Goal: Task Accomplishment & Management: Manage account settings

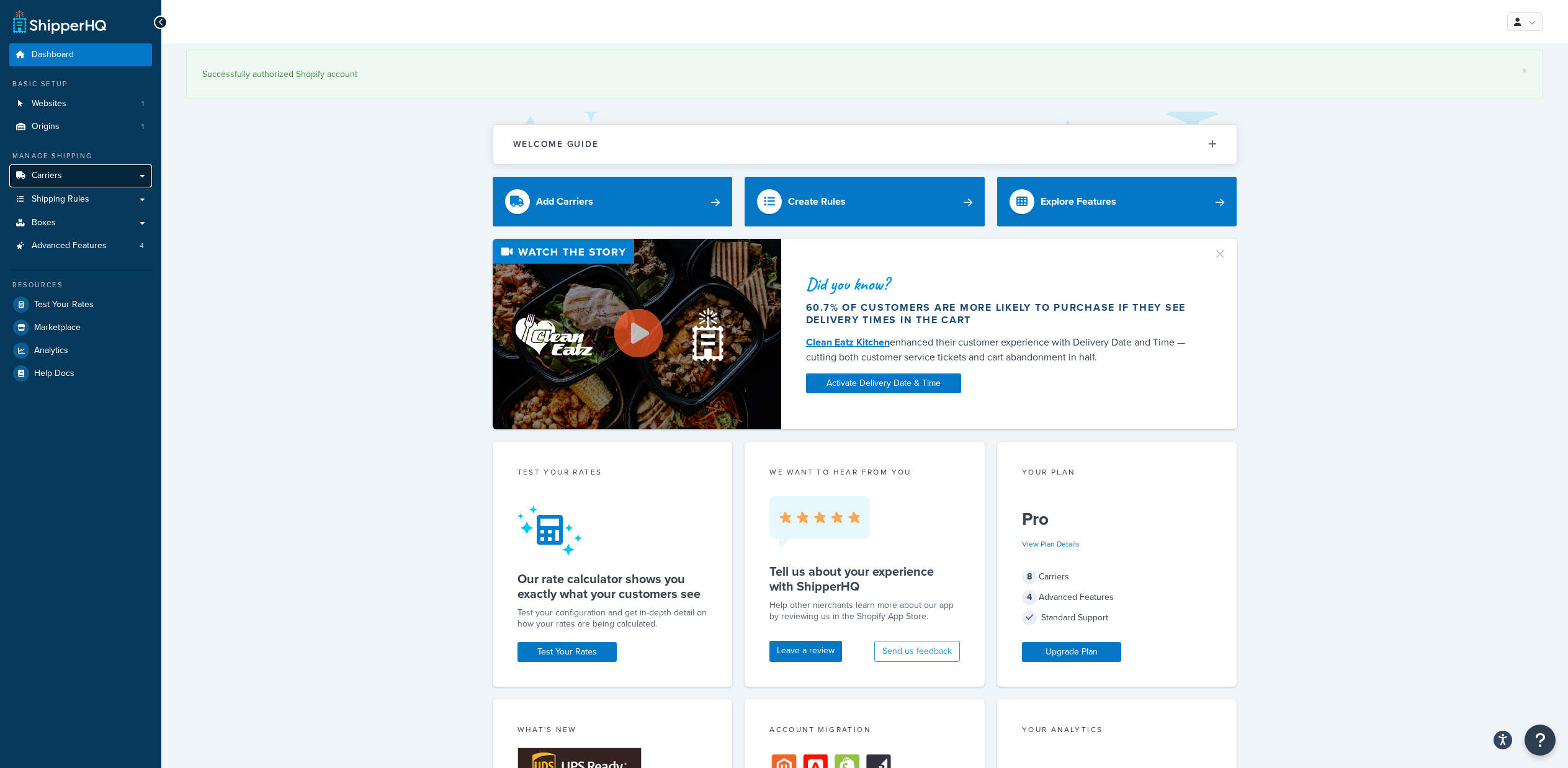
click at [113, 175] on link "Carriers" at bounding box center [81, 176] width 143 height 23
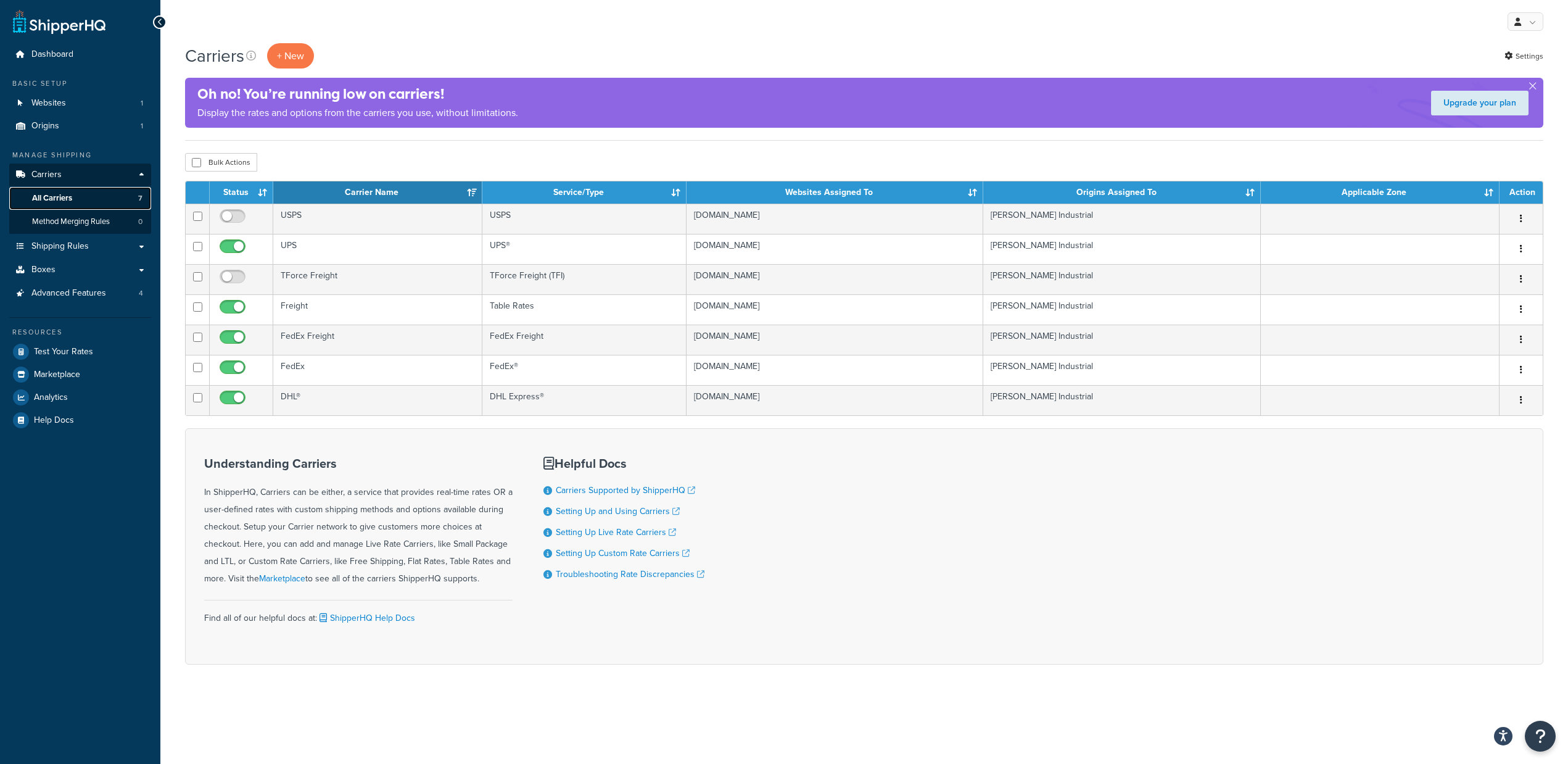
click at [100, 188] on link "All Carriers 7" at bounding box center [80, 198] width 142 height 23
click at [104, 246] on link "Shipping Rules" at bounding box center [80, 246] width 142 height 23
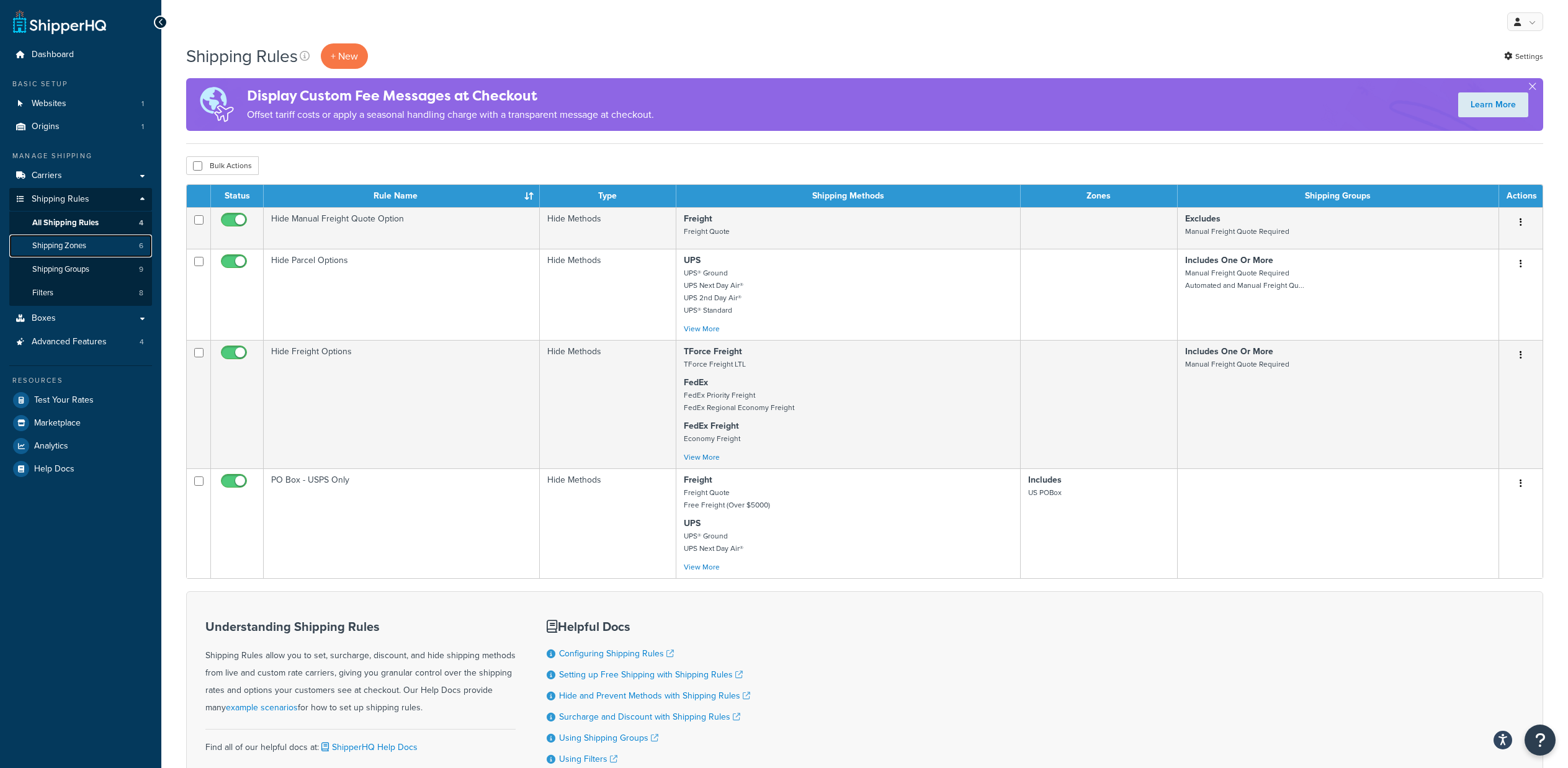
click at [98, 242] on link "Shipping Zones 6" at bounding box center [81, 245] width 143 height 23
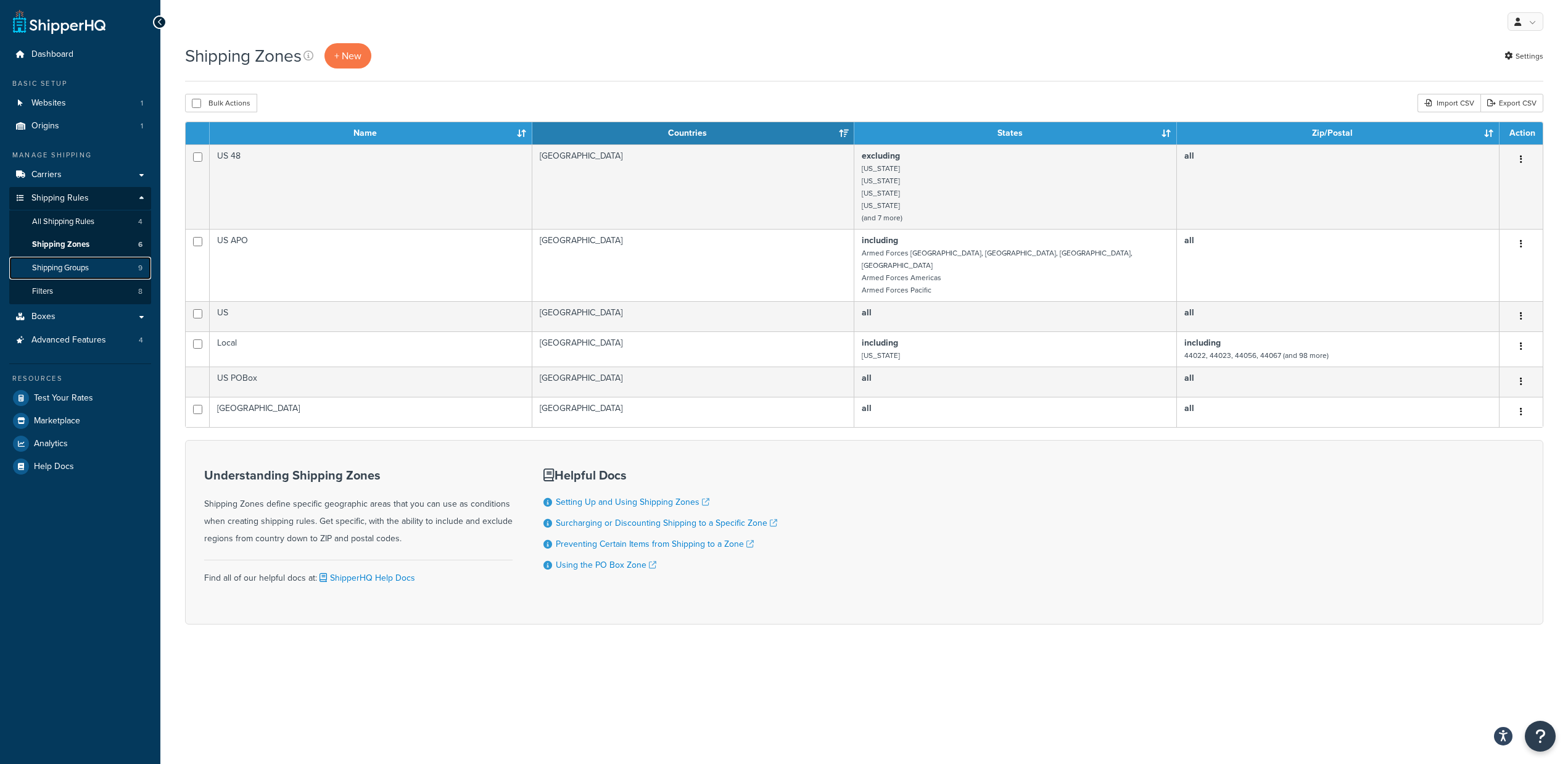
click at [96, 276] on link "Shipping Groups 9" at bounding box center [80, 268] width 142 height 23
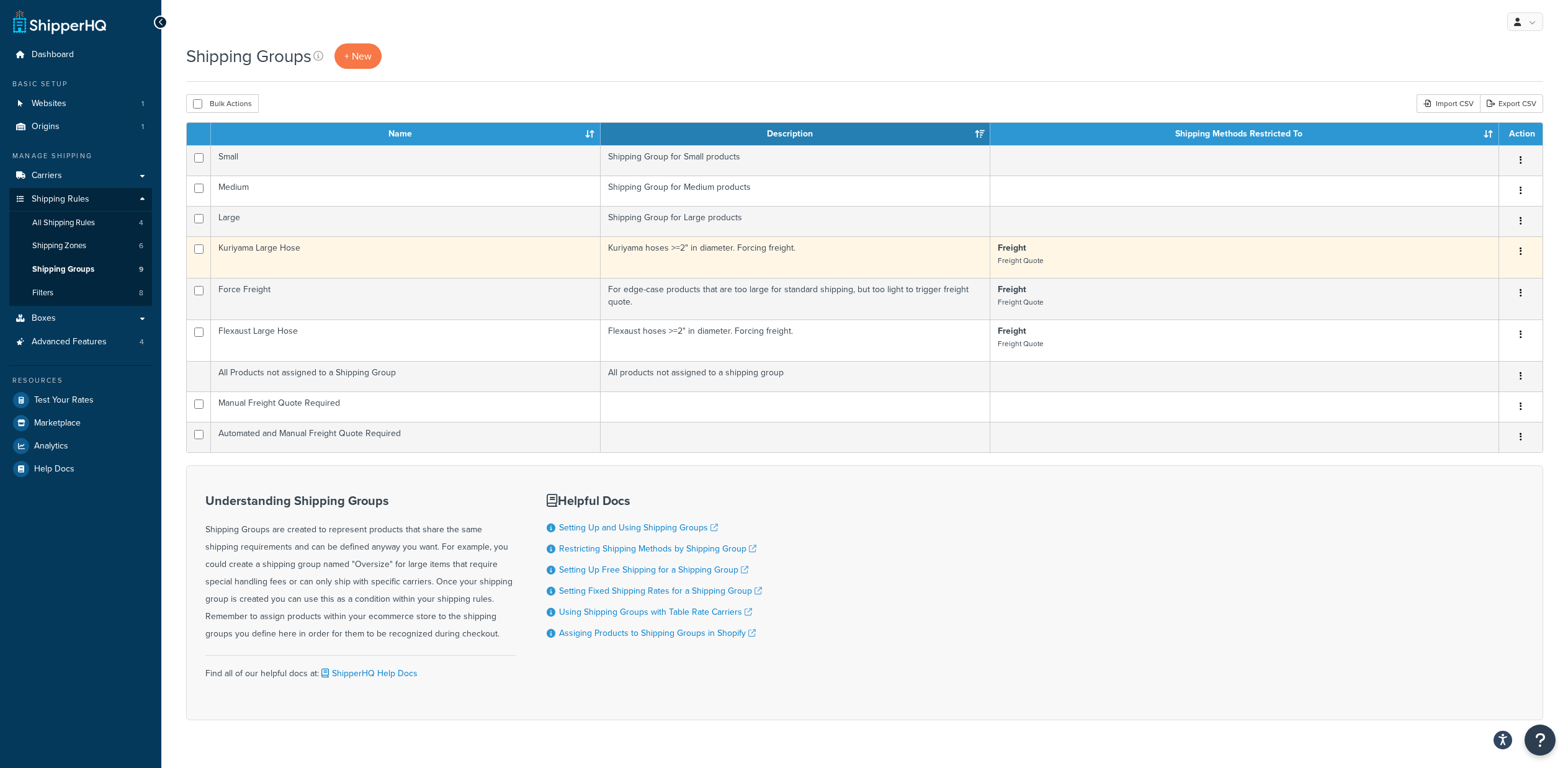
click at [1524, 251] on button "button" at bounding box center [1520, 252] width 17 height 20
click at [1464, 321] on link "Delete" at bounding box center [1470, 328] width 98 height 26
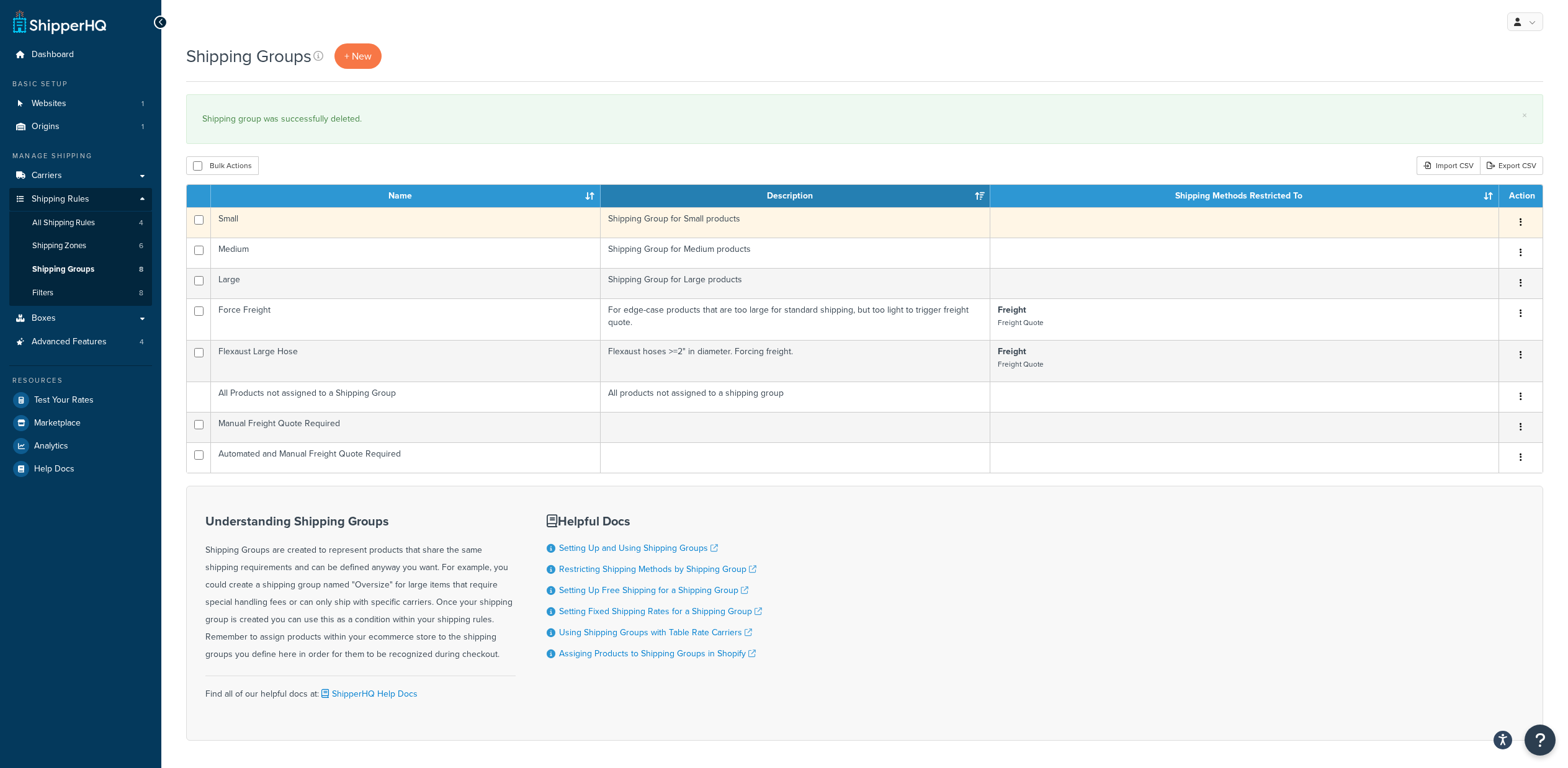
click at [1520, 226] on icon "button" at bounding box center [1521, 222] width 3 height 9
click at [1462, 302] on link "Delete" at bounding box center [1470, 298] width 98 height 26
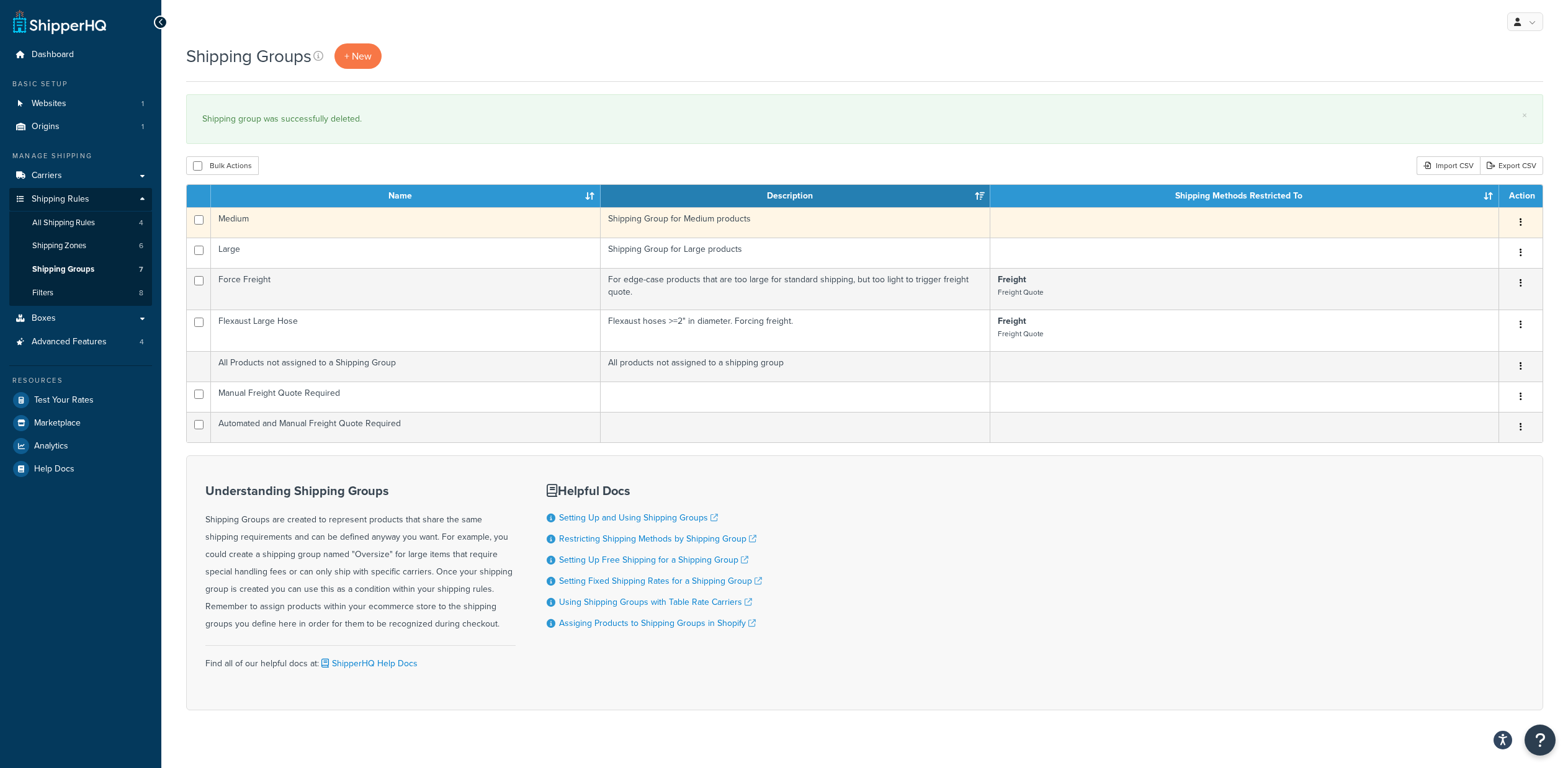
click at [1526, 224] on button "button" at bounding box center [1520, 223] width 17 height 20
click at [1477, 296] on link "Delete" at bounding box center [1470, 298] width 98 height 26
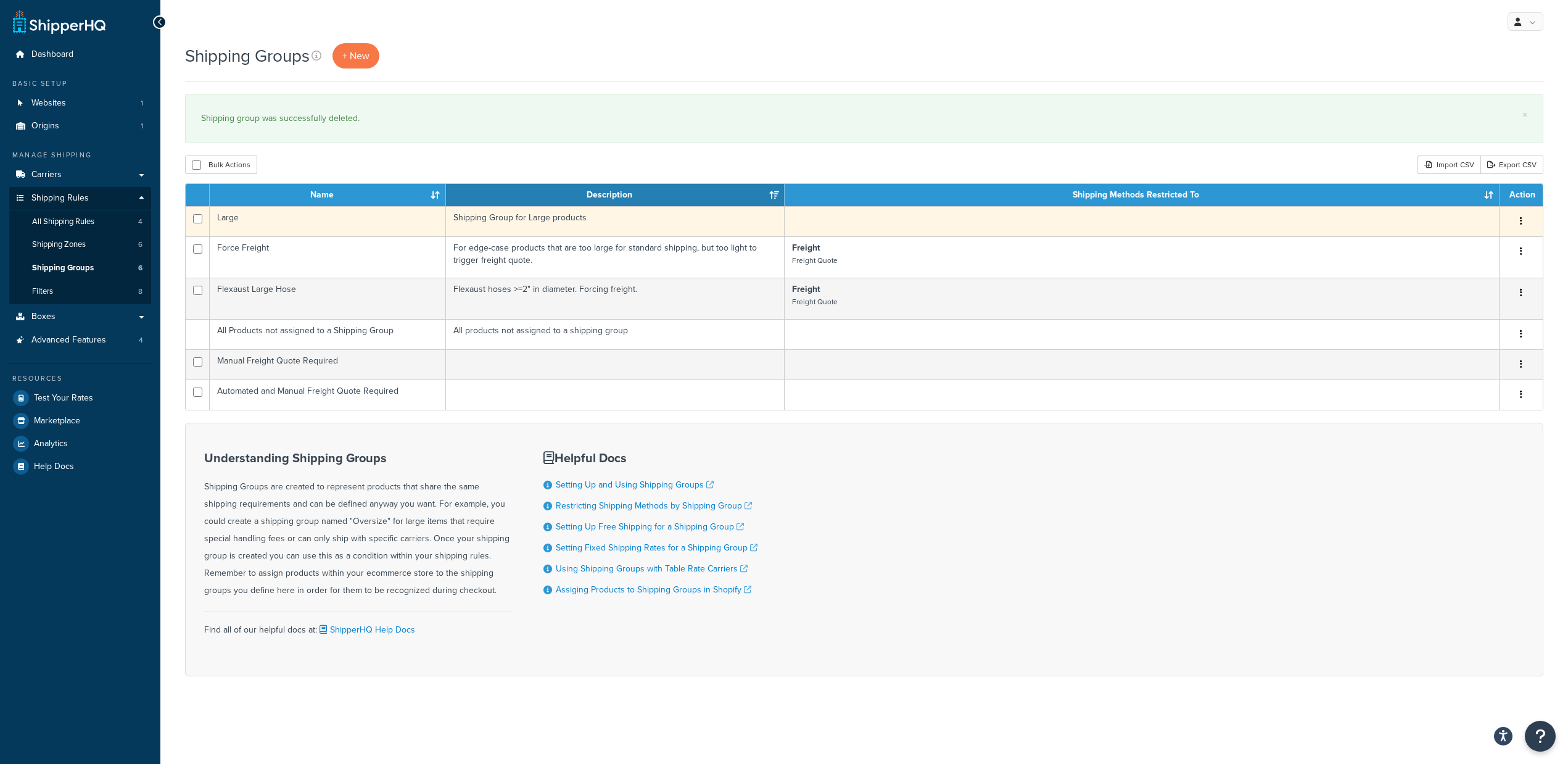
click at [1516, 222] on button "button" at bounding box center [1521, 222] width 17 height 20
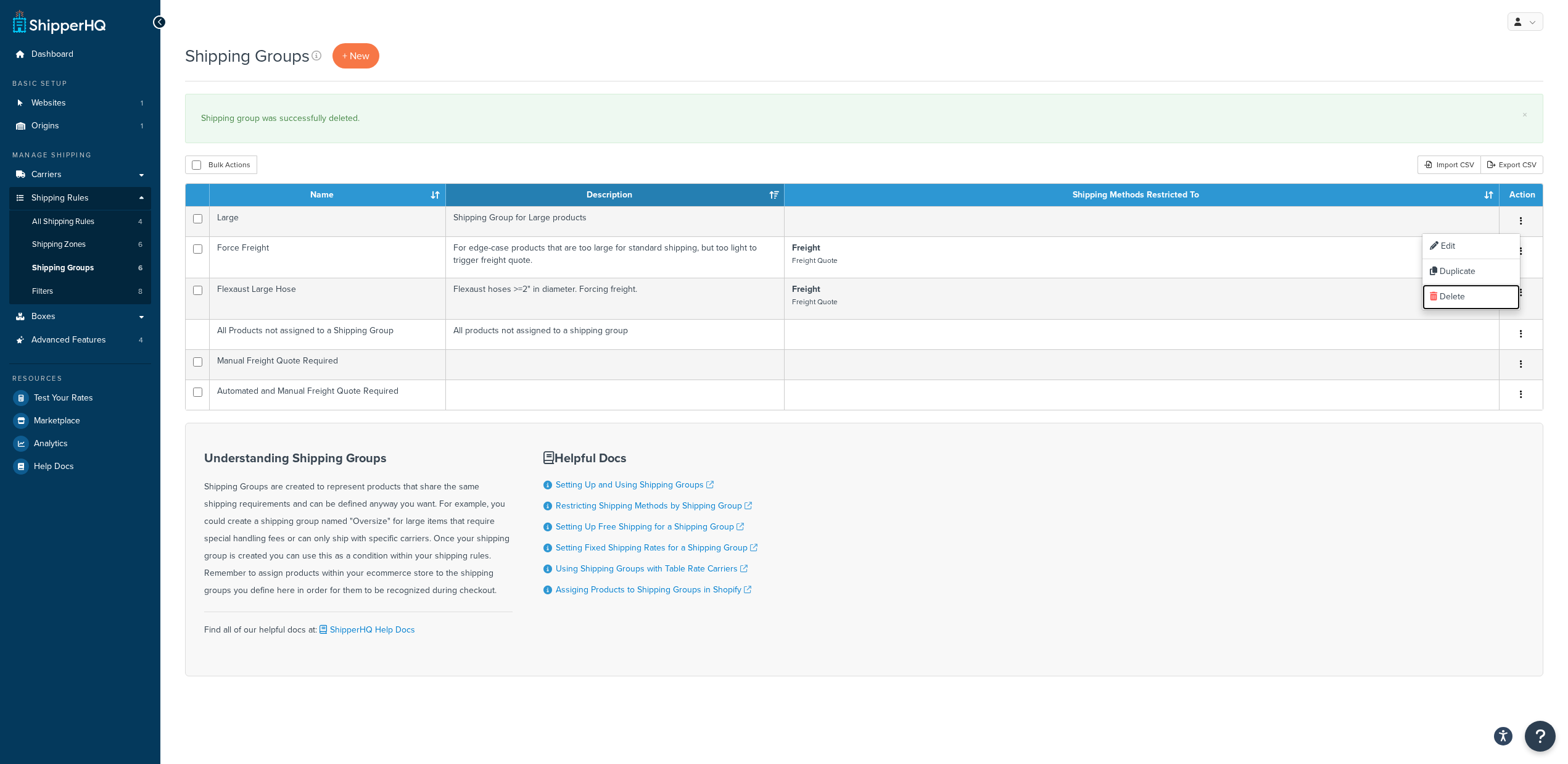
drag, startPoint x: 1480, startPoint y: 293, endPoint x: 830, endPoint y: 42, distance: 696.8
click at [1479, 293] on link "Delete" at bounding box center [1471, 297] width 98 height 26
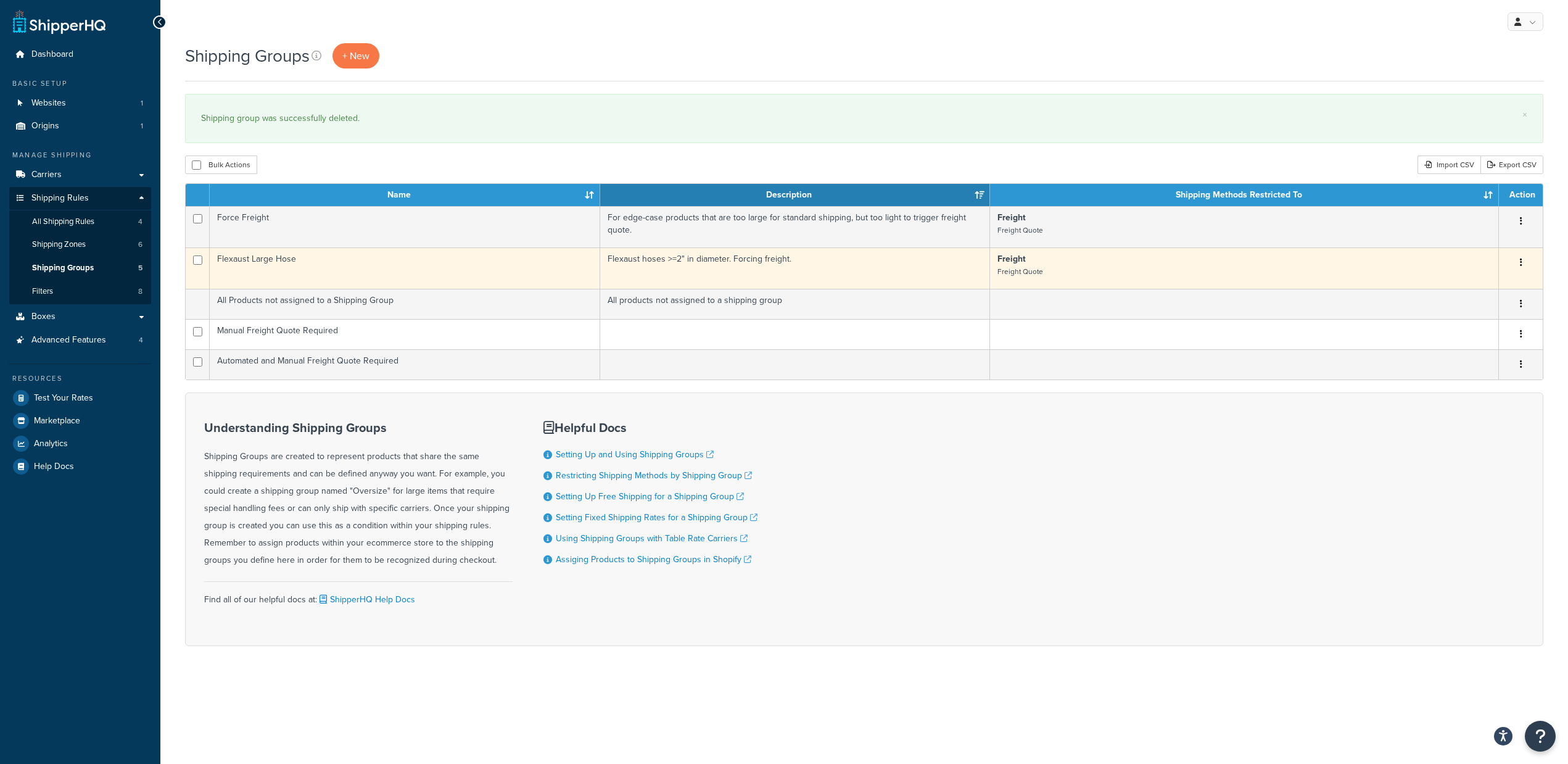
click at [1520, 262] on icon "button" at bounding box center [1521, 262] width 3 height 9
click at [1475, 342] on link "Delete" at bounding box center [1470, 339] width 98 height 26
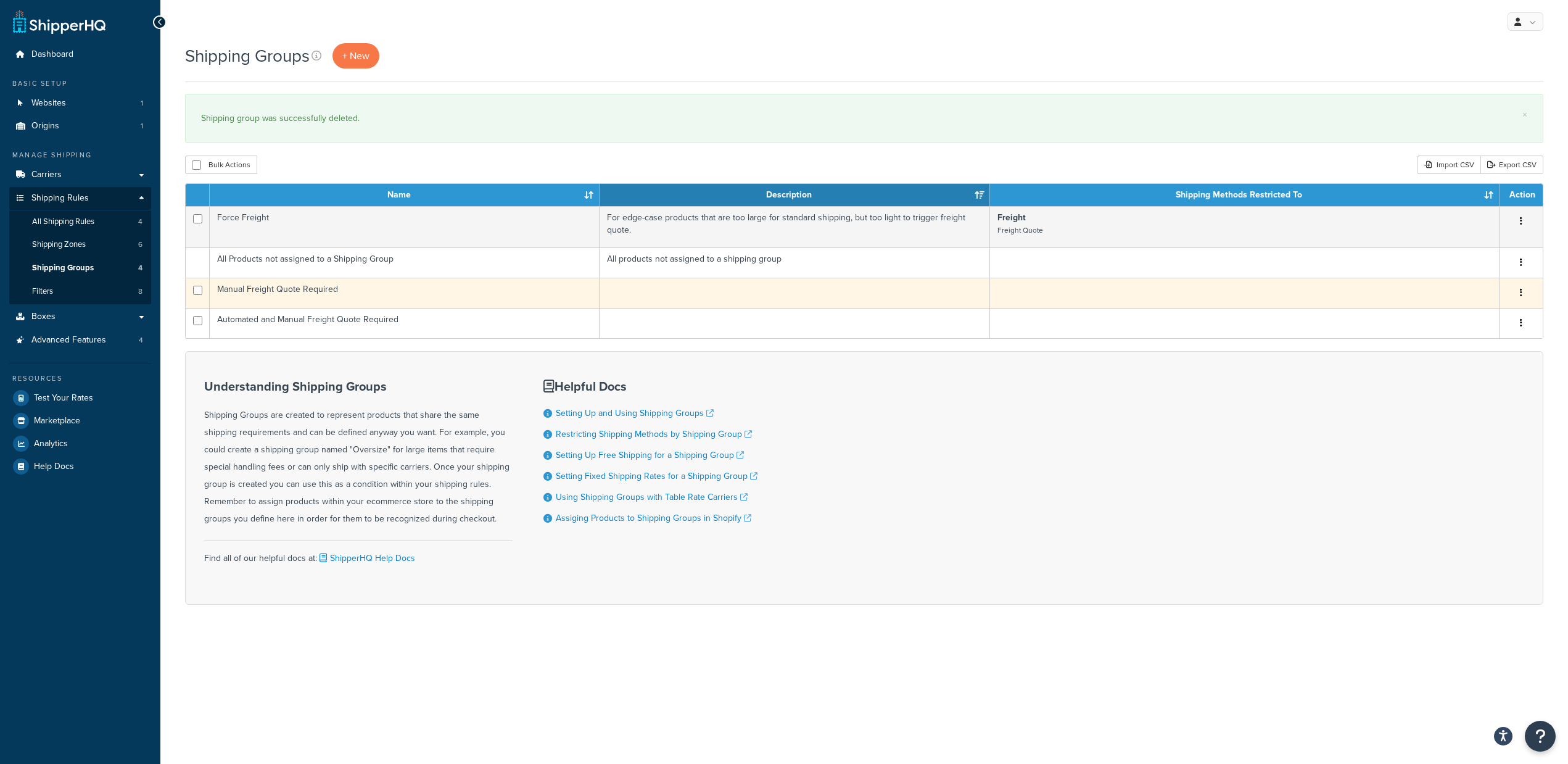
click at [595, 291] on td "Manual Freight Quote Required" at bounding box center [405, 293] width 390 height 30
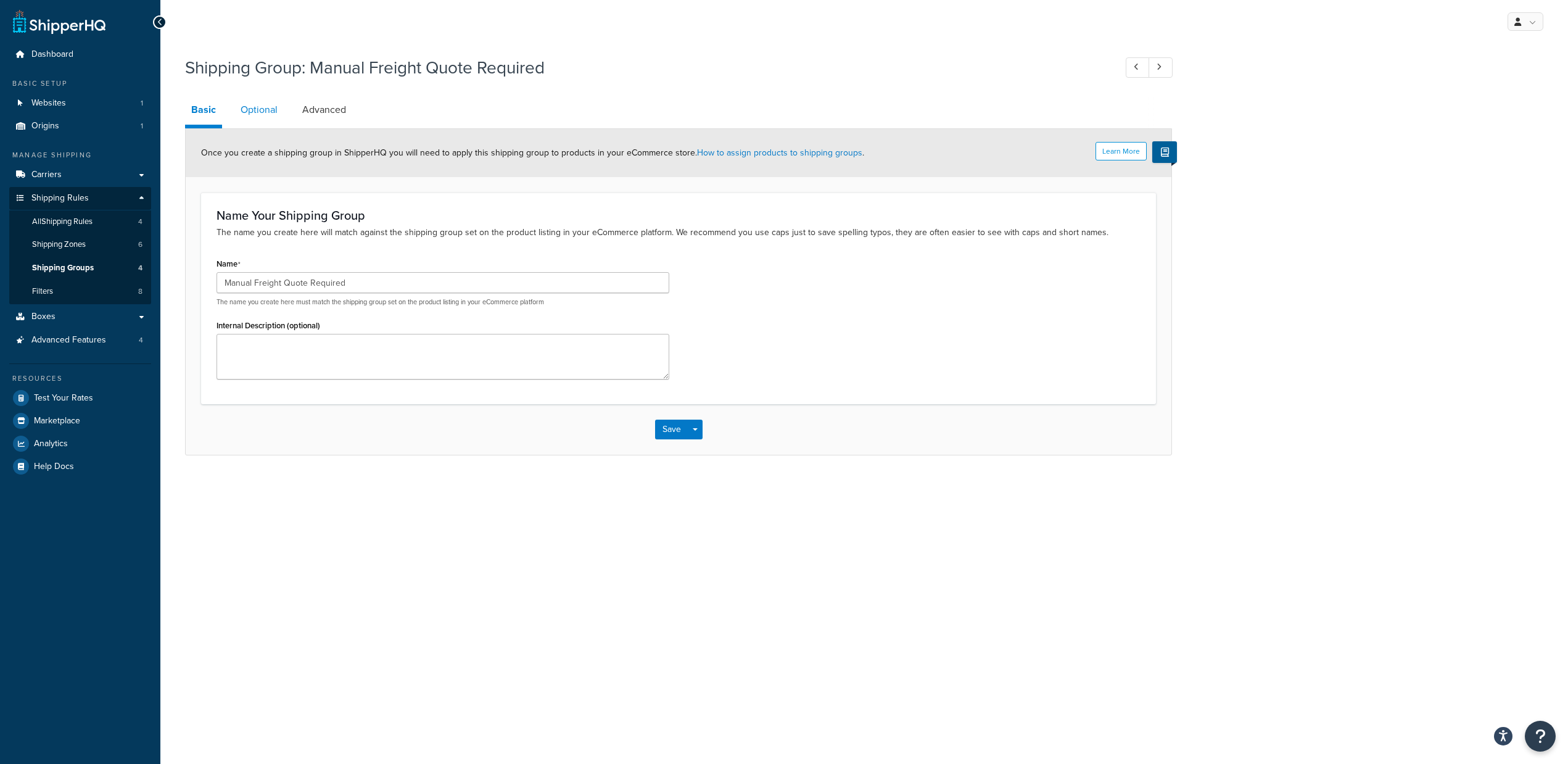
click at [262, 108] on link "Optional" at bounding box center [258, 110] width 49 height 30
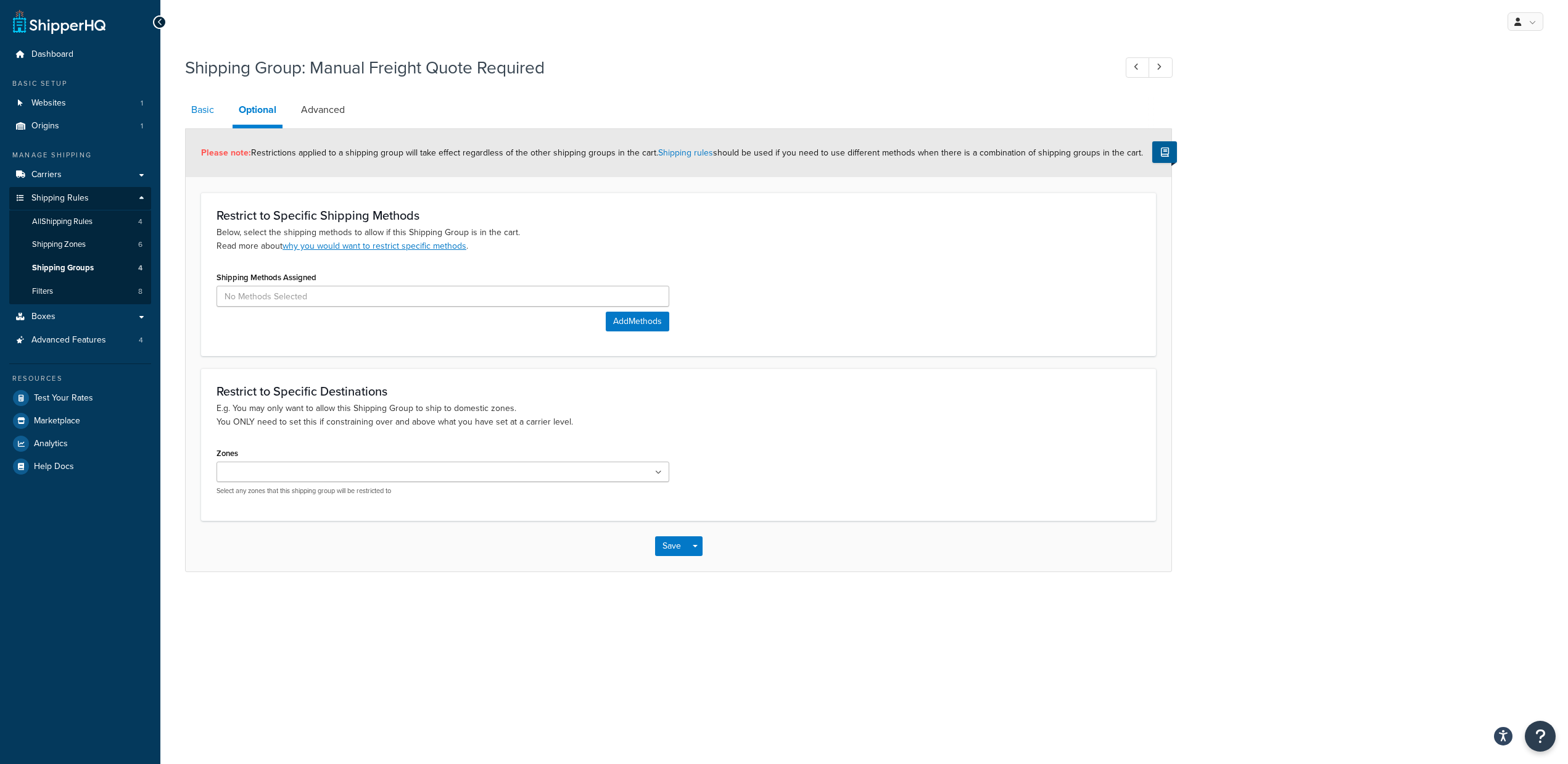
click at [213, 110] on link "Basic" at bounding box center [203, 110] width 35 height 30
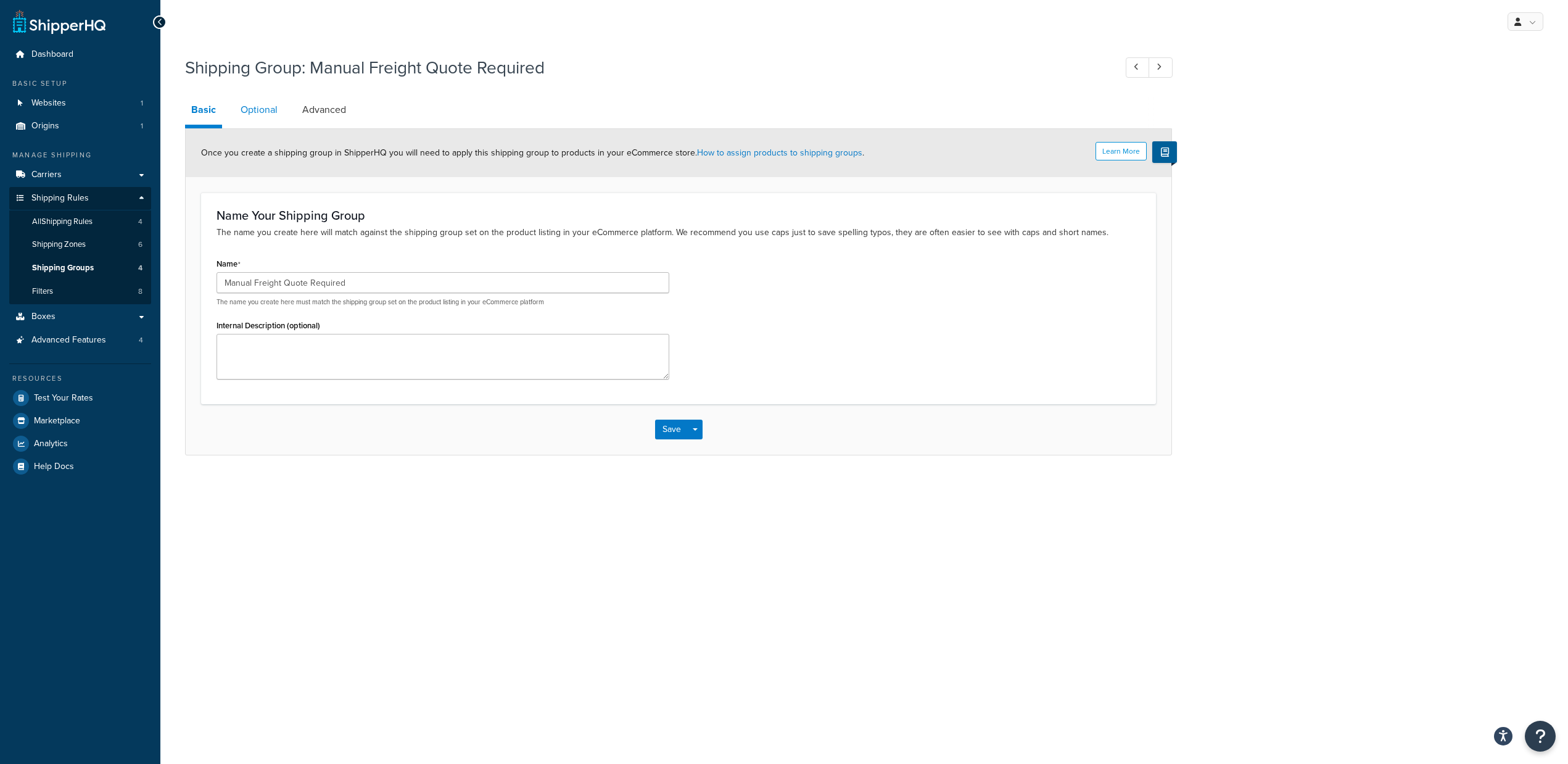
click at [272, 112] on link "Optional" at bounding box center [258, 110] width 49 height 30
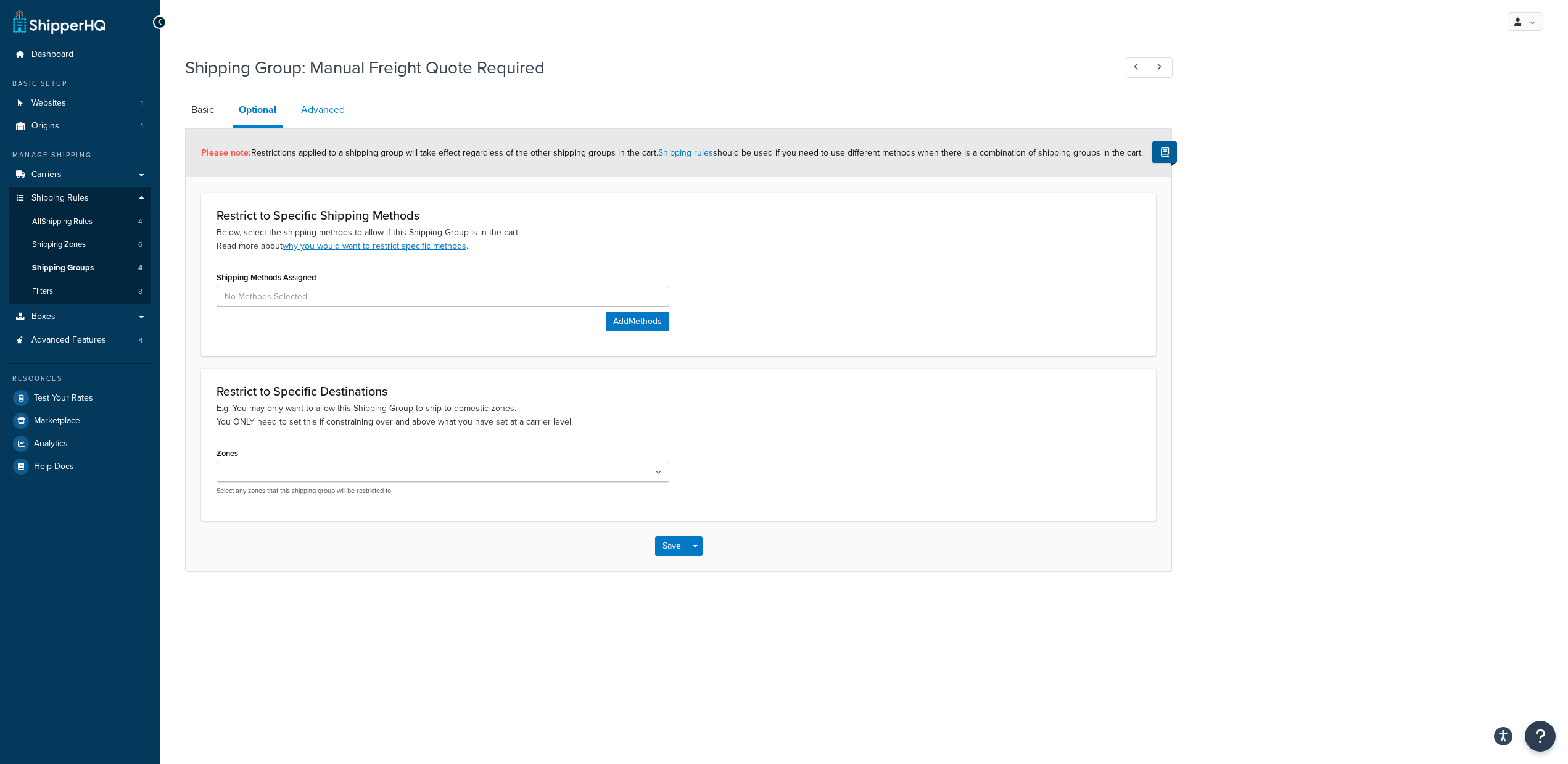
click at [318, 112] on link "Advanced" at bounding box center [323, 110] width 56 height 30
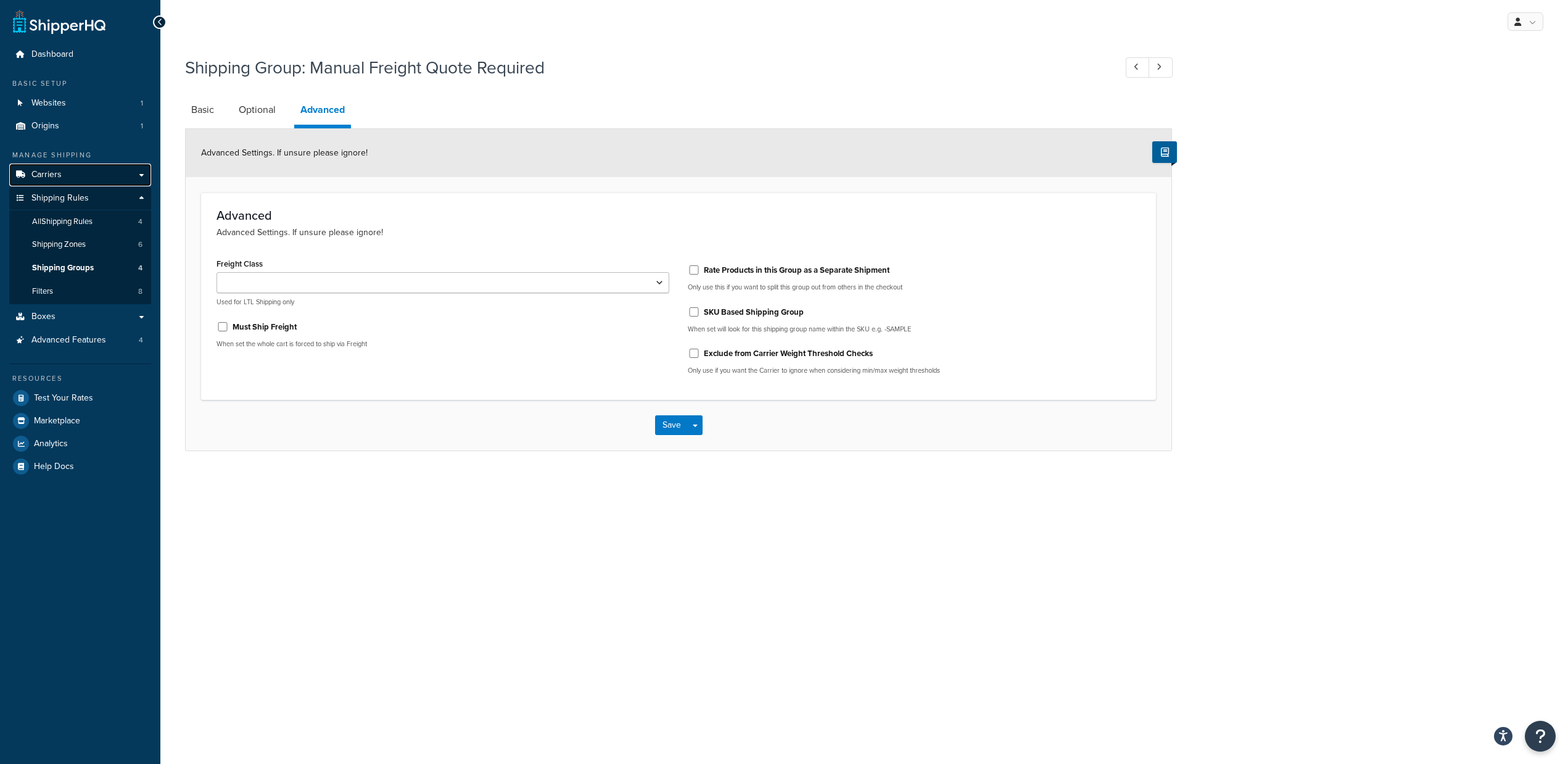
click at [95, 175] on link "Carriers" at bounding box center [80, 175] width 142 height 23
click at [112, 177] on link "Carriers" at bounding box center [80, 175] width 142 height 23
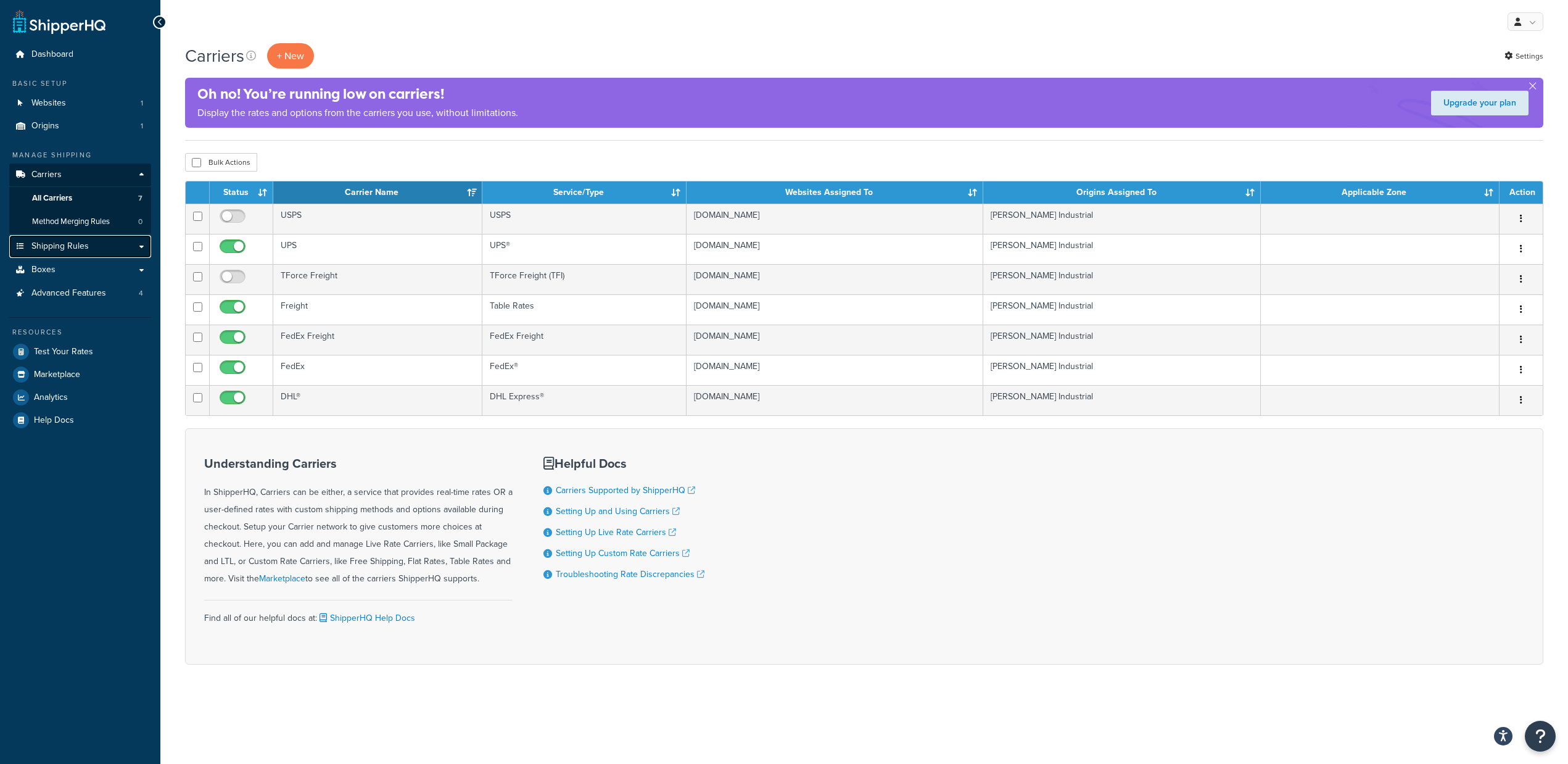
click at [93, 253] on link "Shipping Rules" at bounding box center [80, 246] width 142 height 23
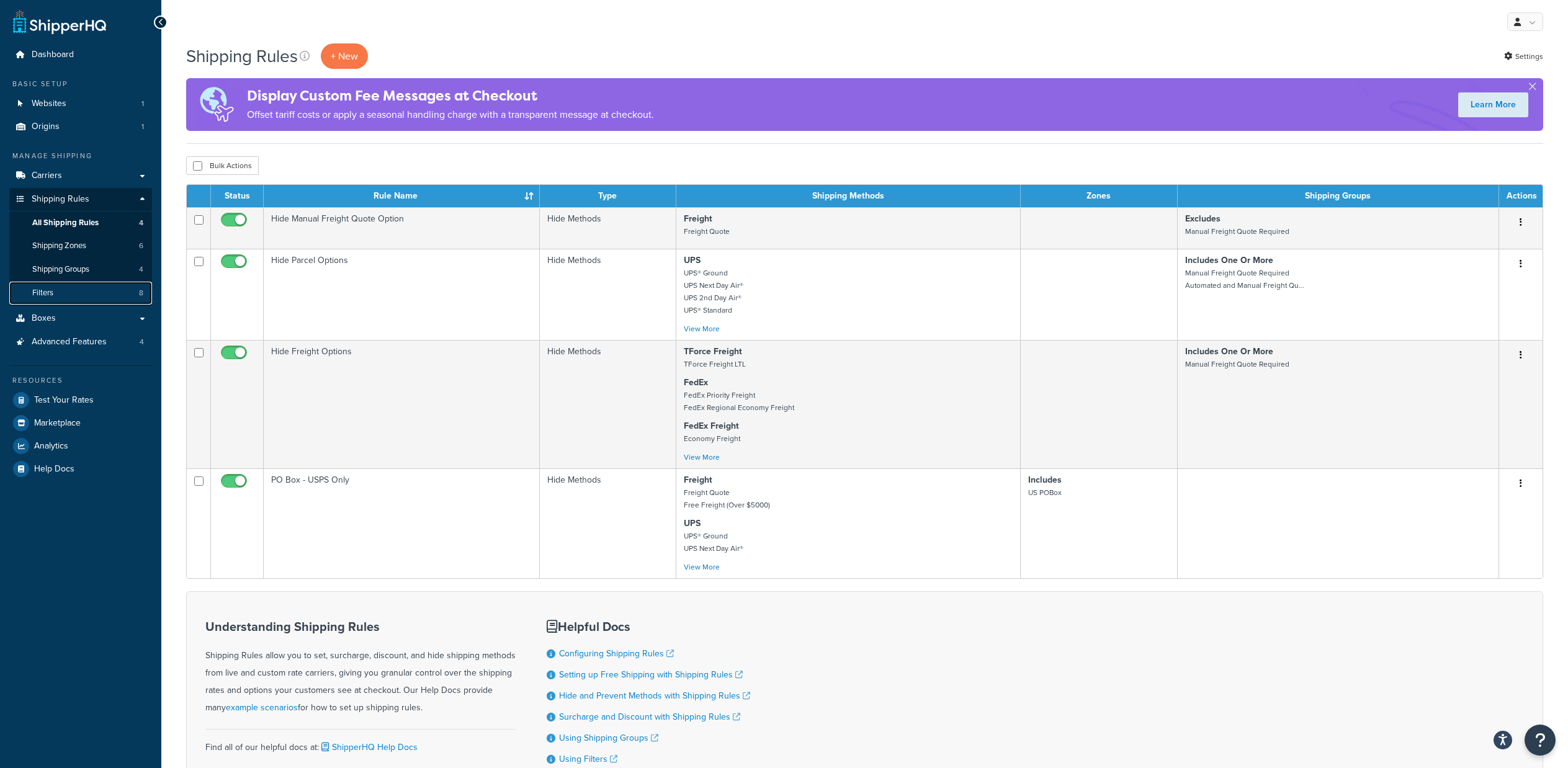
click at [88, 294] on link "Filters 8" at bounding box center [81, 293] width 143 height 23
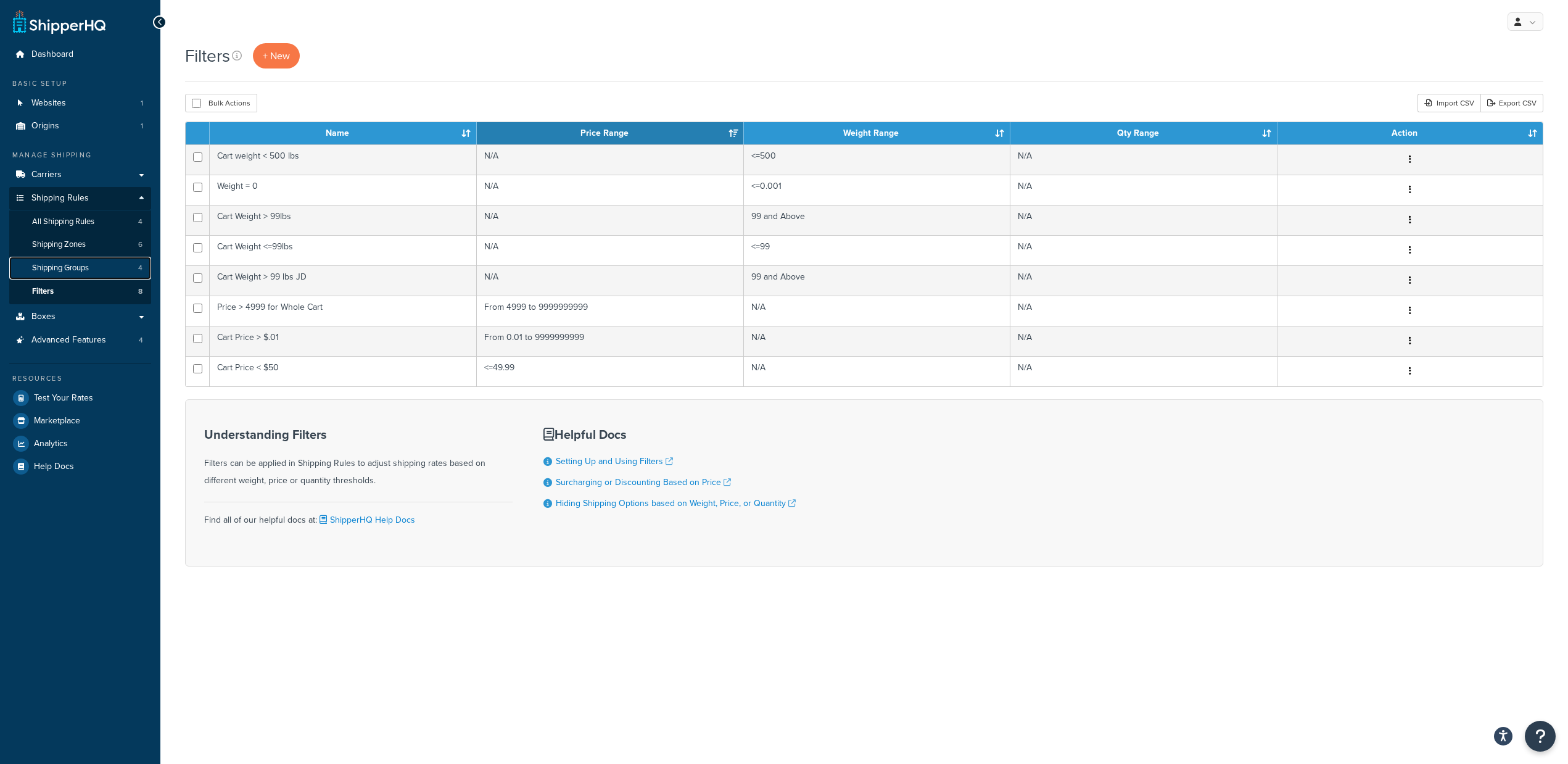
click at [77, 270] on span "Shipping Groups" at bounding box center [60, 268] width 57 height 11
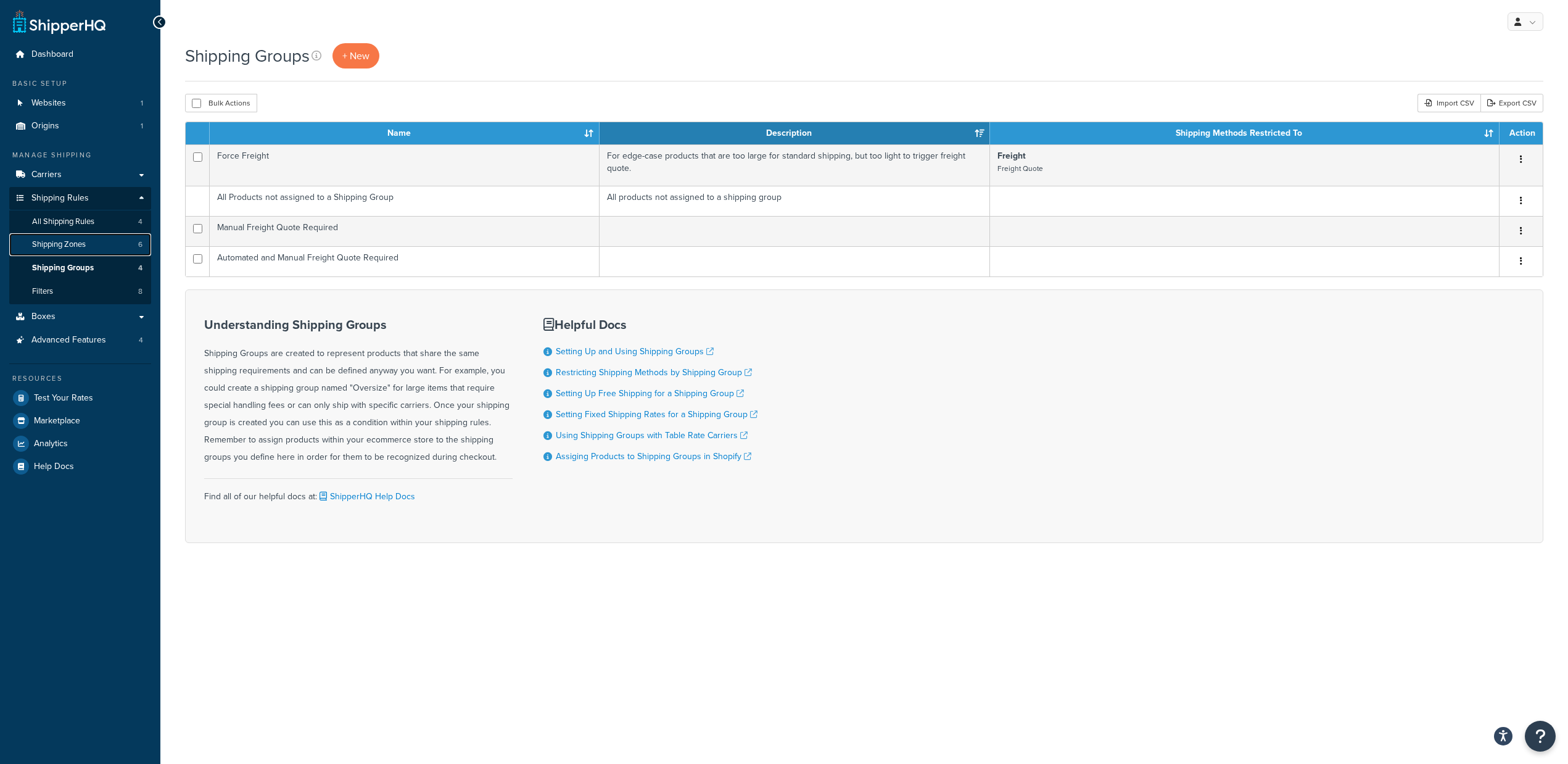
click at [88, 243] on link "Shipping Zones 6" at bounding box center [80, 244] width 142 height 23
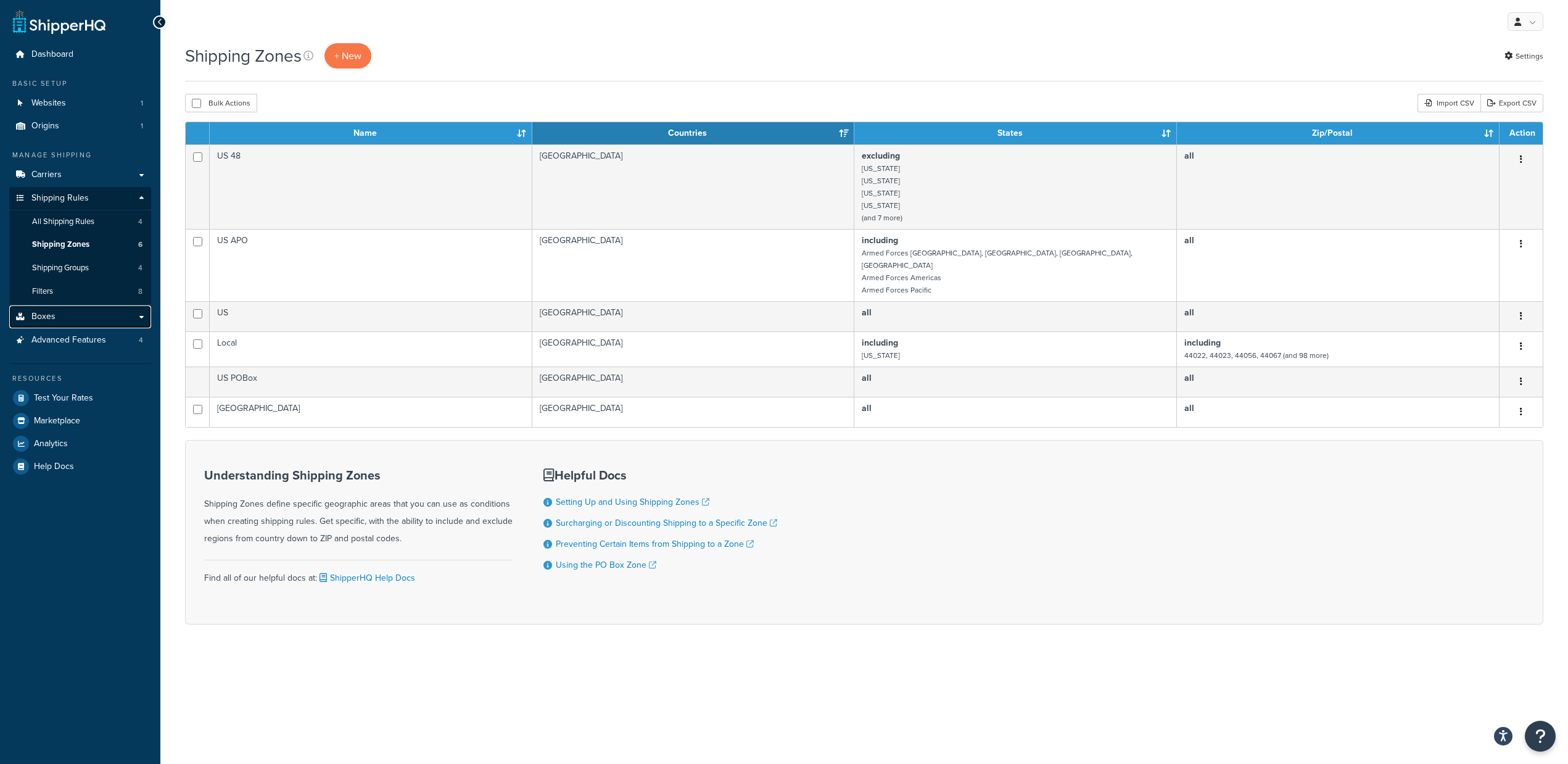
click at [89, 324] on link "Boxes" at bounding box center [80, 316] width 142 height 23
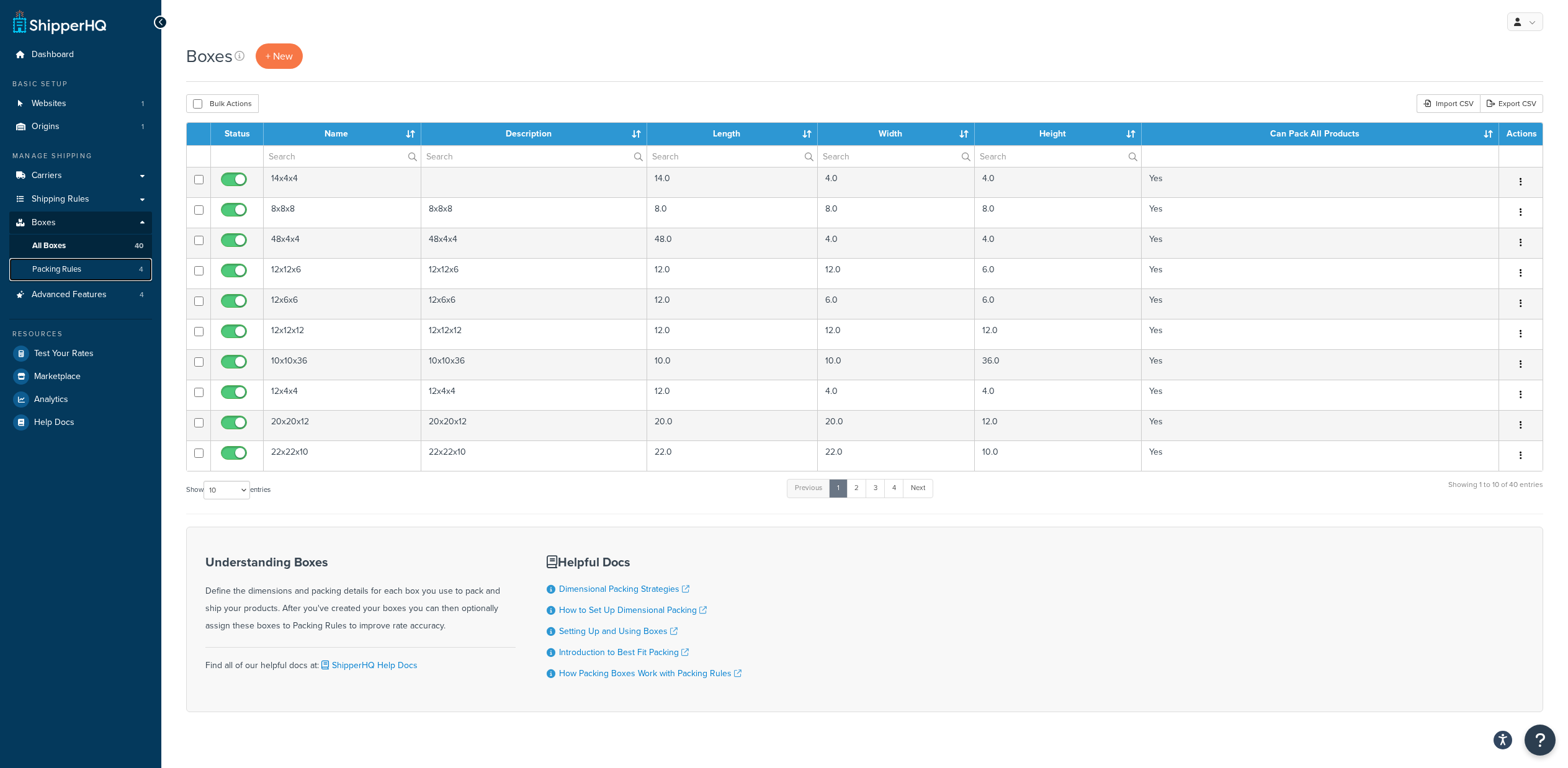
click at [93, 263] on link "Packing Rules 4" at bounding box center [81, 269] width 143 height 23
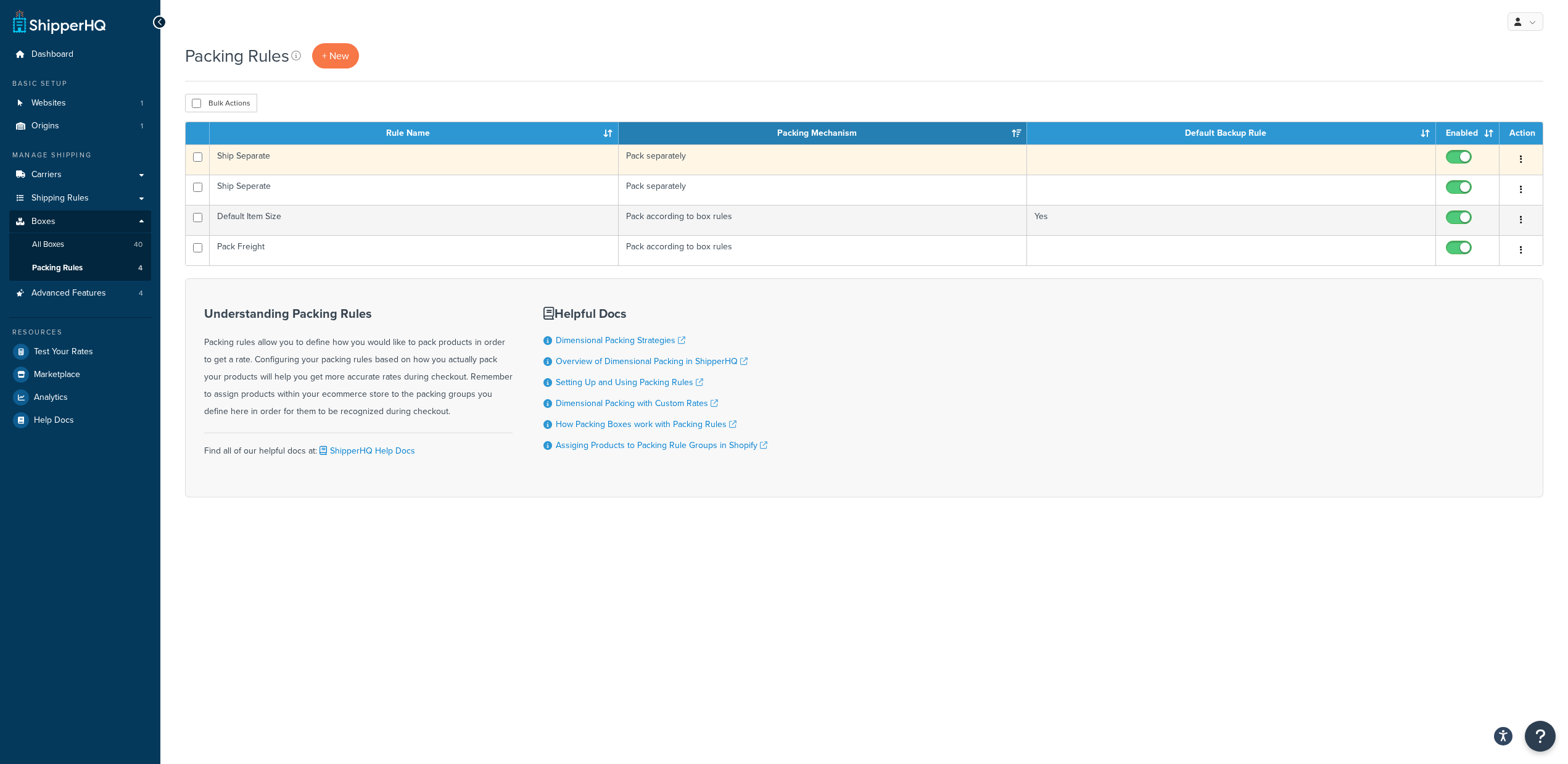
click at [365, 162] on td "Ship Separate" at bounding box center [414, 159] width 409 height 30
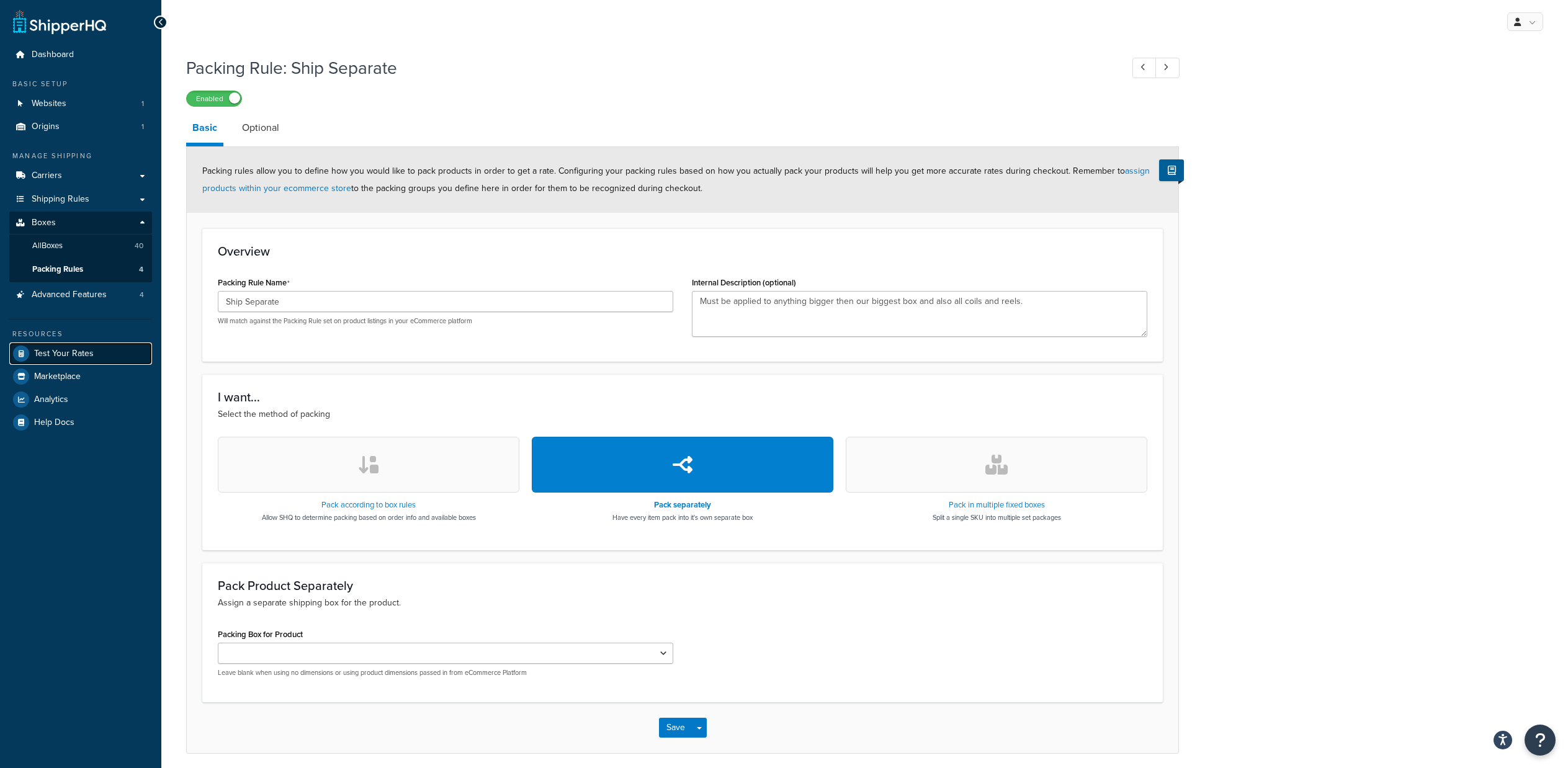
click at [75, 349] on span "Test Your Rates" at bounding box center [64, 354] width 59 height 11
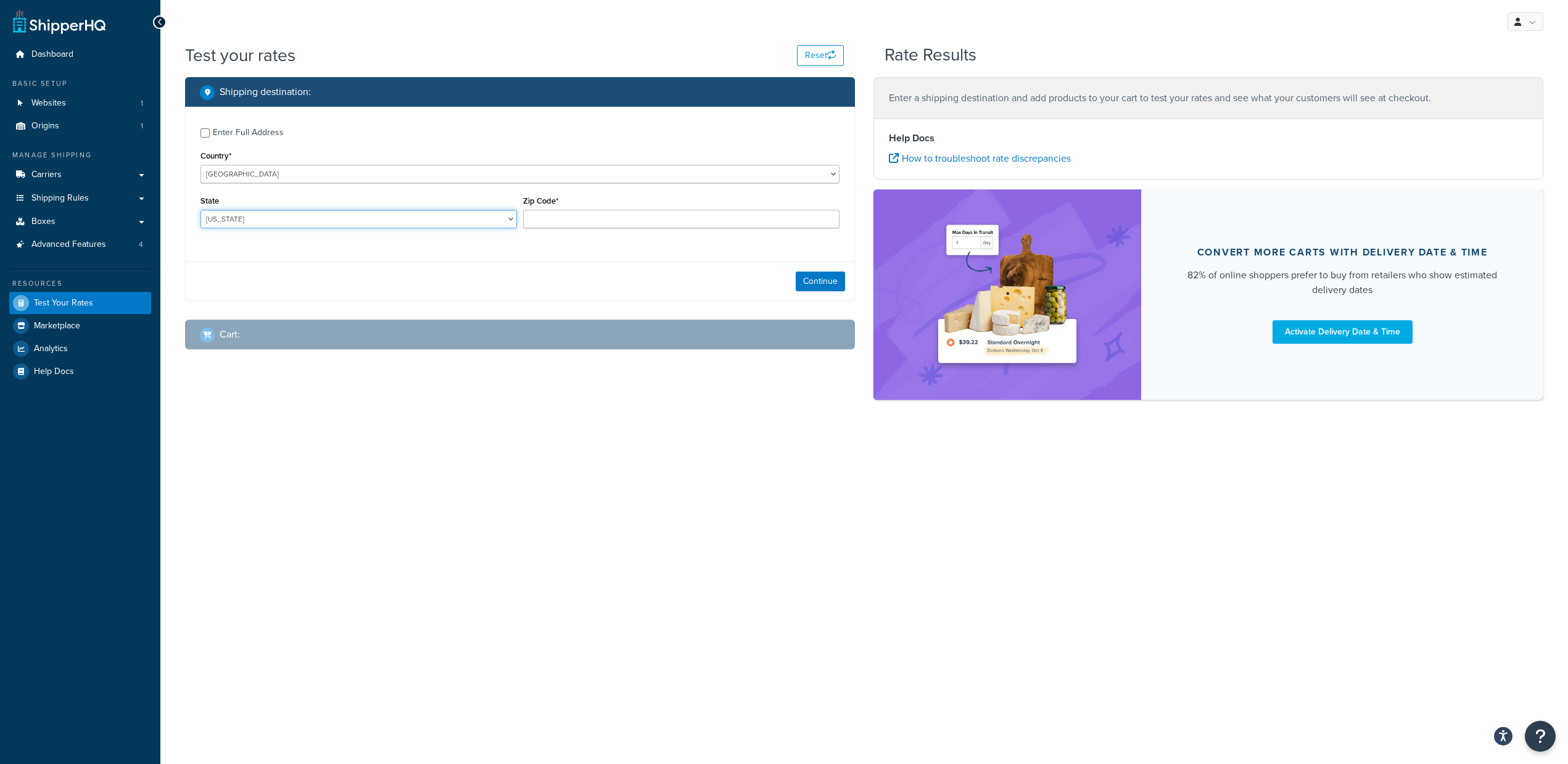
click at [513, 221] on select "Alabama Alaska American Samoa Arizona Arkansas Armed Forces Americas Armed Forc…" at bounding box center [359, 219] width 316 height 18
select select "OH"
click at [201, 211] on select "Alabama Alaska American Samoa Arizona Arkansas Armed Forces Americas Armed Forc…" at bounding box center [359, 219] width 316 height 18
type input "44685"
click at [821, 282] on button "Continue" at bounding box center [820, 282] width 49 height 20
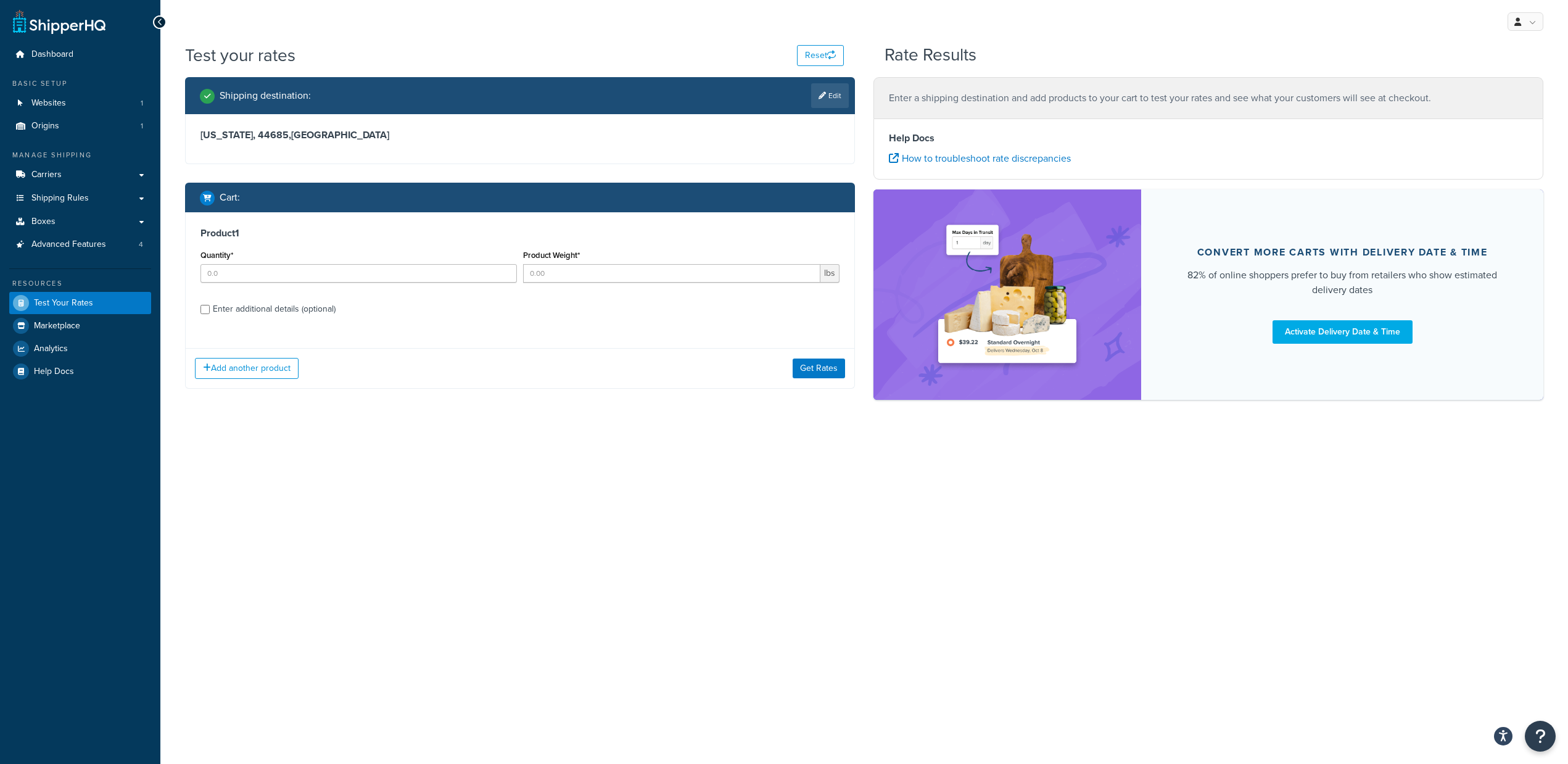
click at [243, 307] on div "Enter additional details (optional)" at bounding box center [274, 309] width 123 height 17
click at [210, 307] on input "Enter additional details (optional)" at bounding box center [205, 309] width 9 height 9
checkbox input "true"
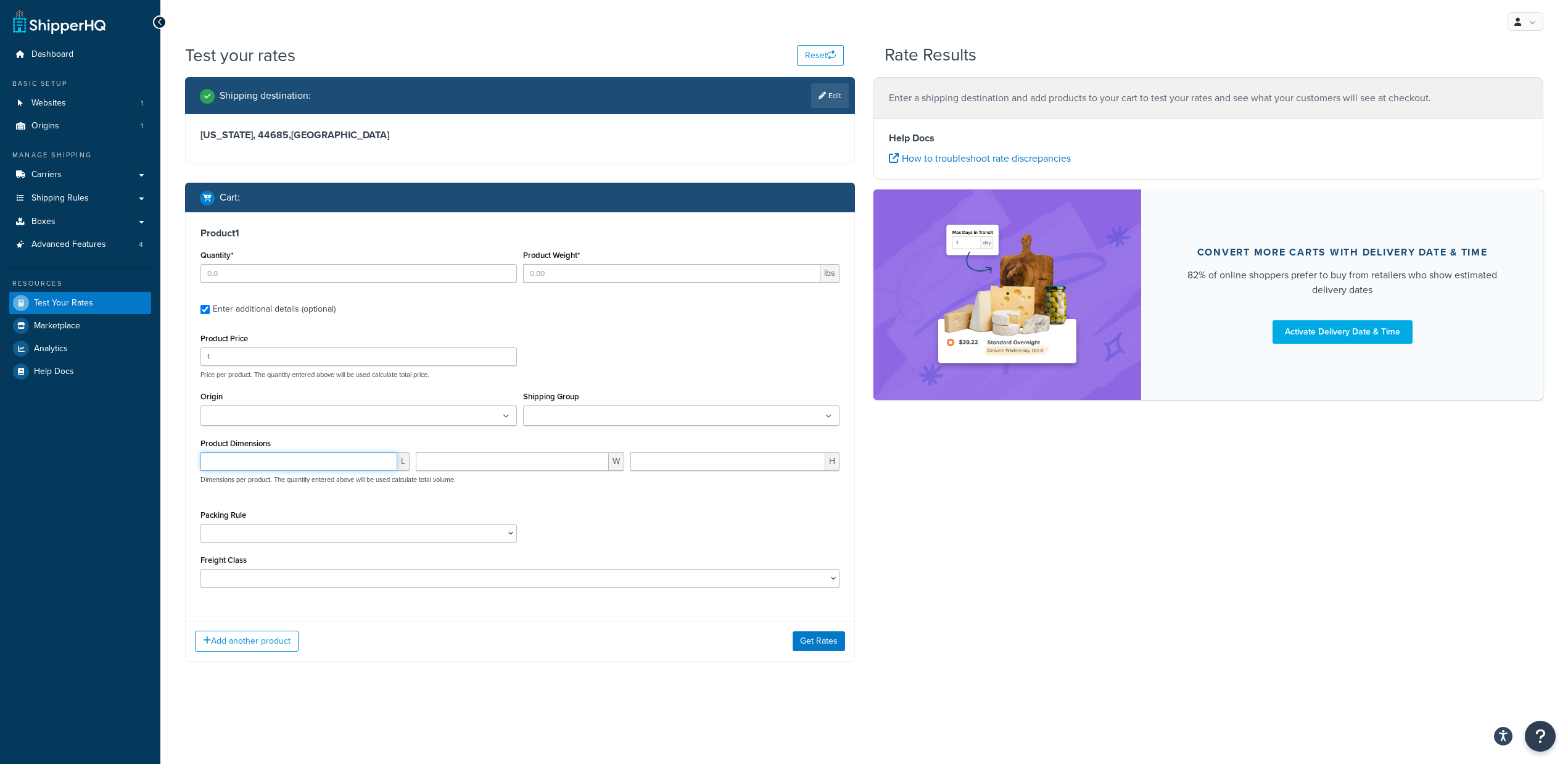
click at [281, 459] on input "number" at bounding box center [299, 461] width 197 height 18
type input "24"
type input "10"
click at [585, 411] on ul at bounding box center [681, 415] width 316 height 20
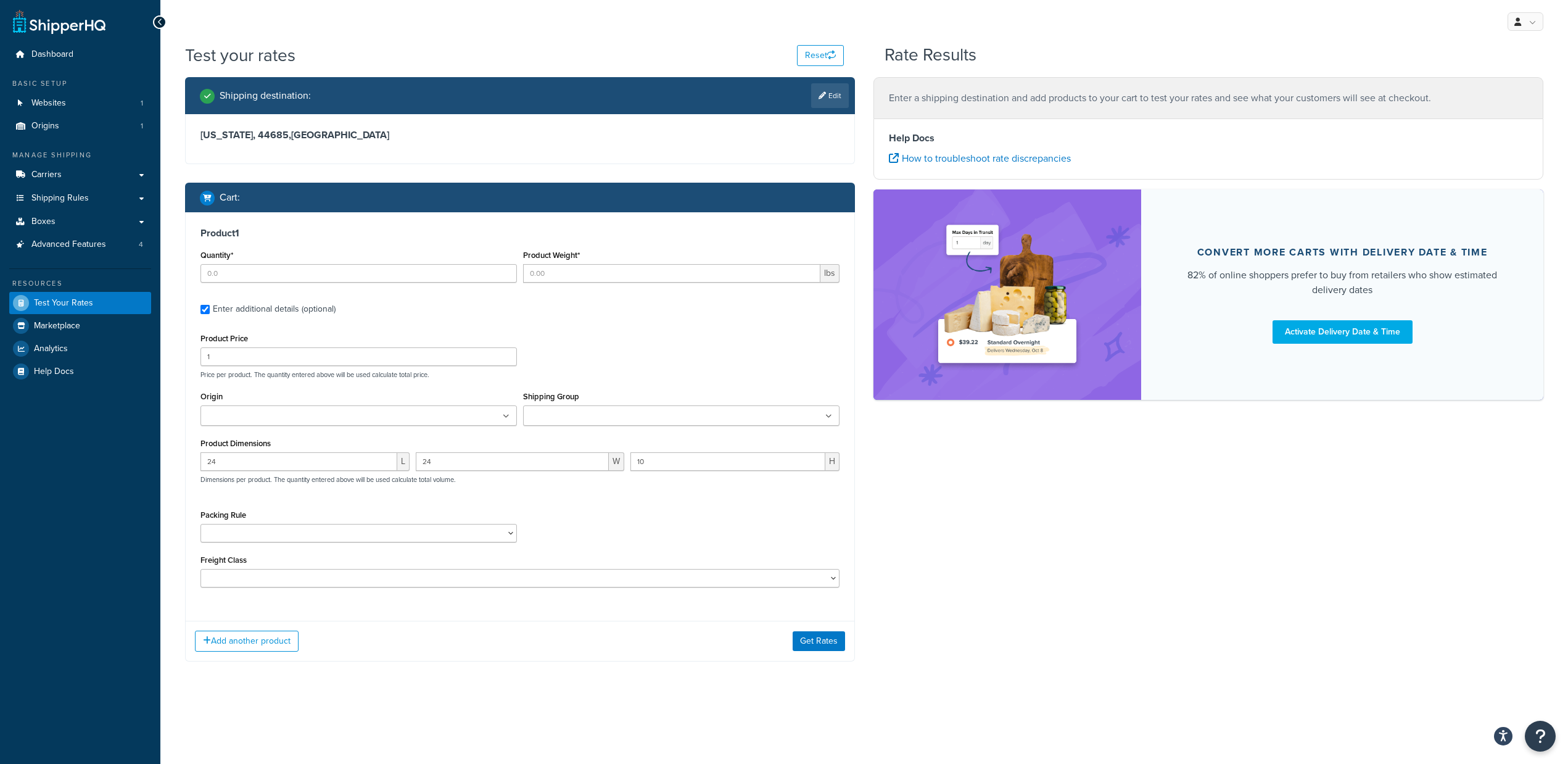
click at [599, 389] on div "Shipping Group Automated and Manual Freight Quote Required Force Freight Manual…" at bounding box center [681, 406] width 316 height 37
click at [413, 408] on ul at bounding box center [359, 415] width 316 height 20
click at [592, 282] on input "Product Weight*" at bounding box center [671, 273] width 297 height 18
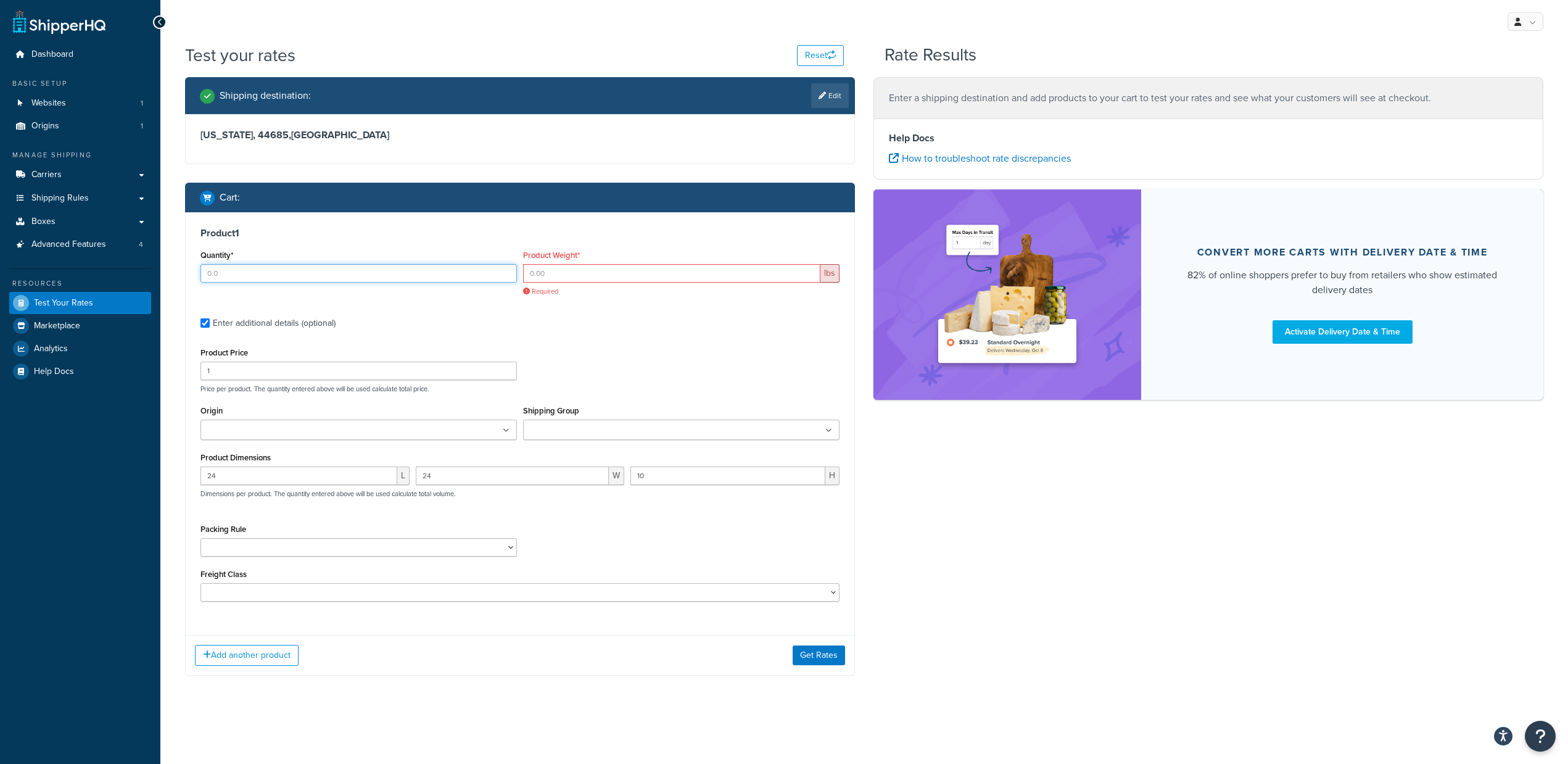
click at [352, 276] on input "Quantity*" at bounding box center [359, 273] width 316 height 18
type input "1"
click at [657, 275] on input "Product Weight*" at bounding box center [671, 273] width 297 height 18
paste input "138.67"
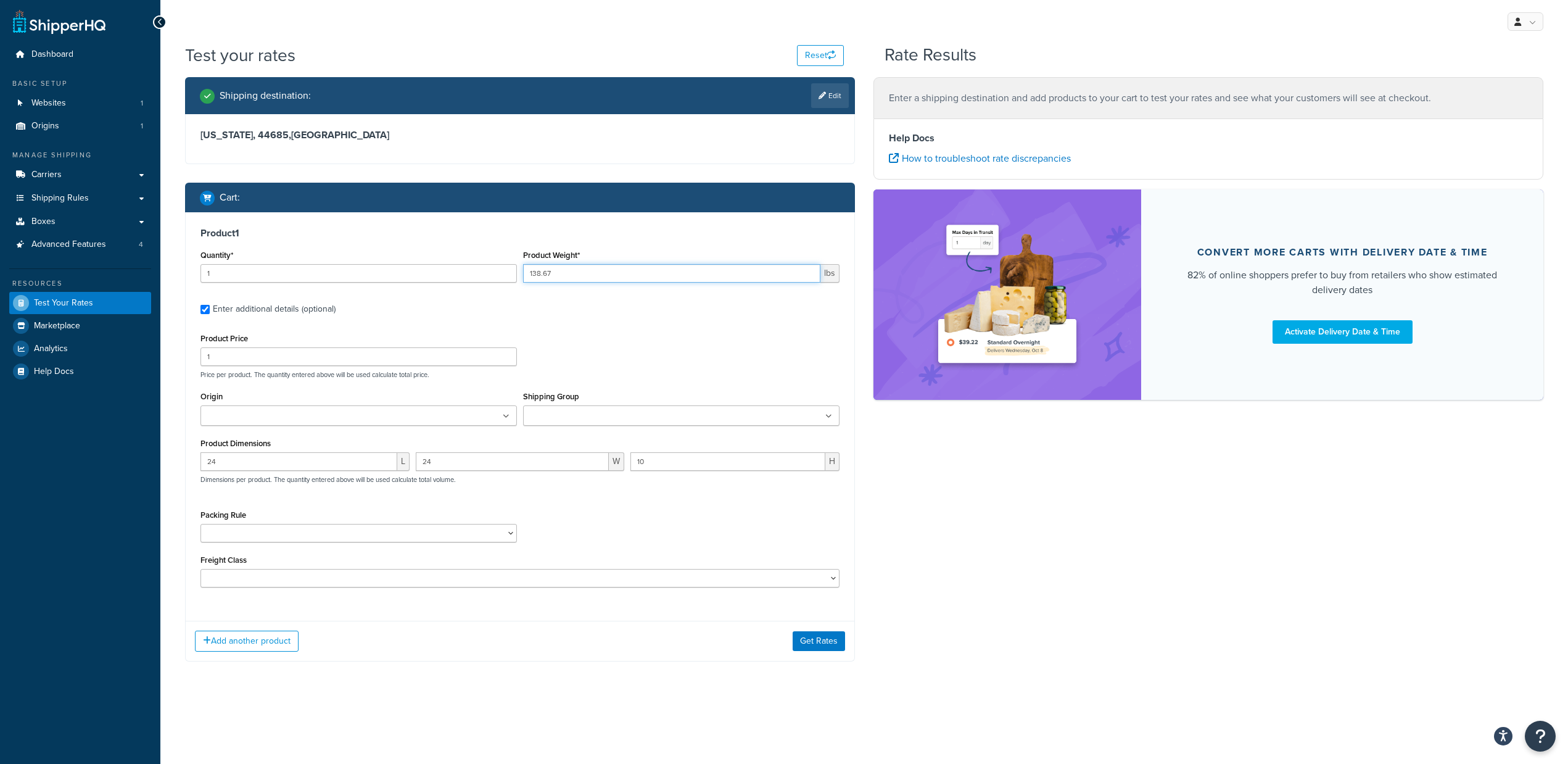
type input "138.67"
click at [308, 351] on input "1" at bounding box center [359, 356] width 316 height 18
paste input "38.67"
type input "138.67"
click at [566, 270] on input "138.67" at bounding box center [671, 273] width 297 height 18
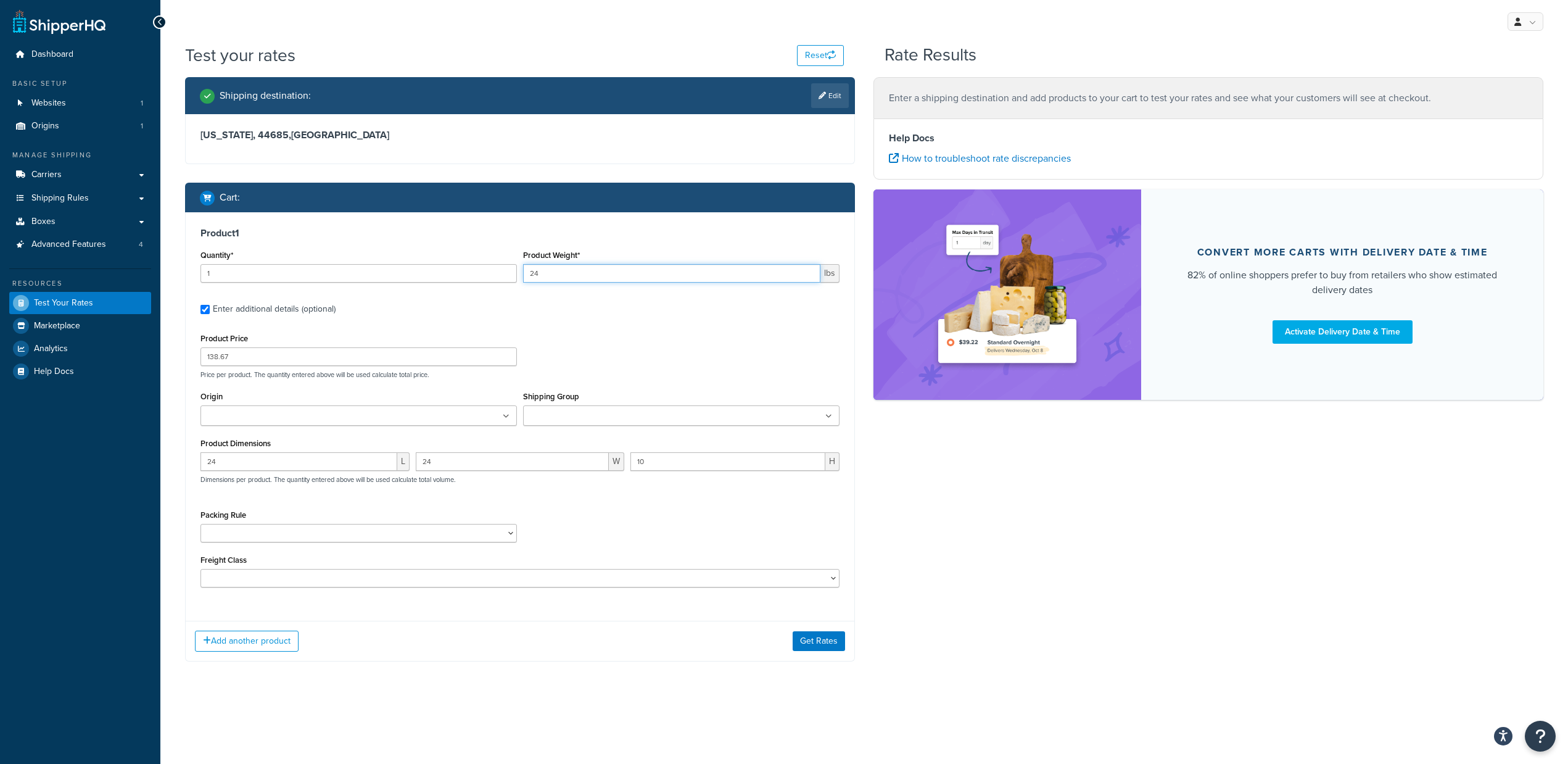
click at [642, 265] on input "24" at bounding box center [671, 273] width 297 height 18
type input "26"
click at [432, 410] on ul at bounding box center [359, 415] width 316 height 20
click at [361, 542] on select "Default Item Size Pack Freight Ship Separate Ship Seperate" at bounding box center [359, 536] width 316 height 18
select select "64640"
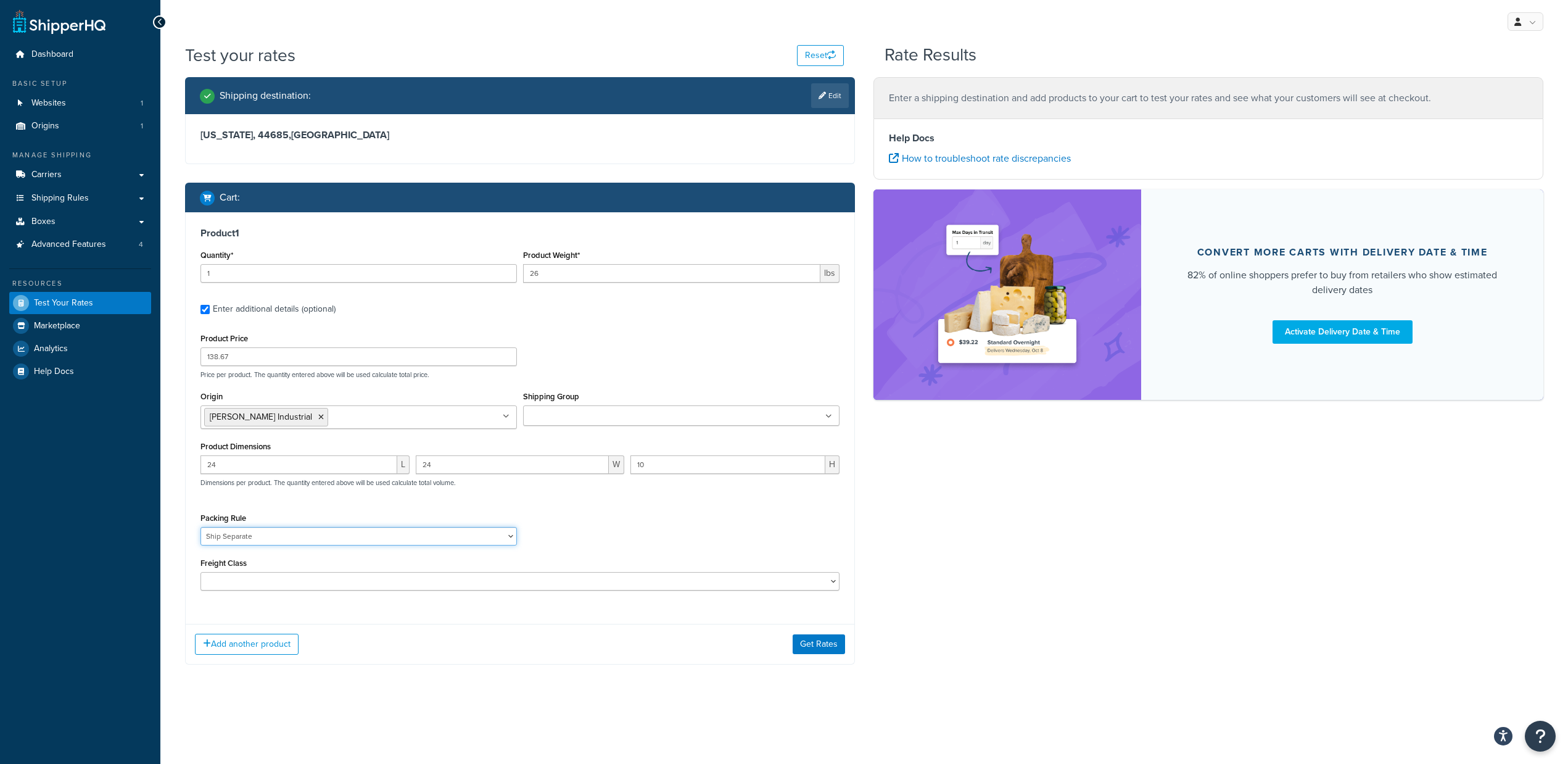
click at [201, 528] on select "Default Item Size Pack Freight Ship Separate Ship Seperate" at bounding box center [359, 536] width 316 height 18
click at [565, 519] on div "Packing Rule Default Item Size Pack Freight Ship Separate Ship Seperate" at bounding box center [520, 532] width 645 height 45
click at [827, 647] on button "Get Rates" at bounding box center [819, 645] width 52 height 20
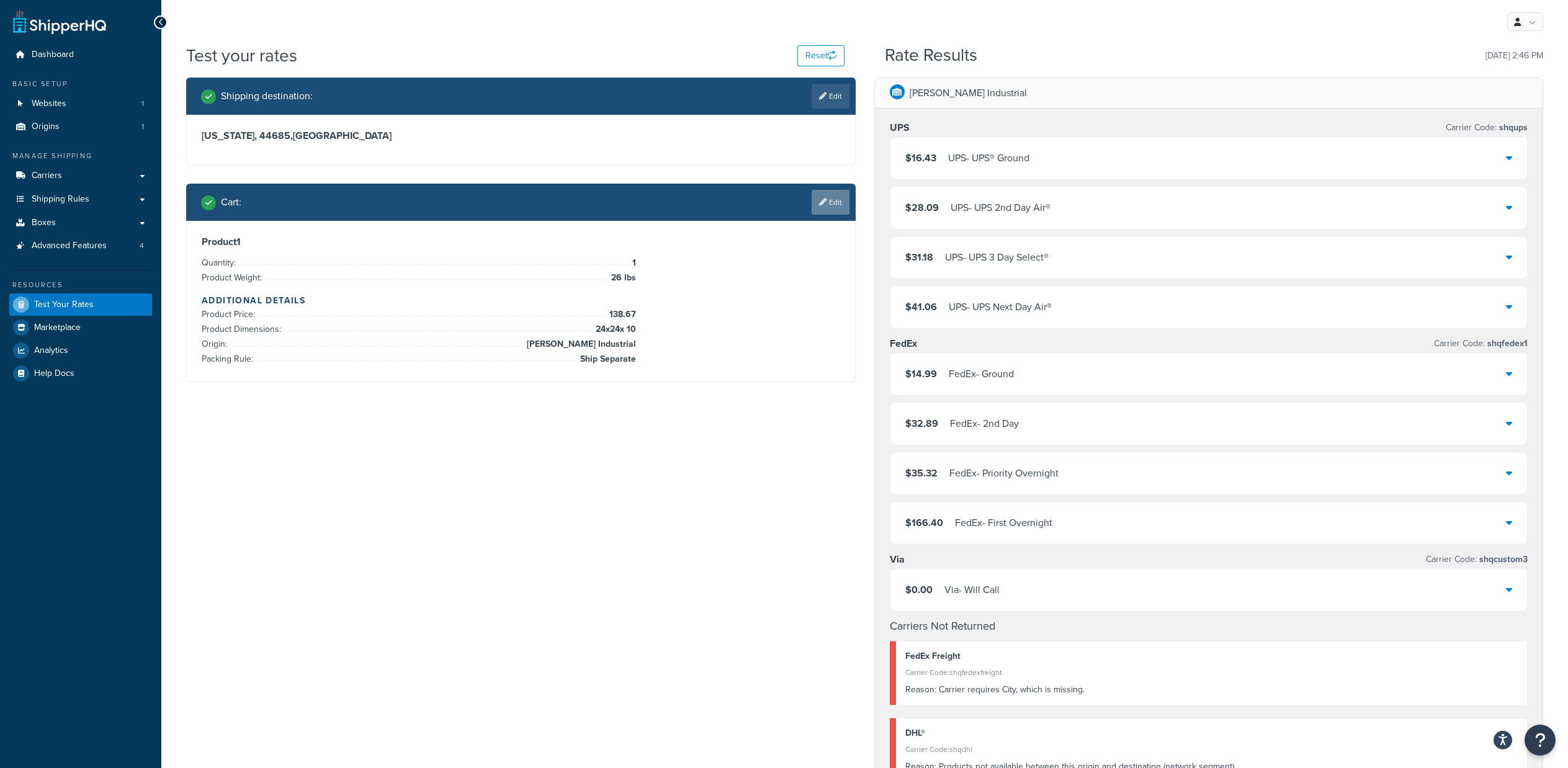
click at [842, 207] on link "Edit" at bounding box center [830, 203] width 38 height 25
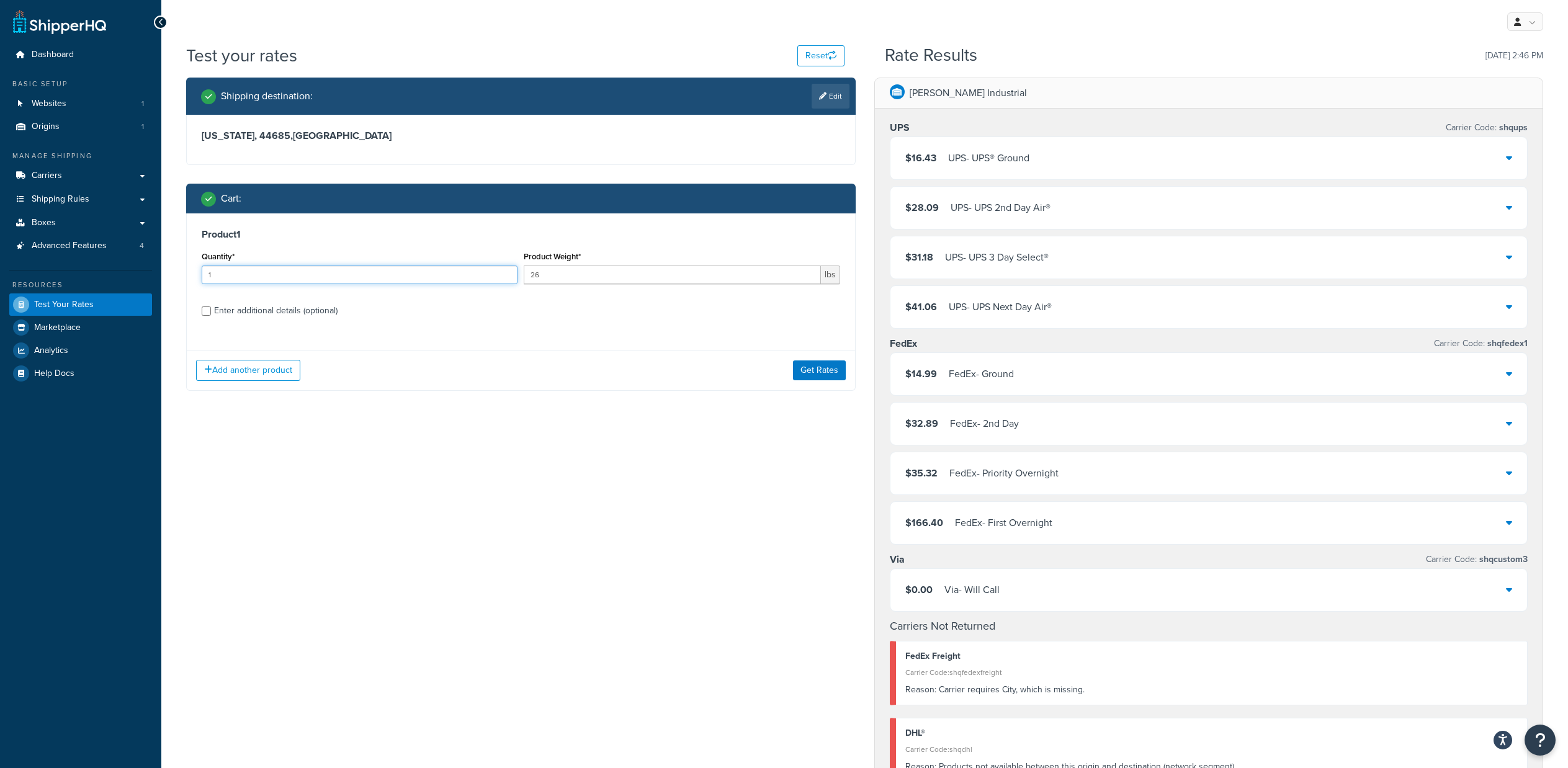
drag, startPoint x: 337, startPoint y: 276, endPoint x: 145, endPoint y: 266, distance: 192.3
click at [145, 266] on div "Dashboard Basic Setup Websites 1 Origins 1 Manage Shipping Carriers Carriers Al…" at bounding box center [784, 610] width 1568 height 1220
type input "20"
click at [234, 307] on div "Enter additional details (optional)" at bounding box center [275, 311] width 123 height 17
click at [211, 307] on input "Enter additional details (optional)" at bounding box center [207, 311] width 9 height 9
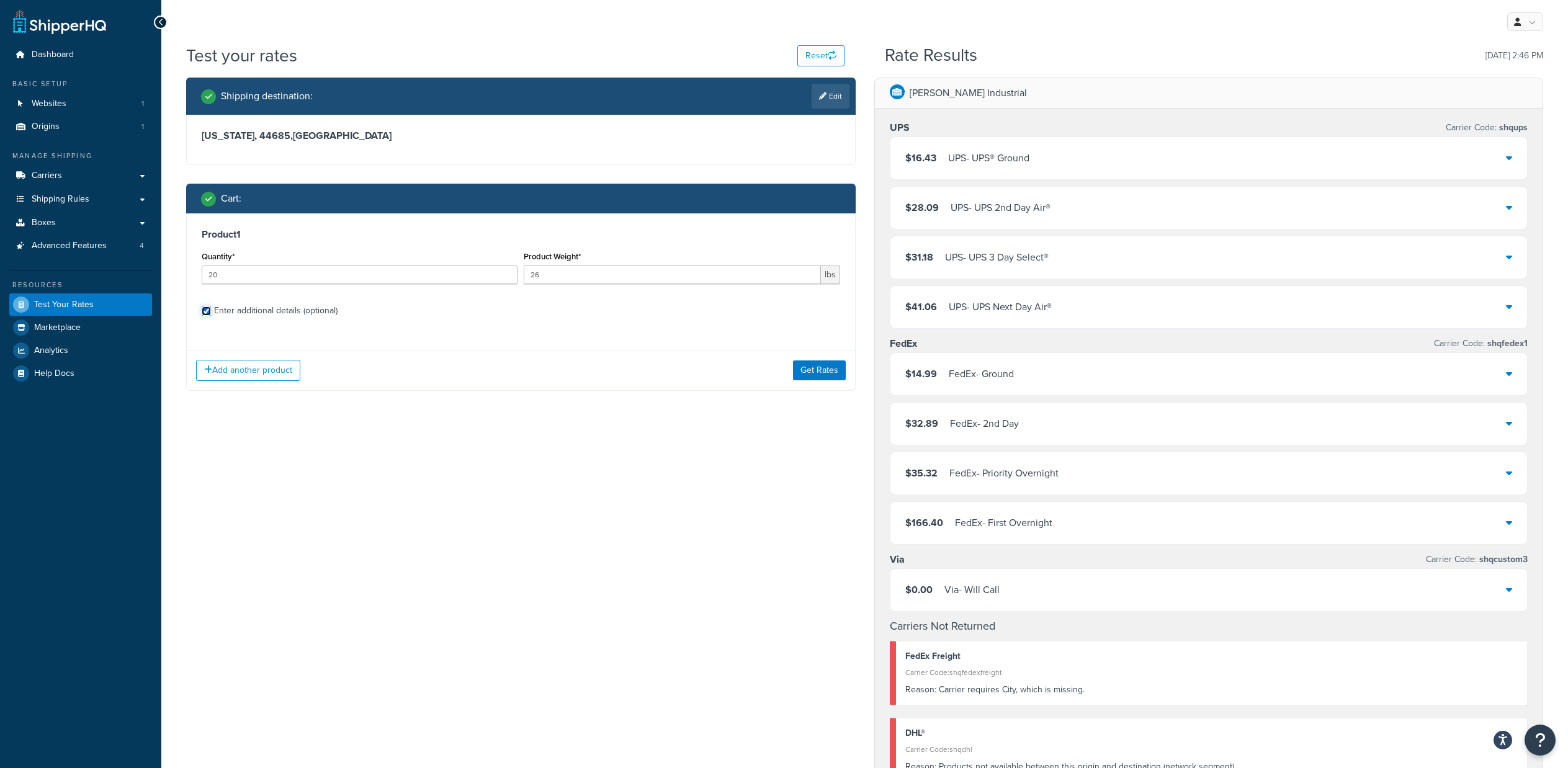
checkbox input "true"
select select "64640"
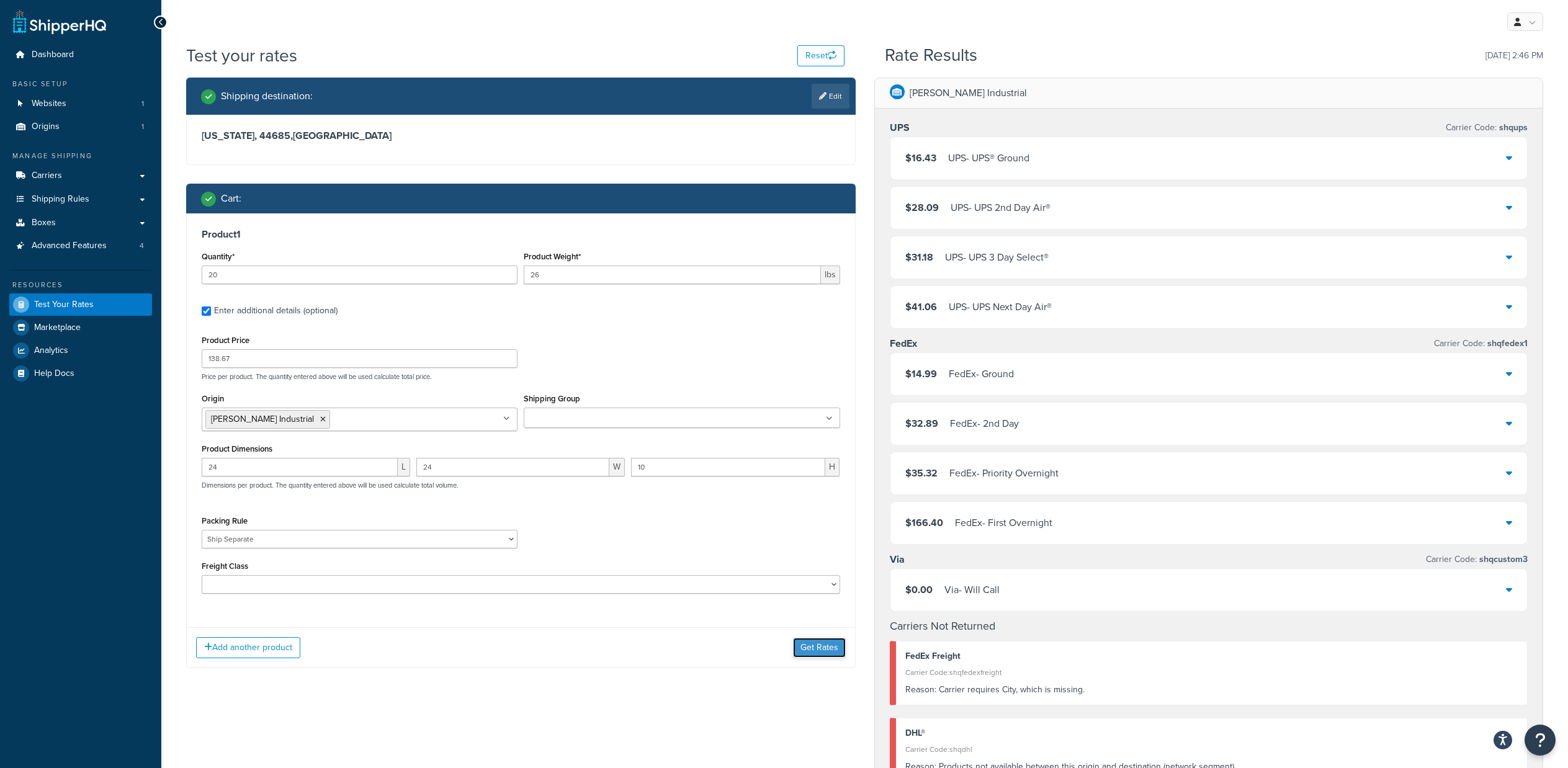
click at [826, 643] on button "Get Rates" at bounding box center [820, 648] width 53 height 20
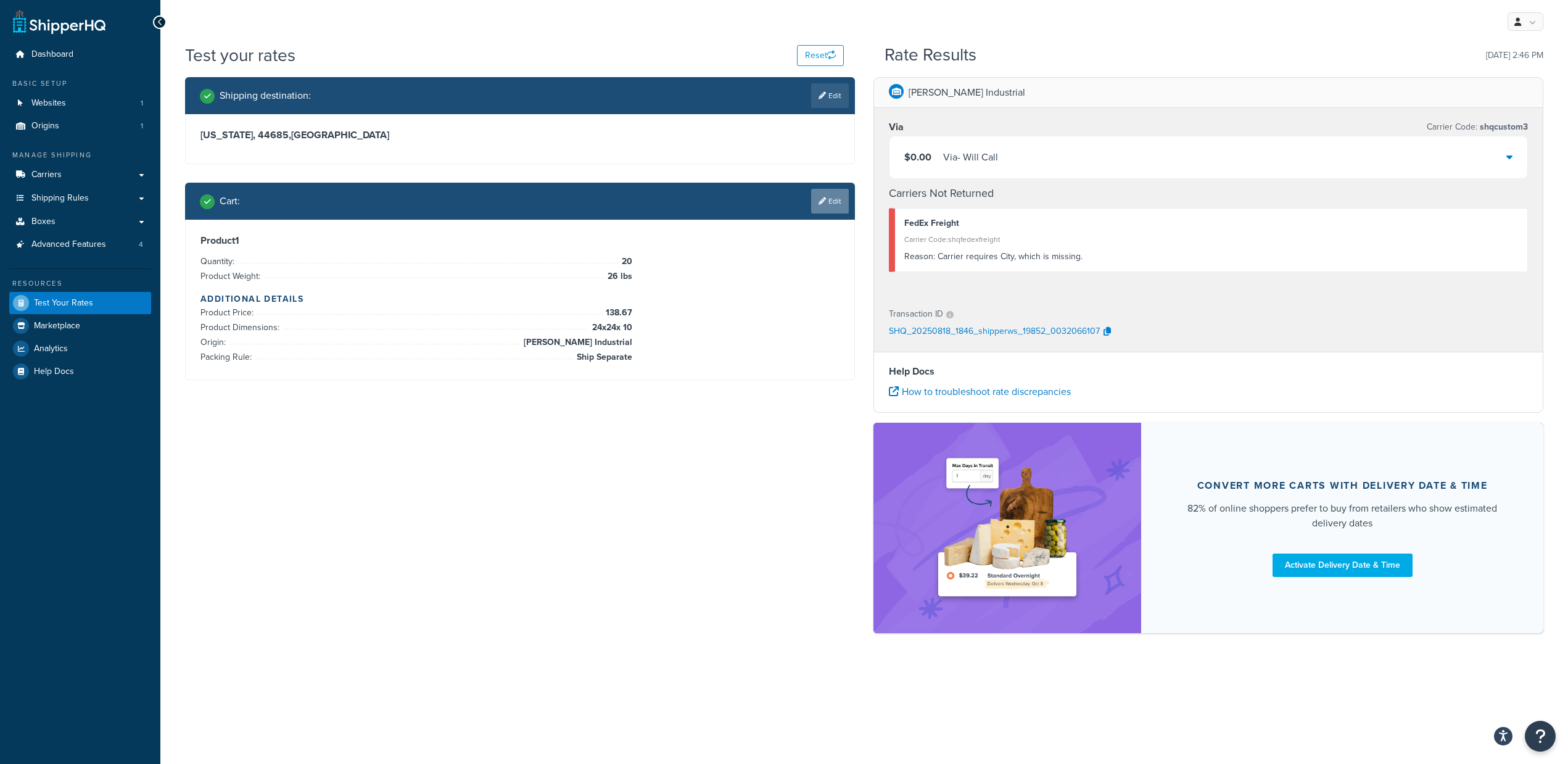
click at [833, 201] on link "Edit" at bounding box center [829, 202] width 37 height 25
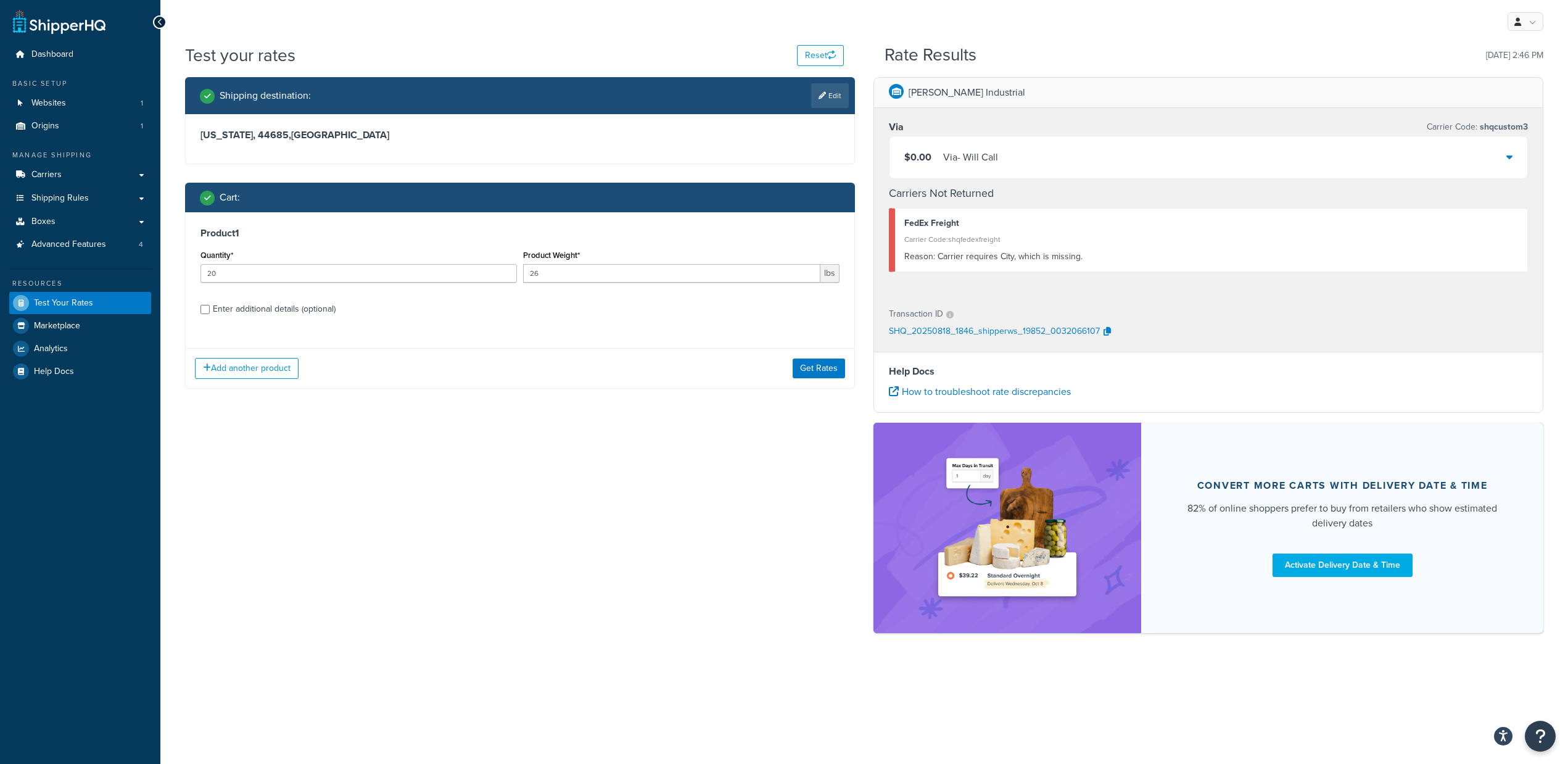
click at [217, 322] on div "Product 1 Quantity* 20 Product Weight* 26 lbs Enter additional details (optiona…" at bounding box center [520, 275] width 669 height 127
click at [236, 307] on div "Enter additional details (optional)" at bounding box center [274, 309] width 123 height 17
click at [210, 307] on input "Enter additional details (optional)" at bounding box center [205, 309] width 9 height 9
checkbox input "true"
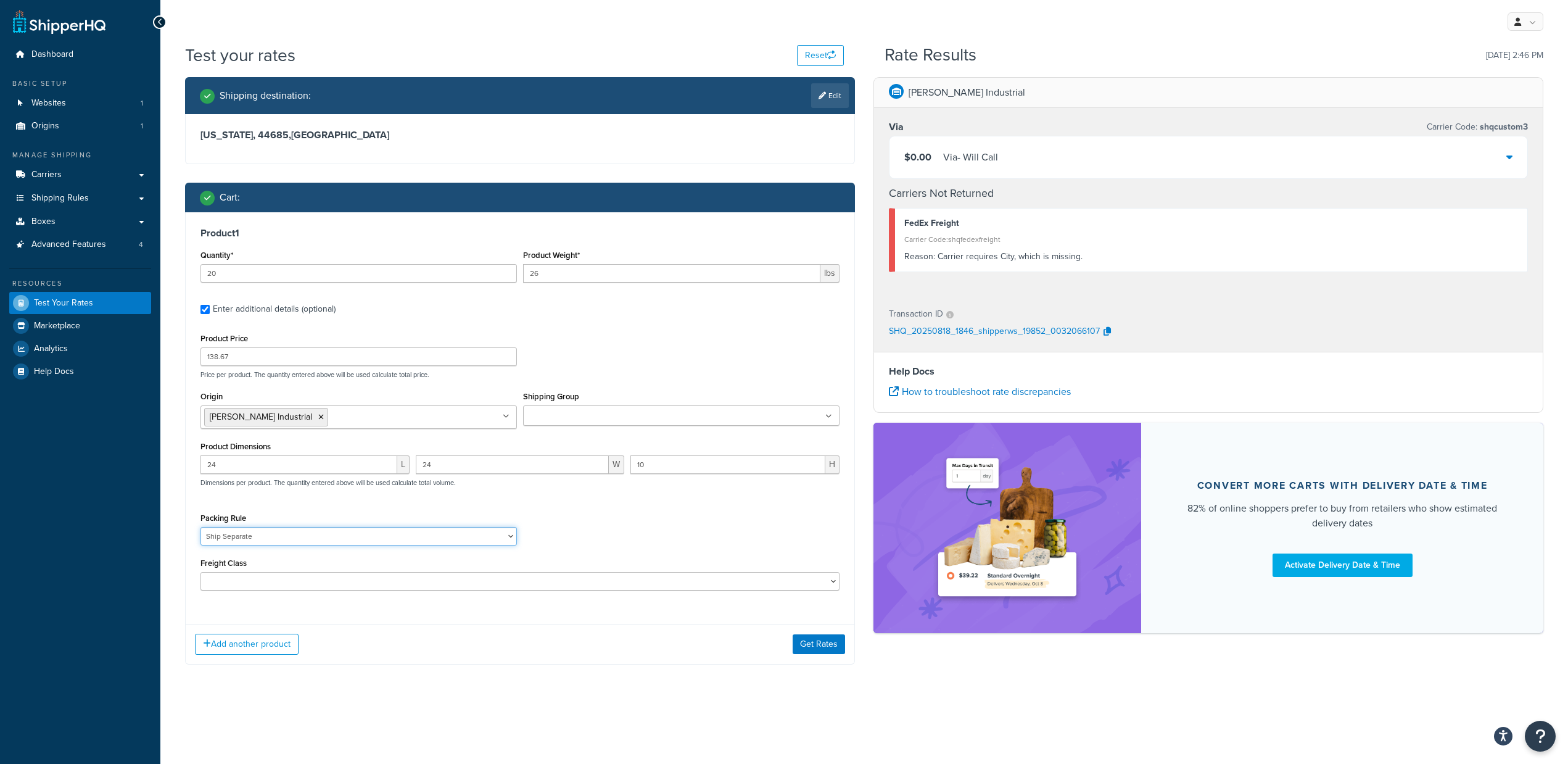
click at [302, 536] on select "Default Item Size Pack Freight Ship Separate Ship Seperate" at bounding box center [359, 536] width 316 height 18
select select "70787"
click at [201, 528] on select "Default Item Size Pack Freight Ship Separate Ship Seperate" at bounding box center [359, 536] width 316 height 18
click at [814, 647] on button "Get Rates" at bounding box center [819, 645] width 52 height 20
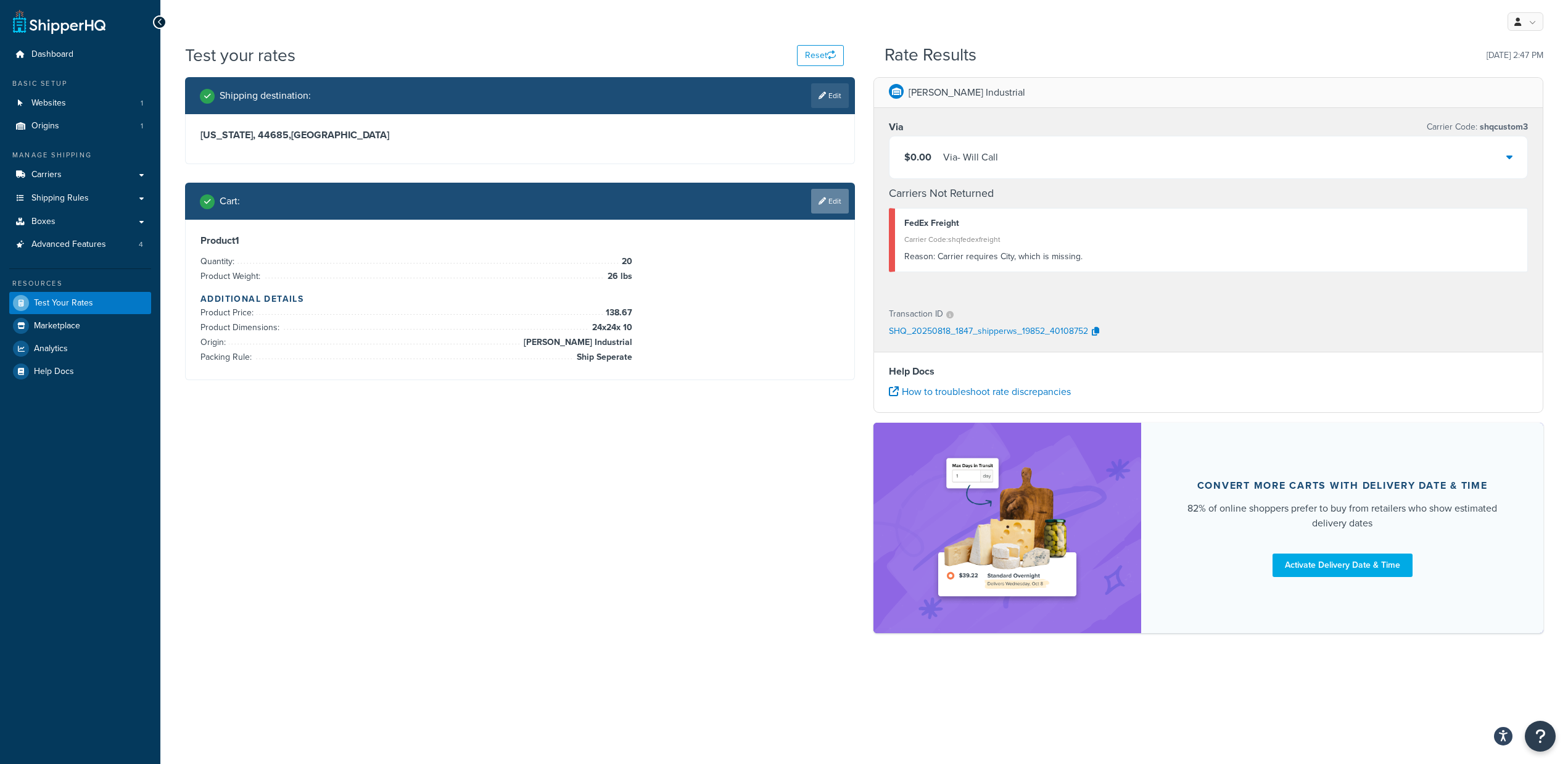
click at [833, 200] on link "Edit" at bounding box center [829, 202] width 37 height 25
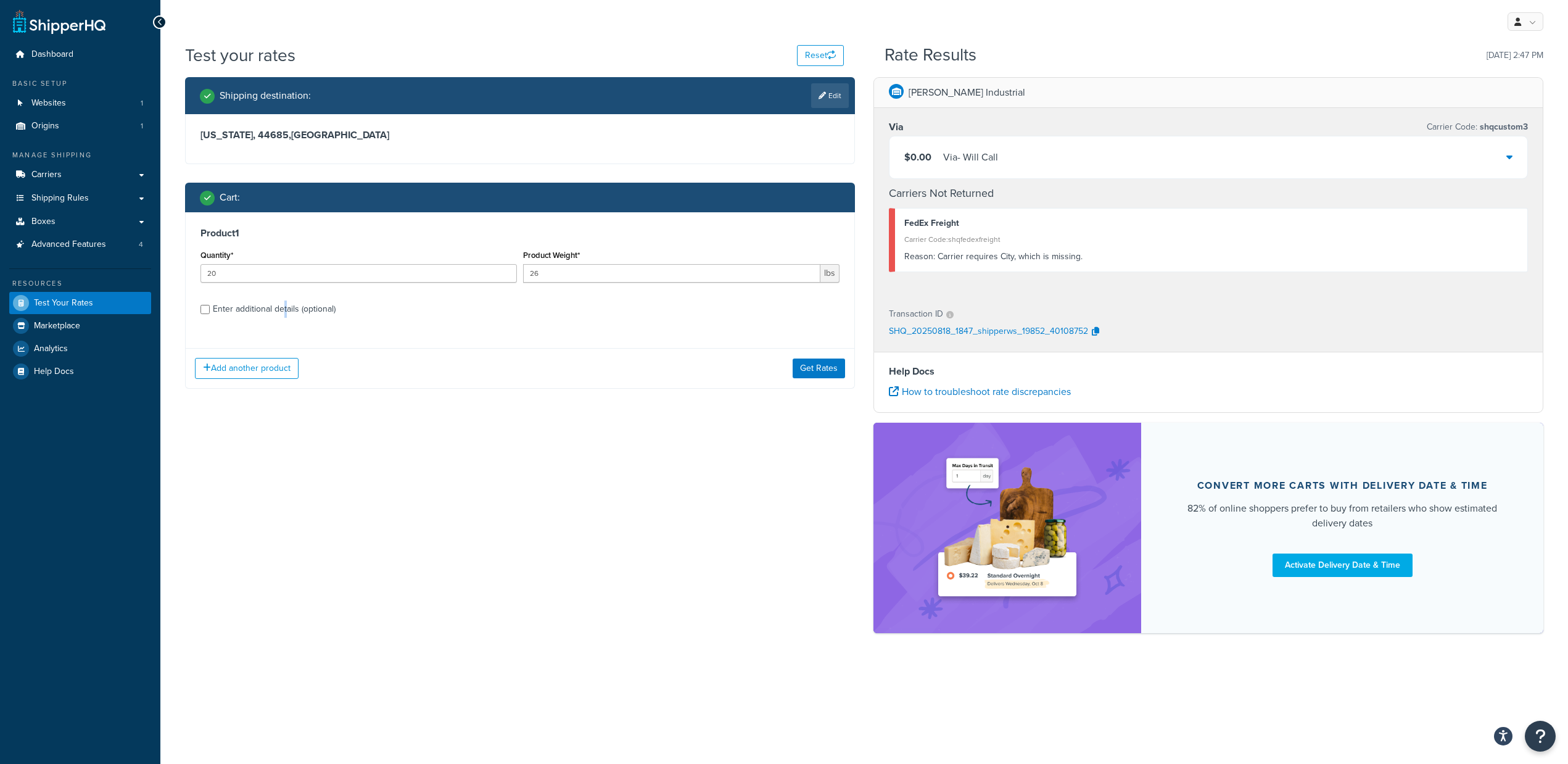
drag, startPoint x: 285, startPoint y: 322, endPoint x: 301, endPoint y: 310, distance: 20.0
click at [291, 315] on div "Product 1 Quantity* 20 Product Weight* 26 lbs Enter additional details (optiona…" at bounding box center [520, 275] width 669 height 127
click at [301, 310] on div "Enter additional details (optional)" at bounding box center [274, 309] width 123 height 17
click at [210, 310] on input "Enter additional details (optional)" at bounding box center [205, 309] width 9 height 9
checkbox input "true"
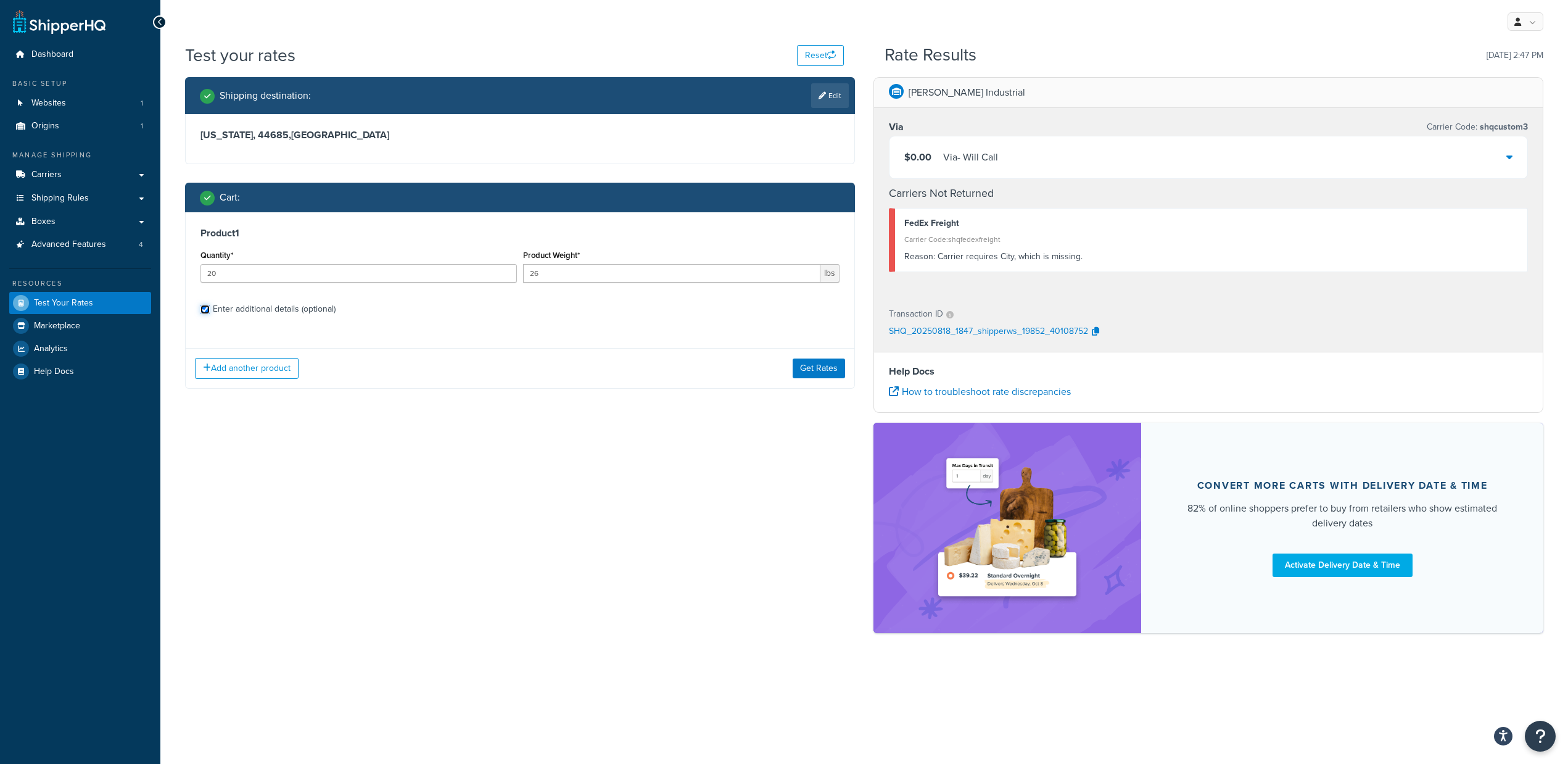
select select "70787"
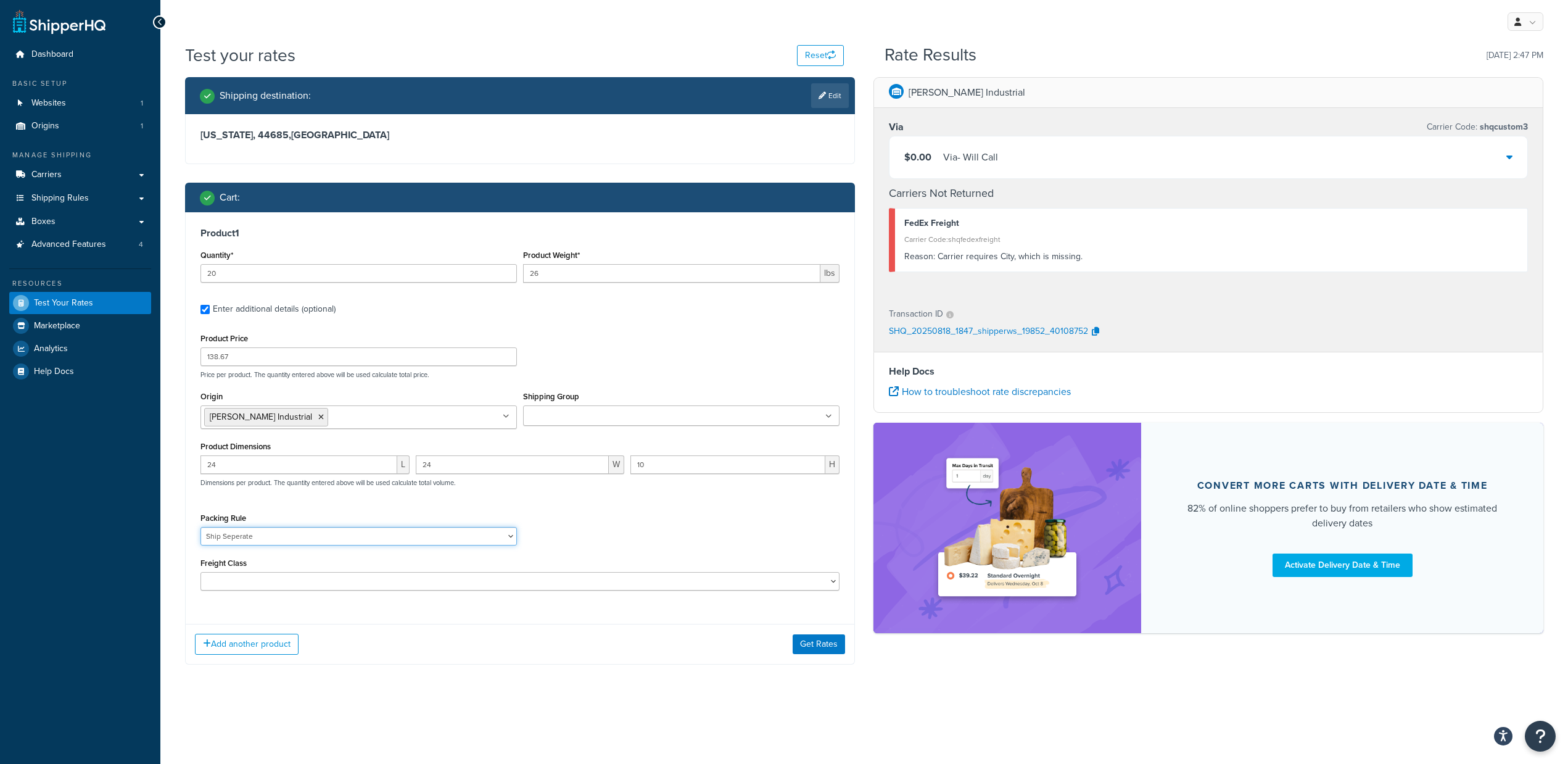
click at [354, 539] on select "Default Item Size Pack Freight Ship Separate Ship Seperate" at bounding box center [359, 536] width 316 height 18
select select
click at [201, 528] on select "Default Item Size Pack Freight Ship Separate Ship Seperate" at bounding box center [359, 536] width 316 height 18
click at [819, 654] on button "Get Rates" at bounding box center [819, 645] width 52 height 20
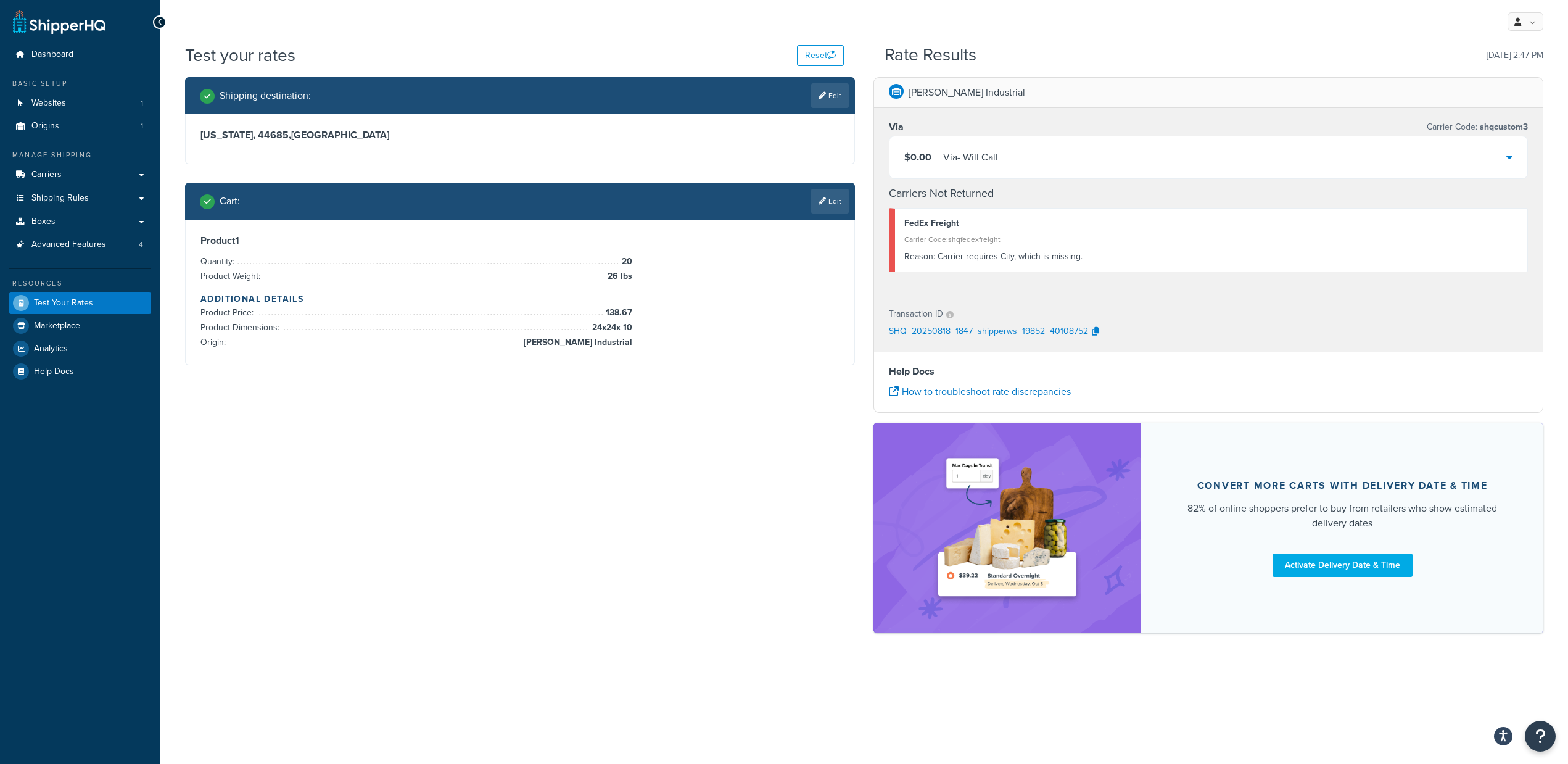
click at [826, 645] on div "Shipping destination : Edit Ohio, 44685 , United States Cart : Edit Product 1 Q…" at bounding box center [864, 362] width 1377 height 568
click at [817, 209] on link "Edit" at bounding box center [829, 202] width 37 height 25
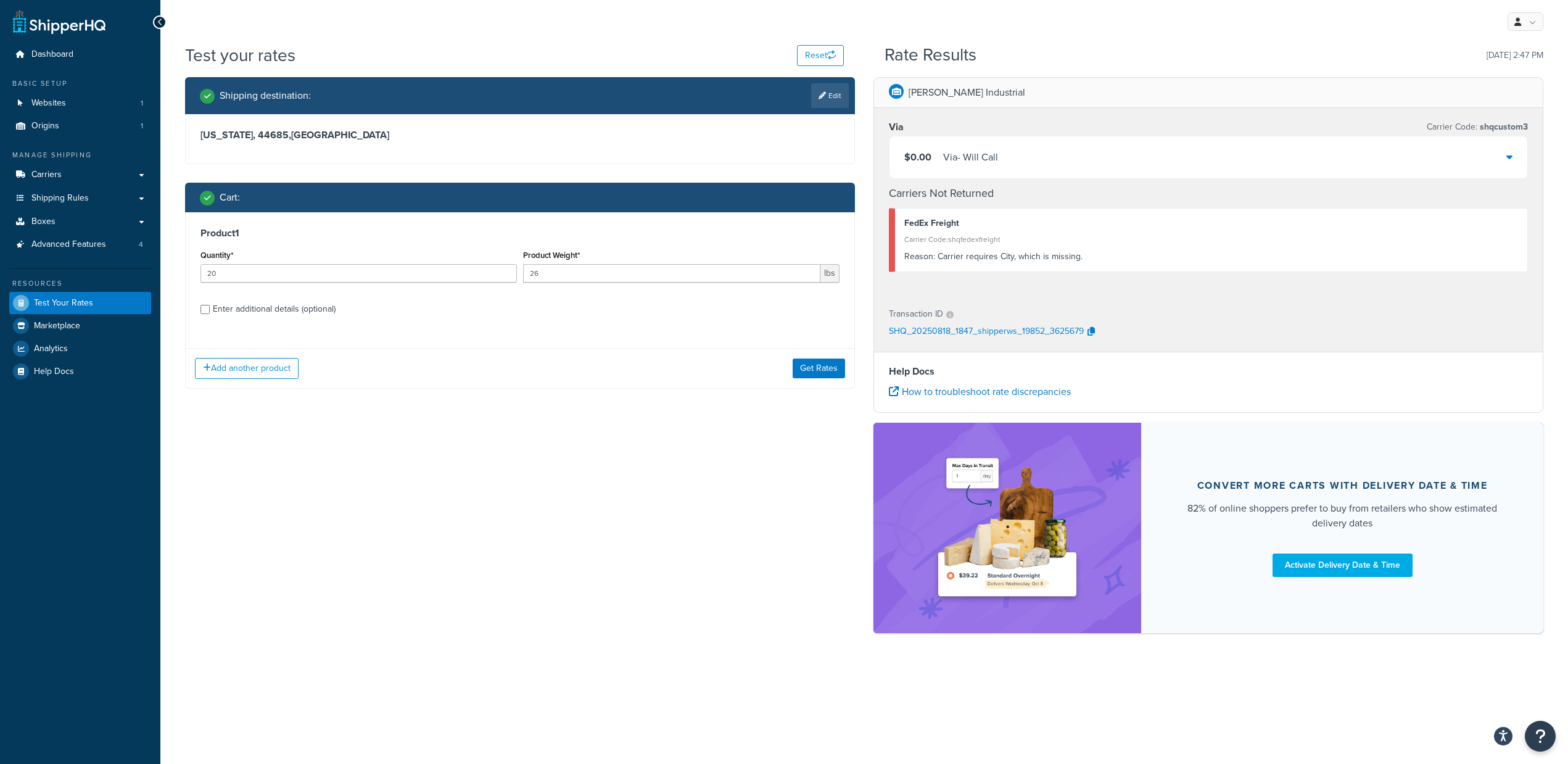
click at [285, 312] on div "Enter additional details (optional)" at bounding box center [274, 309] width 123 height 17
click at [210, 312] on input "Enter additional details (optional)" at bounding box center [205, 309] width 9 height 9
checkbox input "true"
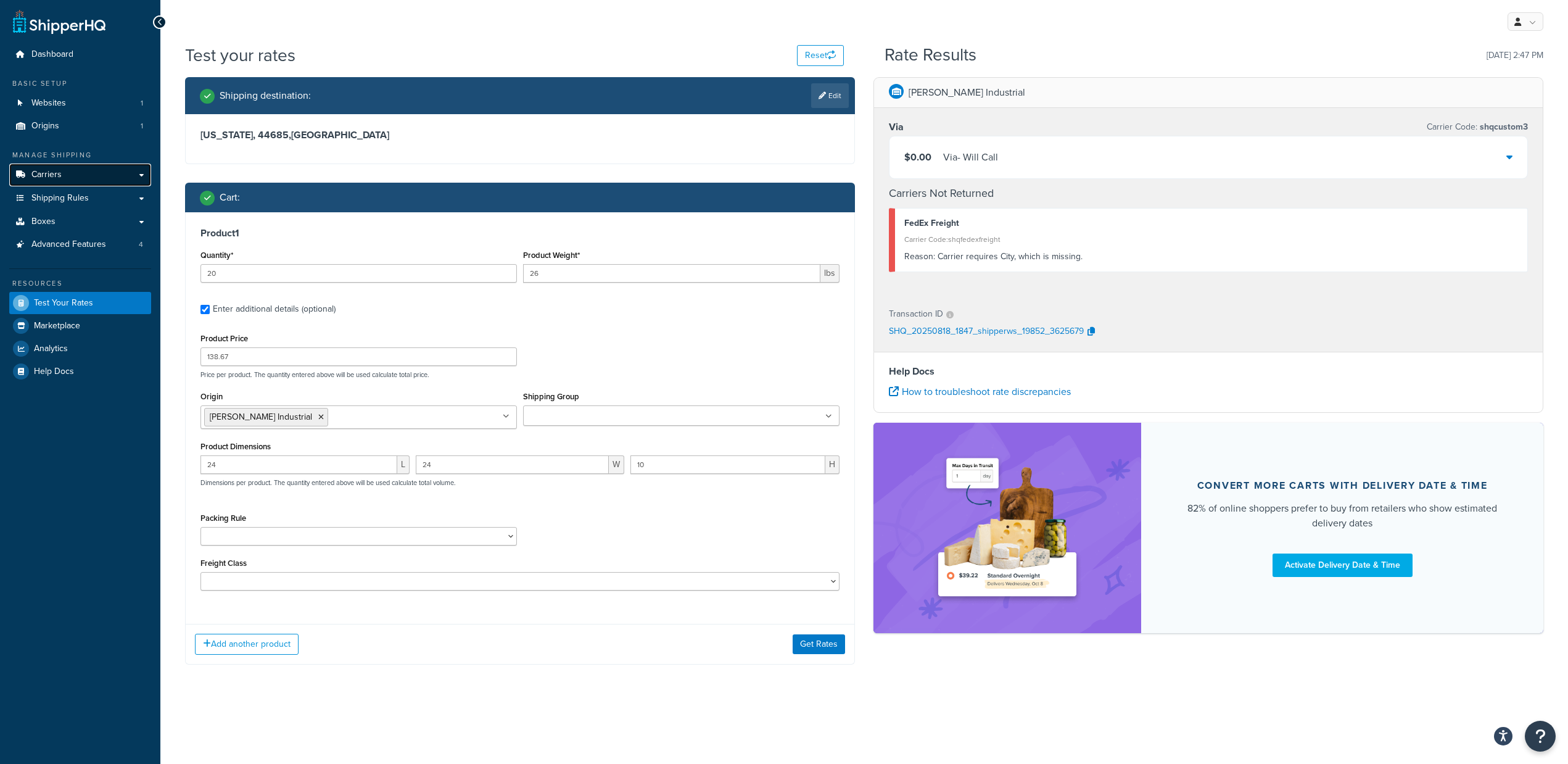
click at [86, 179] on link "Carriers" at bounding box center [80, 175] width 142 height 23
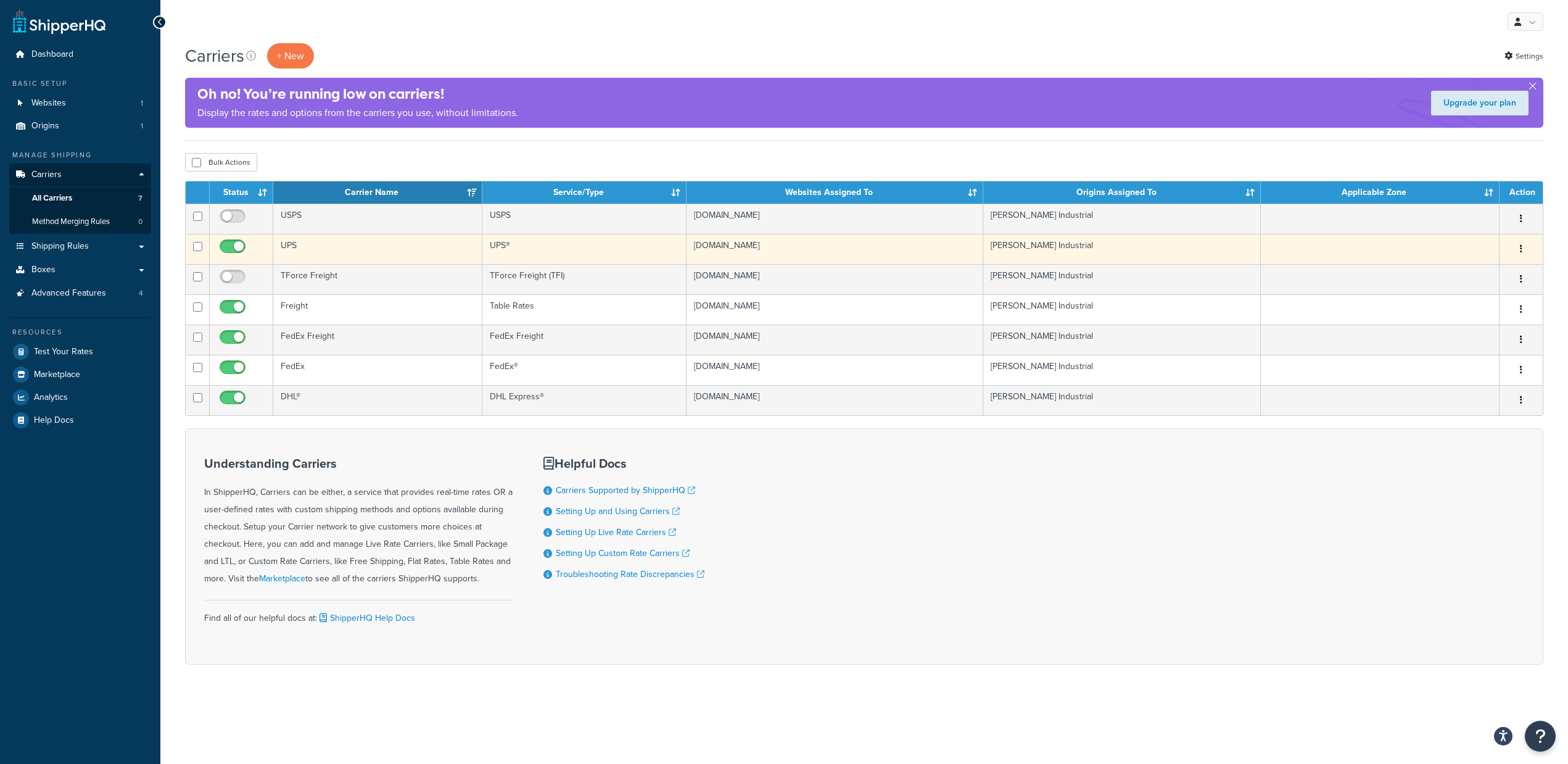
click at [373, 245] on td "UPS" at bounding box center [378, 249] width 209 height 30
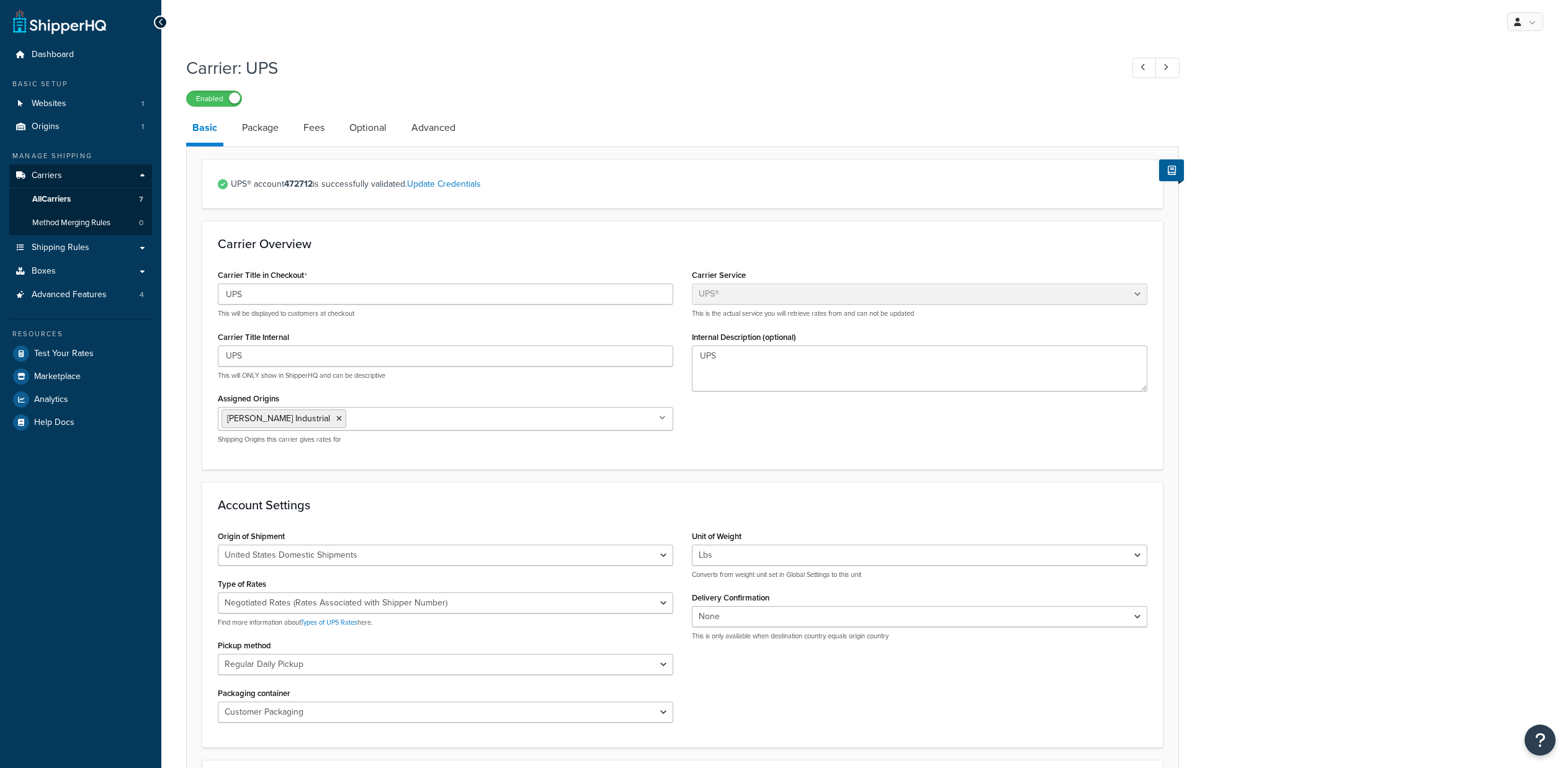
select select "ups"
click at [259, 134] on link "Package" at bounding box center [260, 127] width 49 height 30
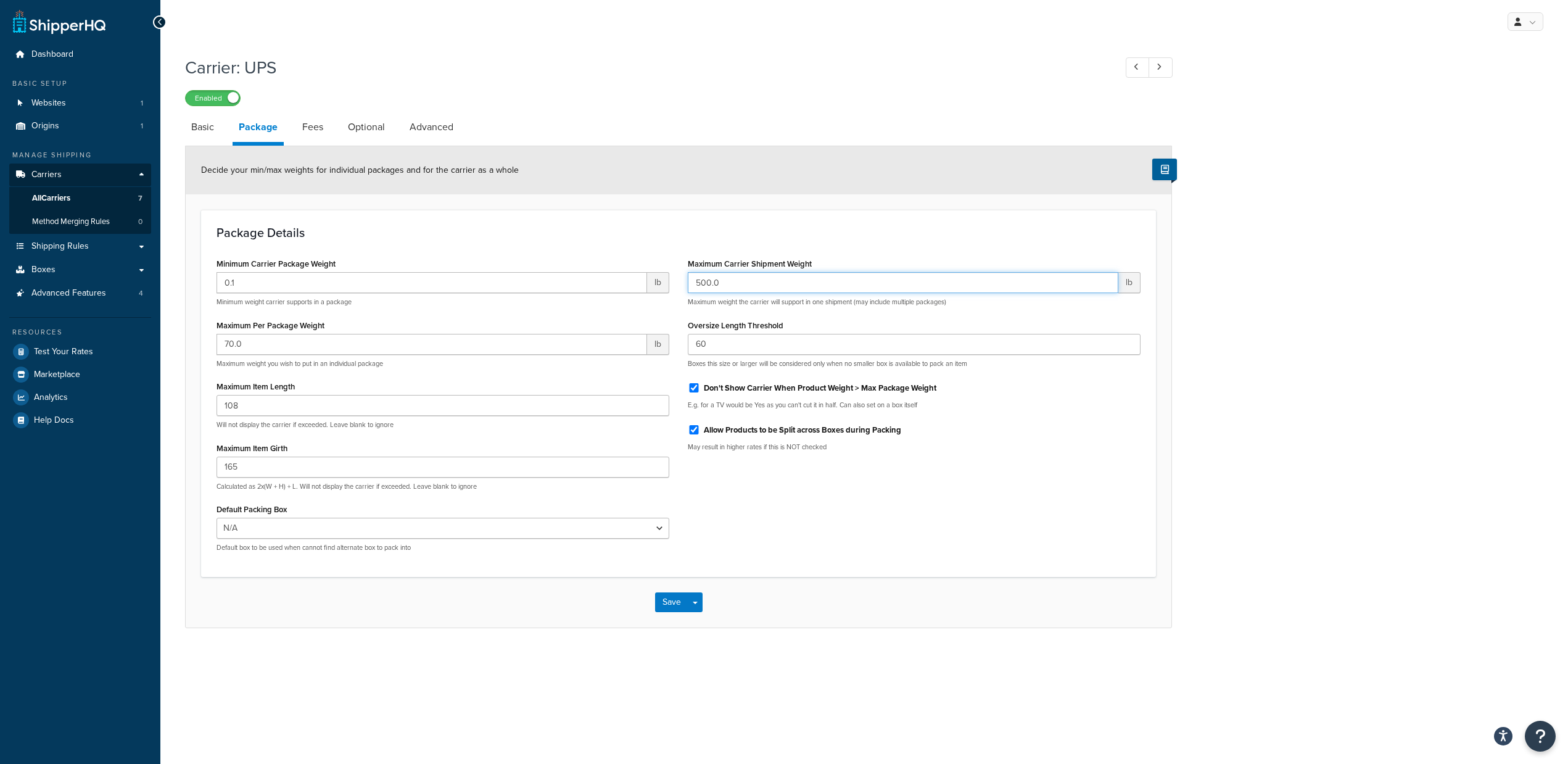
click at [751, 276] on input "500.0" at bounding box center [903, 283] width 430 height 21
click at [662, 605] on button "Save" at bounding box center [672, 603] width 33 height 20
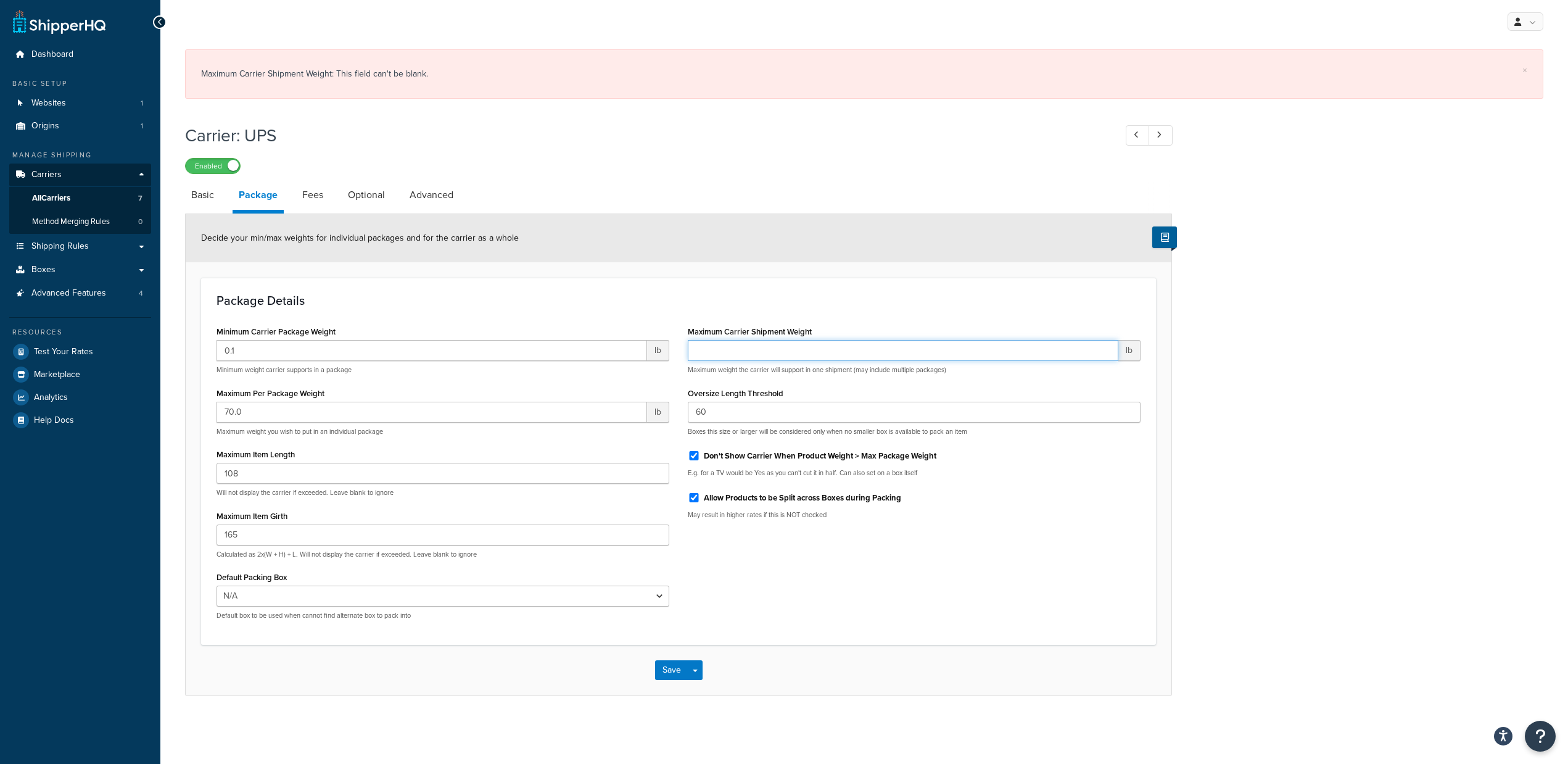
click at [751, 347] on input "Maximum Carrier Shipment Weight" at bounding box center [903, 350] width 430 height 21
type input "50000"
click at [677, 672] on button "Save" at bounding box center [672, 670] width 33 height 20
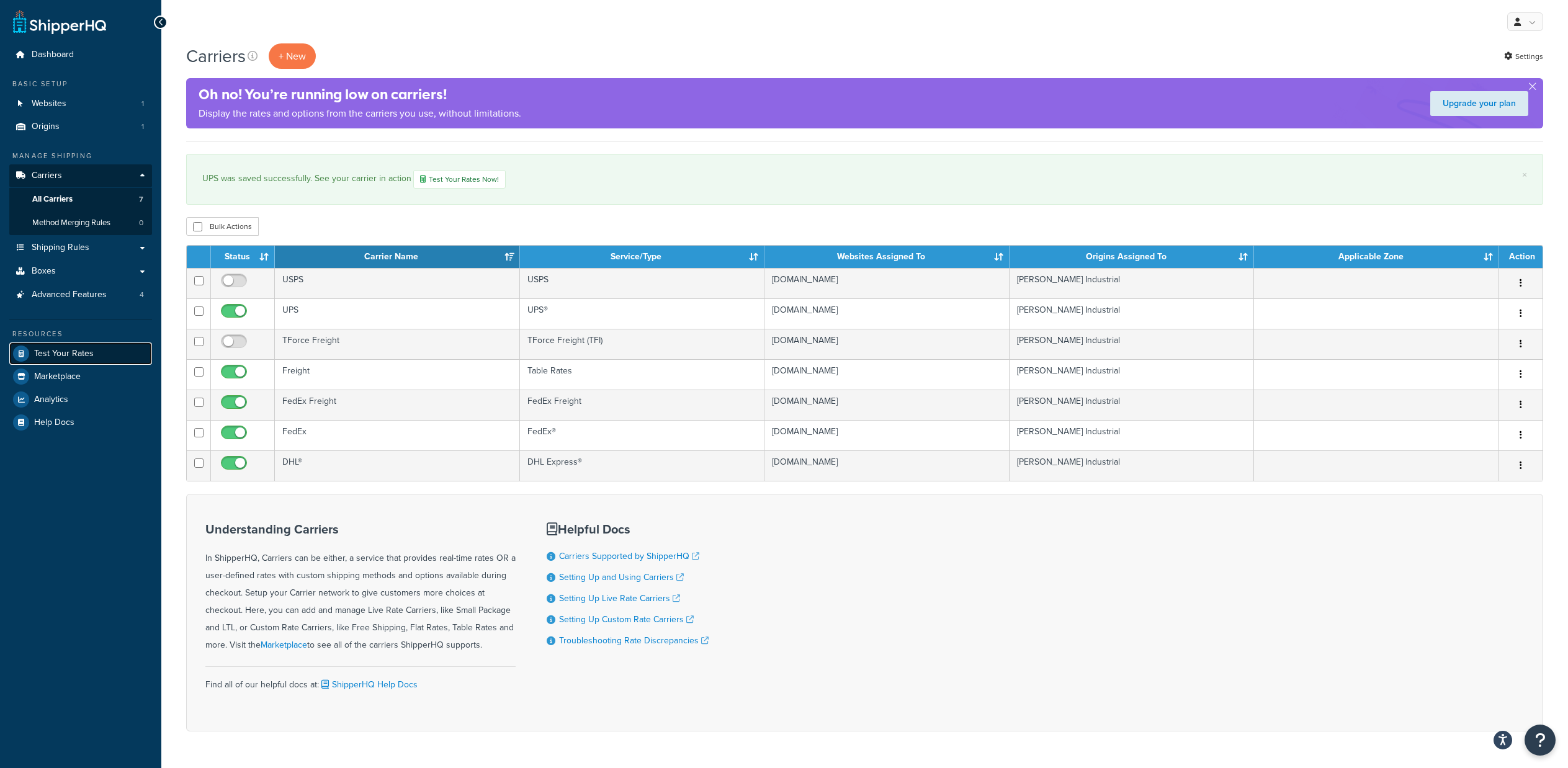
click at [81, 346] on link "Test Your Rates" at bounding box center [81, 354] width 143 height 22
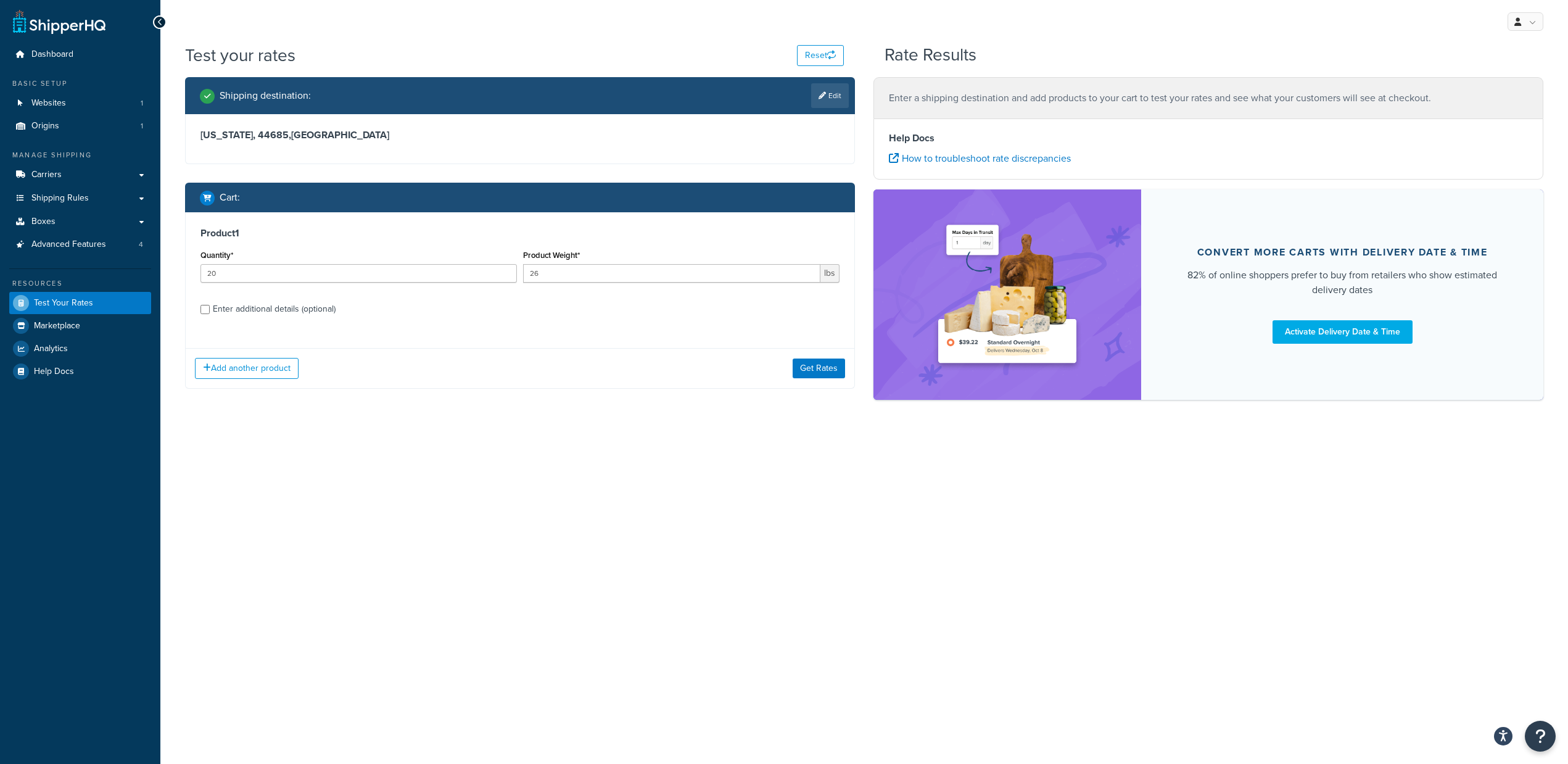
click at [293, 315] on div "Enter additional details (optional)" at bounding box center [274, 309] width 123 height 17
click at [210, 314] on input "Enter additional details (optional)" at bounding box center [205, 309] width 9 height 9
checkbox input "true"
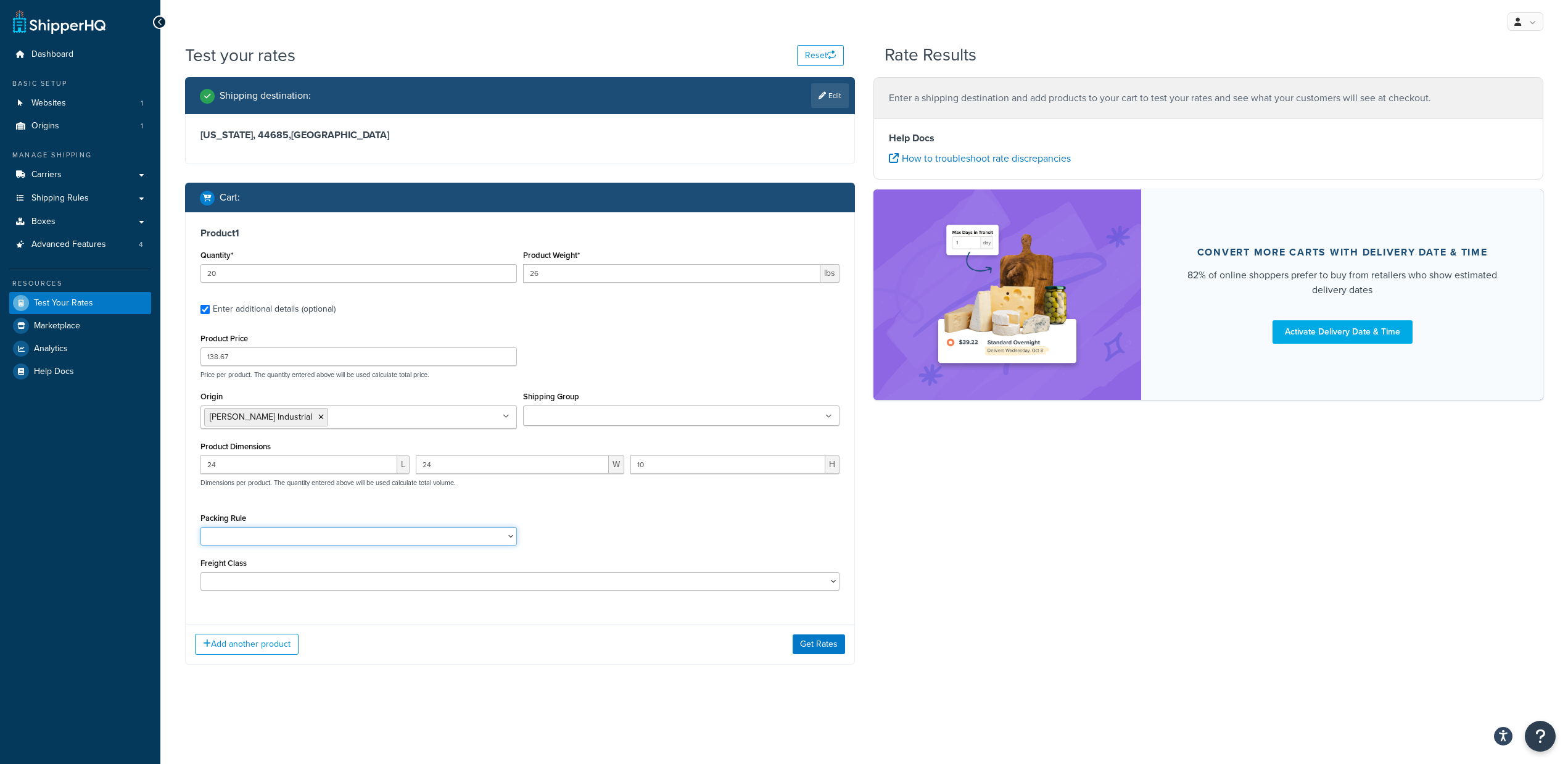
click at [461, 543] on select "Default Item Size Pack Freight Ship Separate Ship Seperate" at bounding box center [359, 536] width 316 height 18
select select "64640"
click at [201, 528] on select "Default Item Size Pack Freight Ship Separate Ship Seperate" at bounding box center [359, 536] width 316 height 18
click at [829, 645] on button "Get Rates" at bounding box center [819, 645] width 52 height 20
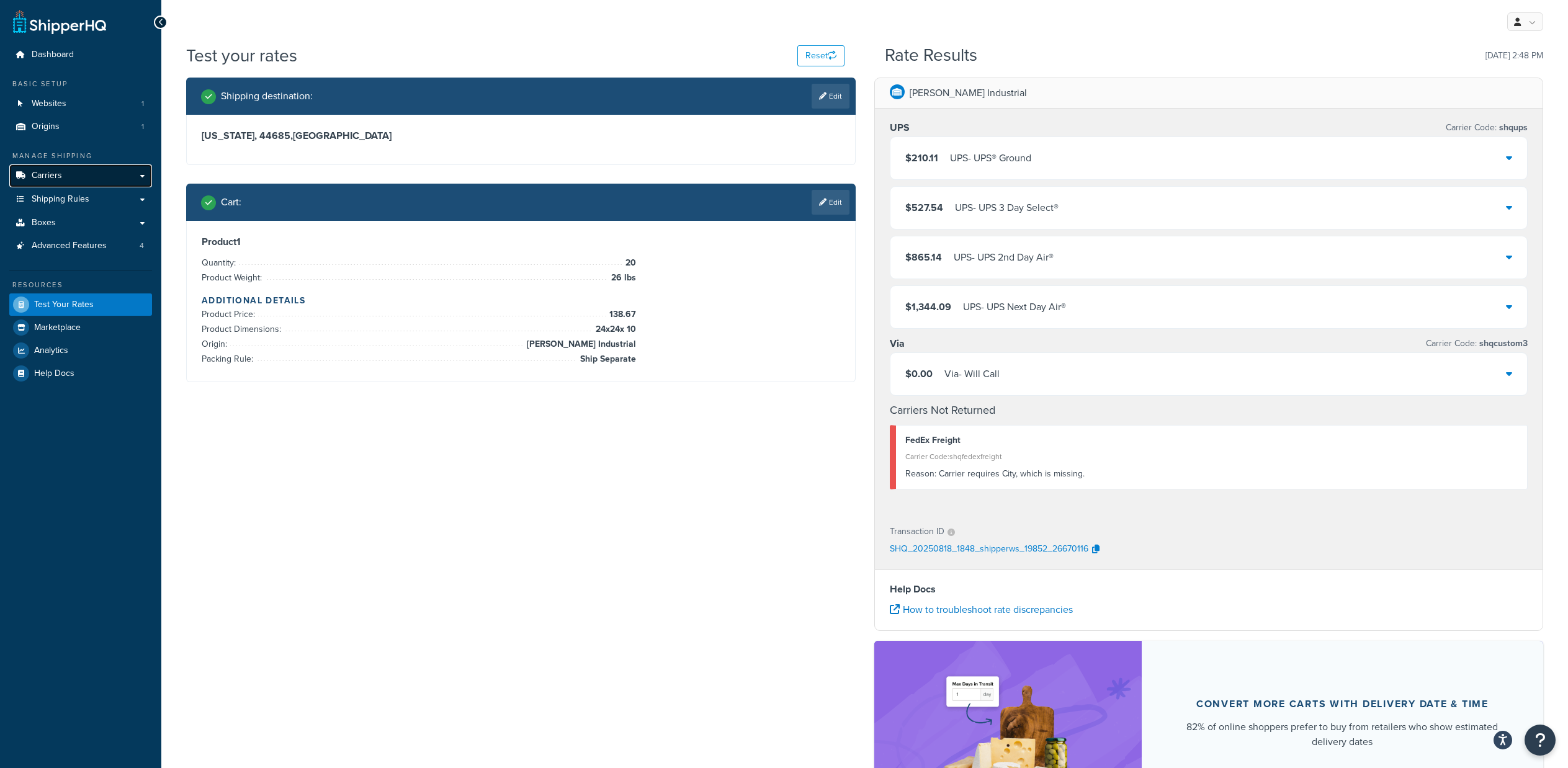
click at [98, 185] on link "Carriers" at bounding box center [81, 176] width 143 height 23
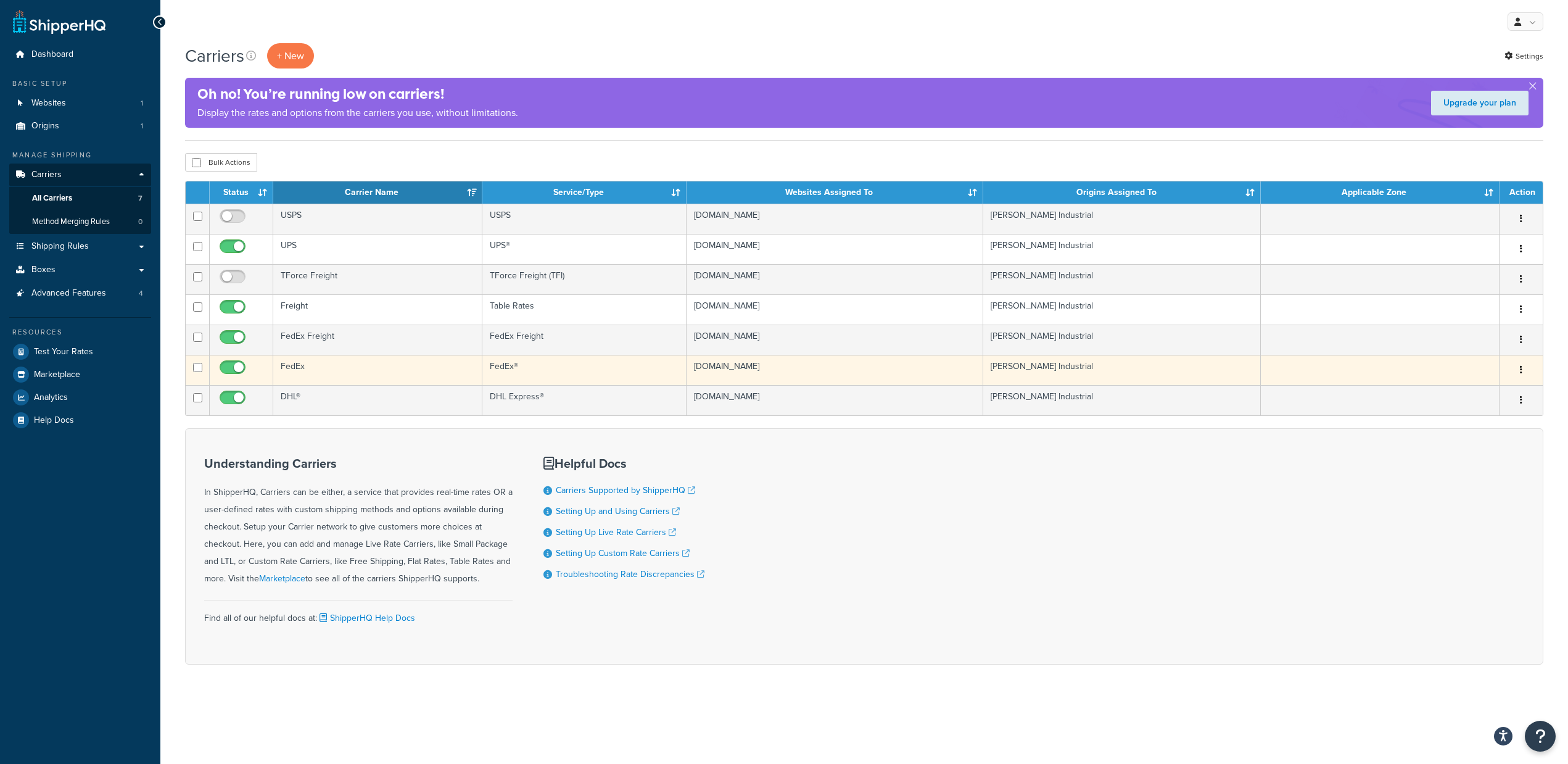
click at [329, 367] on td "FedEx" at bounding box center [378, 370] width 209 height 30
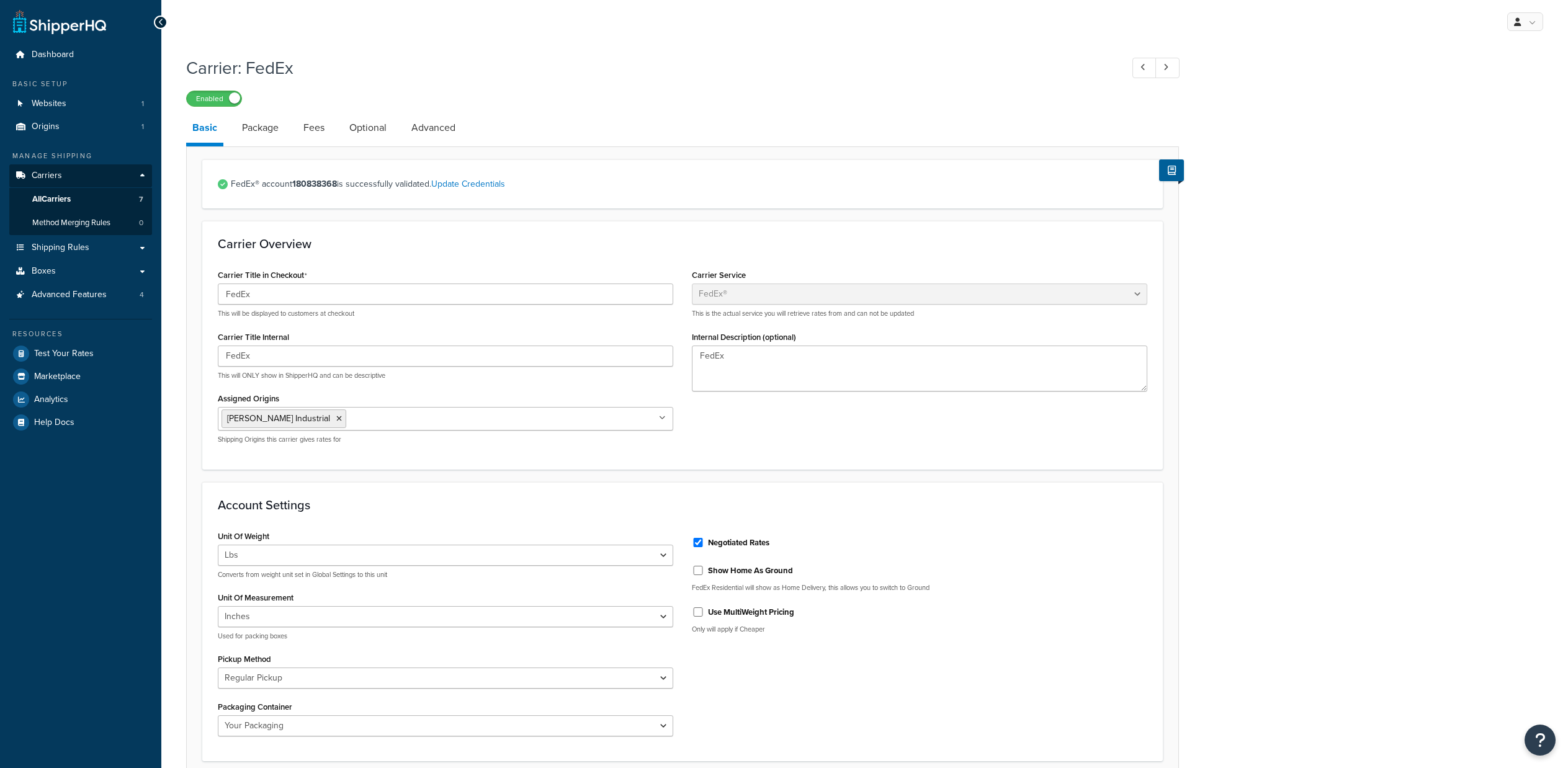
select select "fedEx"
select select "REGULAR_PICKUP"
select select "YOUR_PACKAGING"
click at [269, 127] on link "Package" at bounding box center [260, 127] width 49 height 30
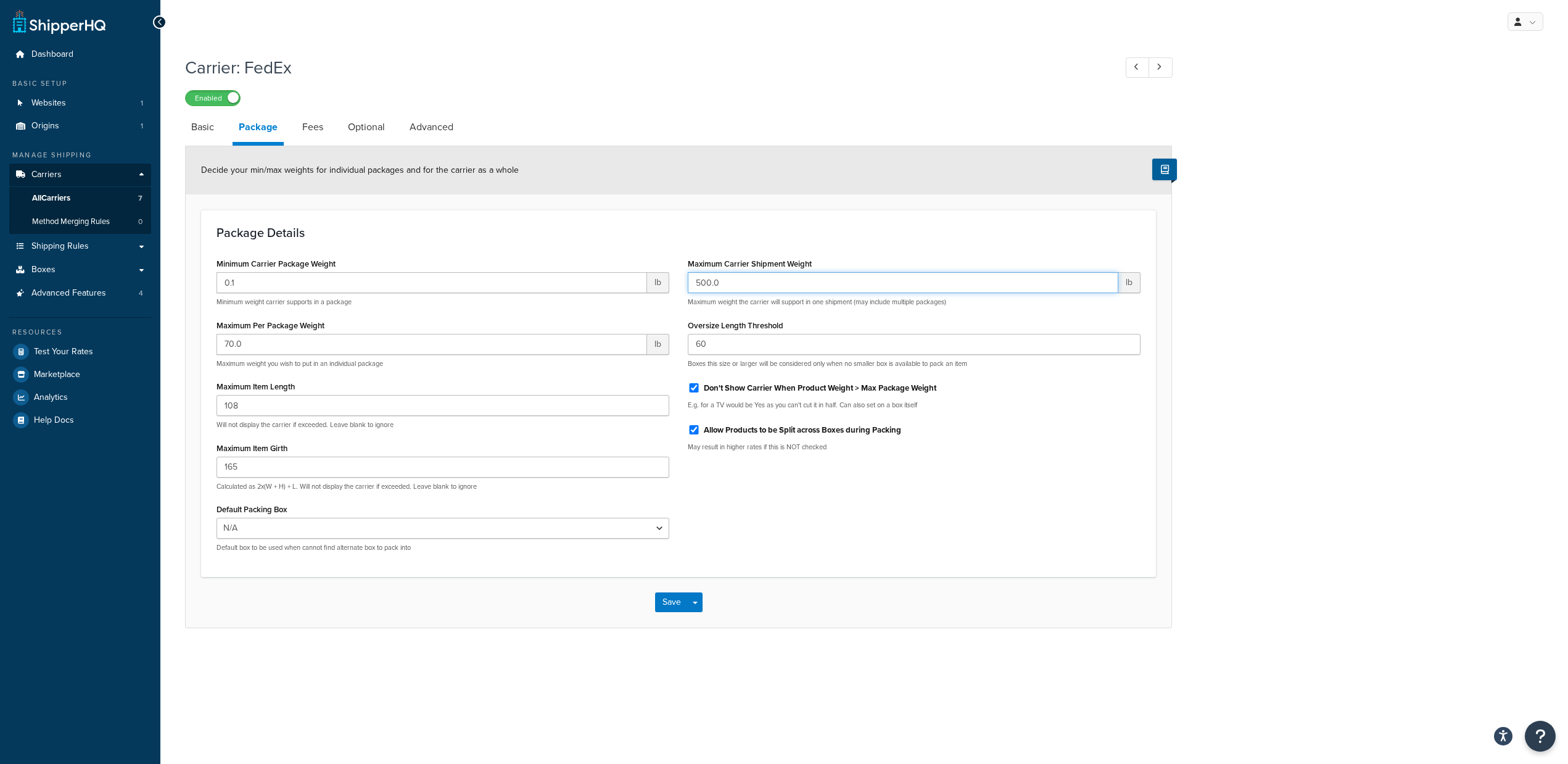
click at [702, 280] on input "500.0" at bounding box center [903, 283] width 430 height 21
type input "50000.0"
click at [666, 599] on button "Save" at bounding box center [672, 603] width 33 height 20
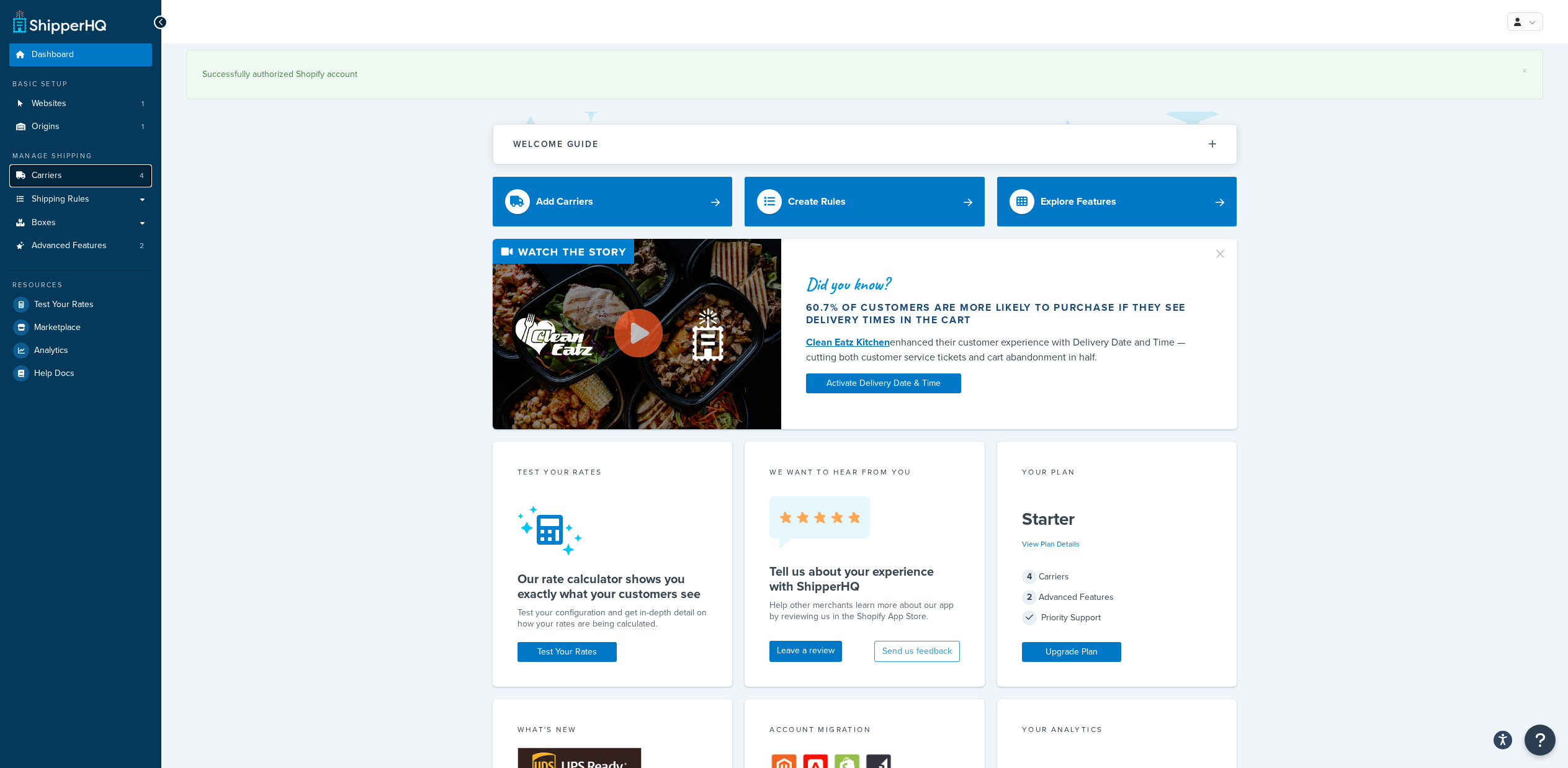
click at [98, 172] on link "Carriers 4" at bounding box center [81, 176] width 143 height 23
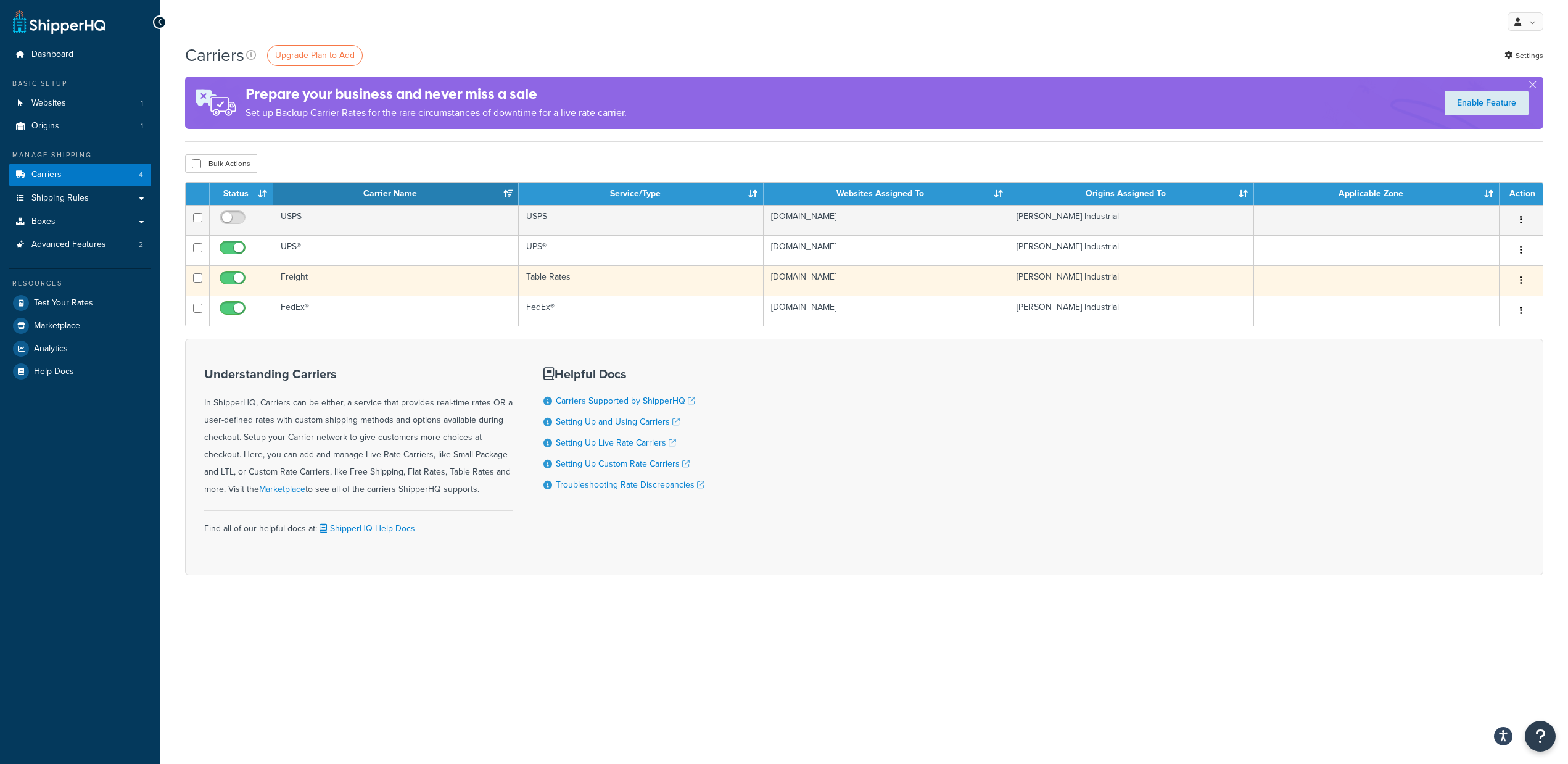
click at [424, 281] on td "Freight" at bounding box center [396, 280] width 245 height 30
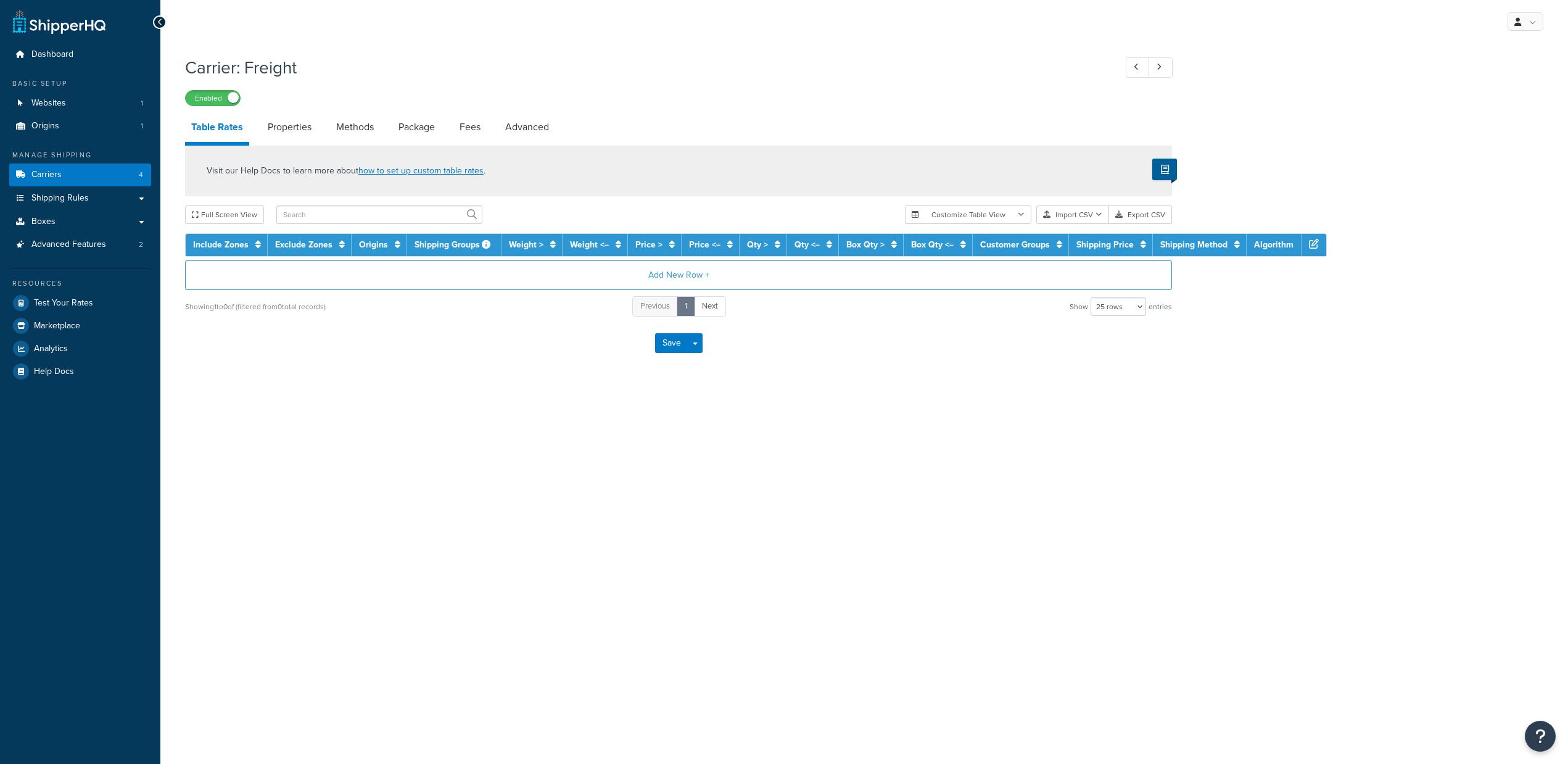
select select "25"
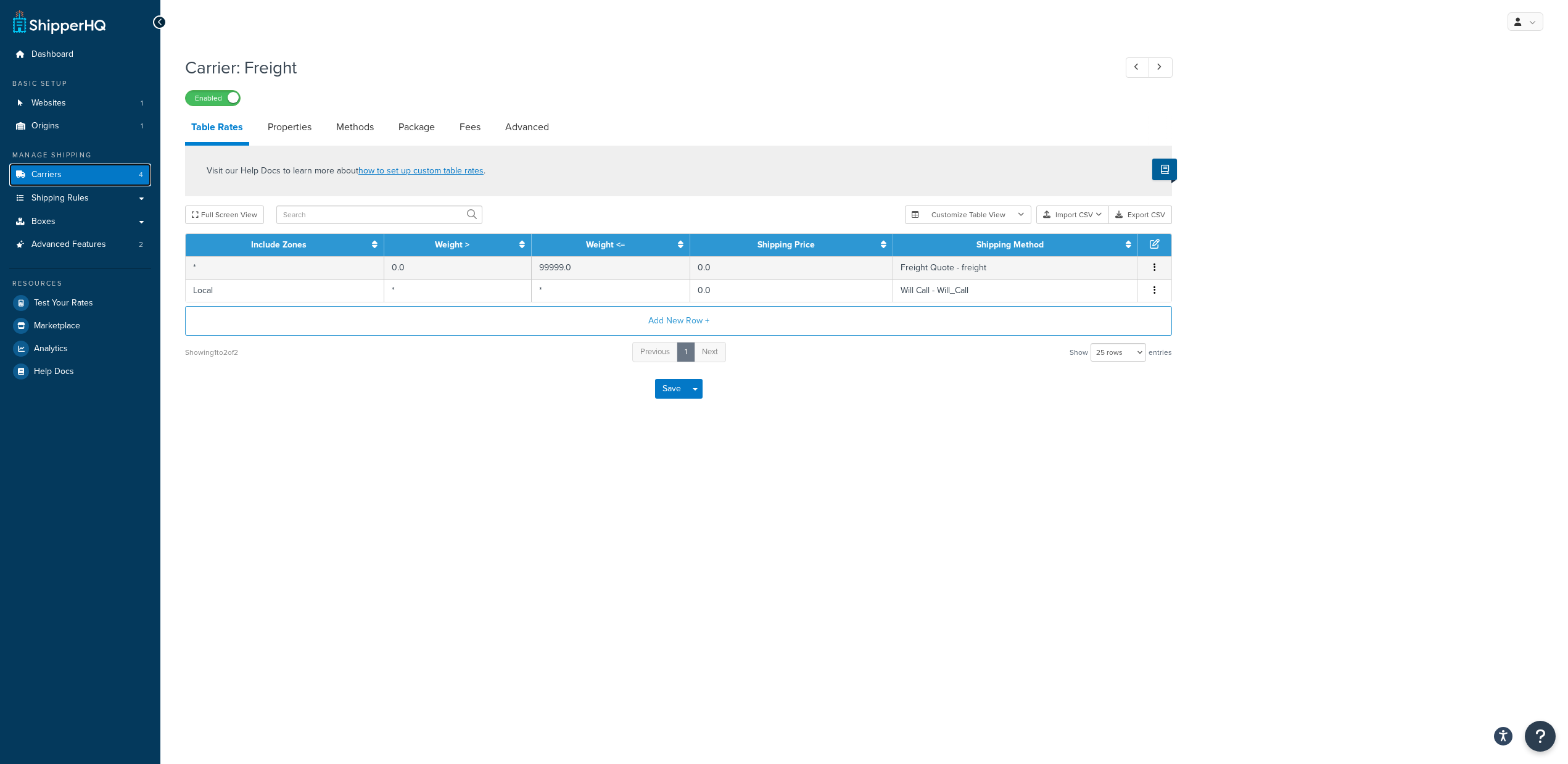
click at [116, 175] on link "Carriers 4" at bounding box center [80, 175] width 142 height 23
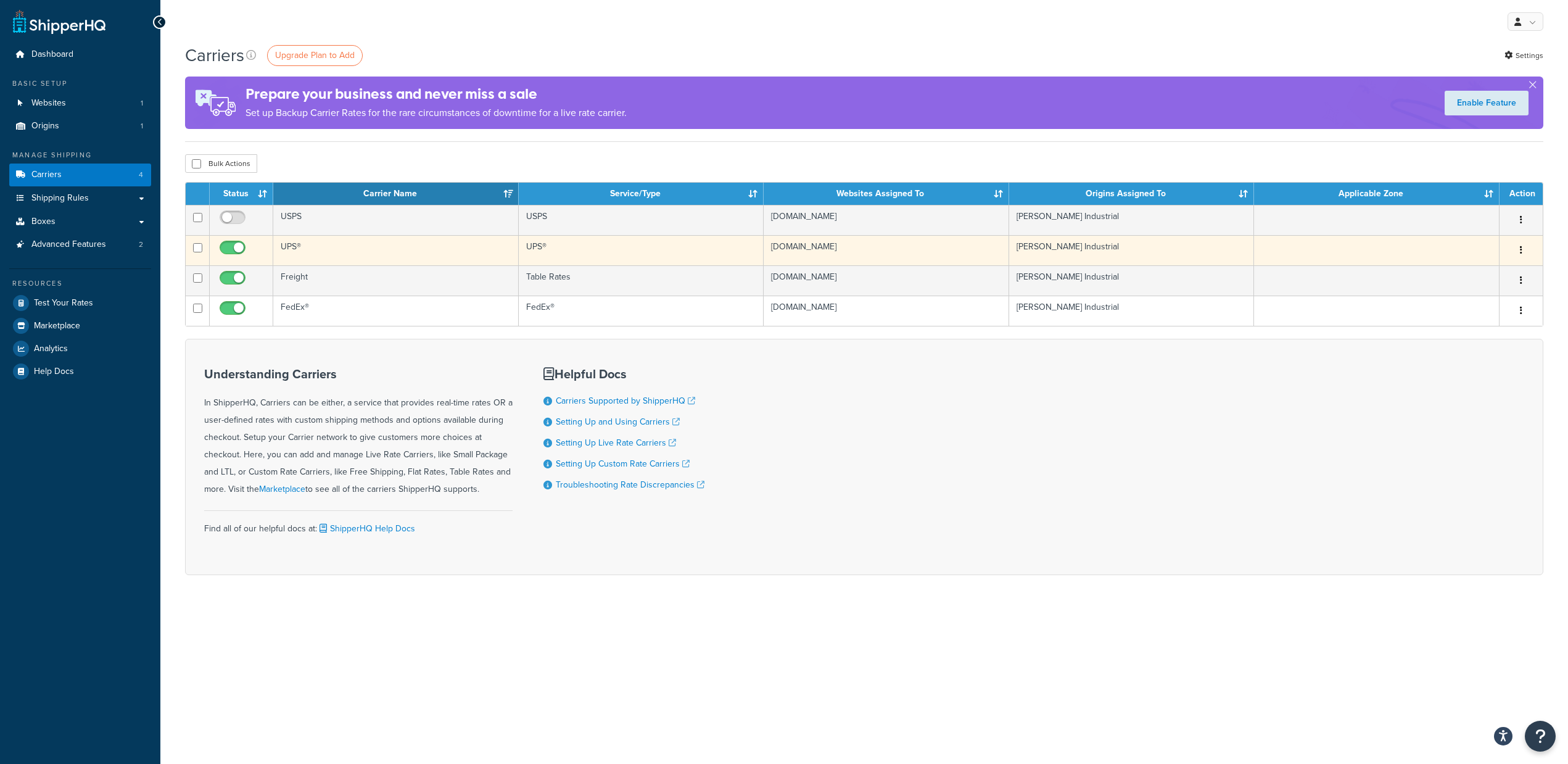
click at [382, 257] on td "UPS®" at bounding box center [396, 250] width 245 height 30
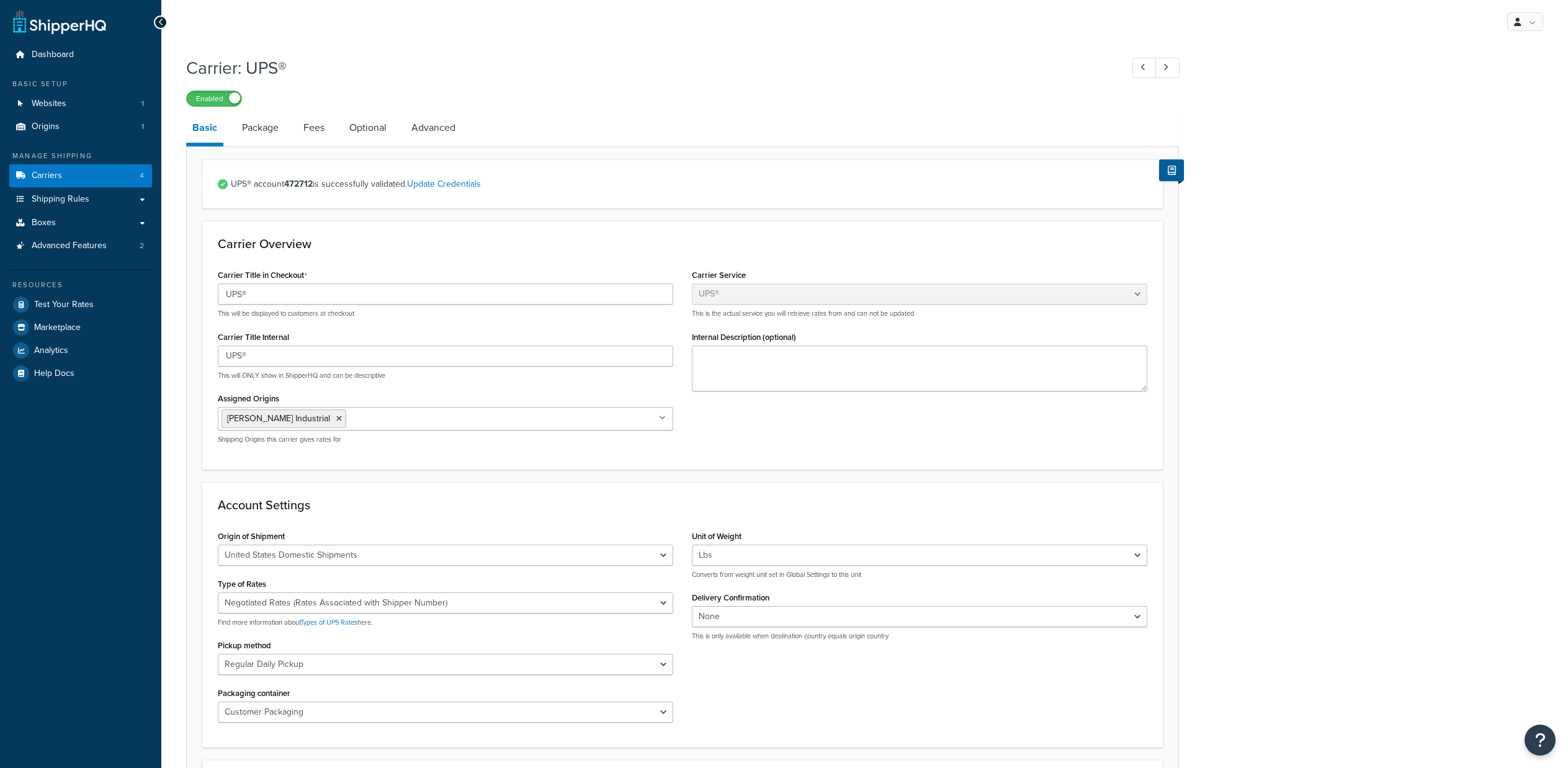
select select "ups"
click at [271, 130] on link "Package" at bounding box center [260, 127] width 49 height 30
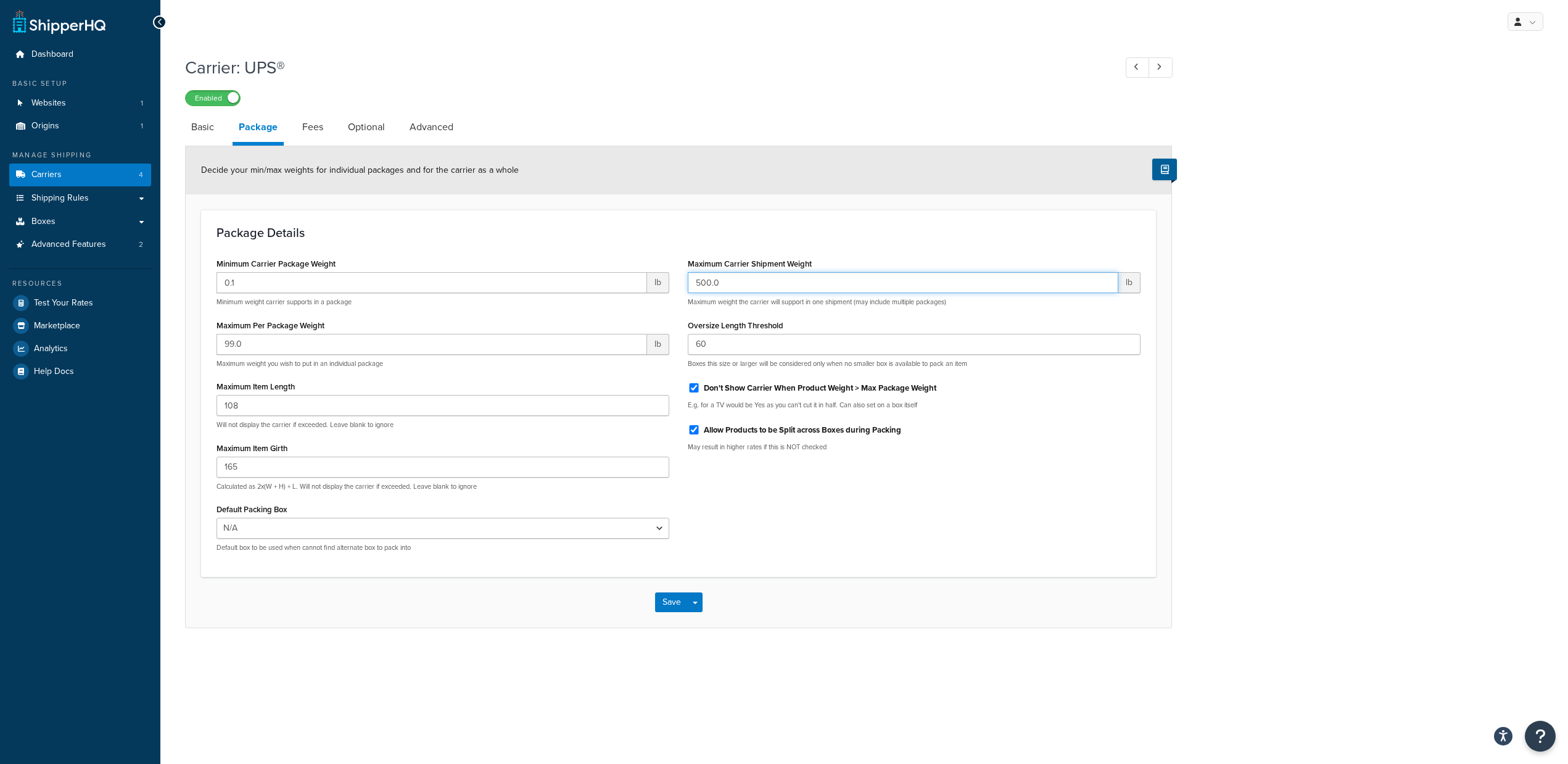
click at [692, 282] on input "500.0" at bounding box center [903, 283] width 430 height 21
click at [724, 277] on input "500.0" at bounding box center [903, 283] width 430 height 21
click at [710, 280] on input "500.0" at bounding box center [903, 283] width 430 height 21
type input "50000.0"
click at [667, 607] on button "Save" at bounding box center [672, 603] width 33 height 20
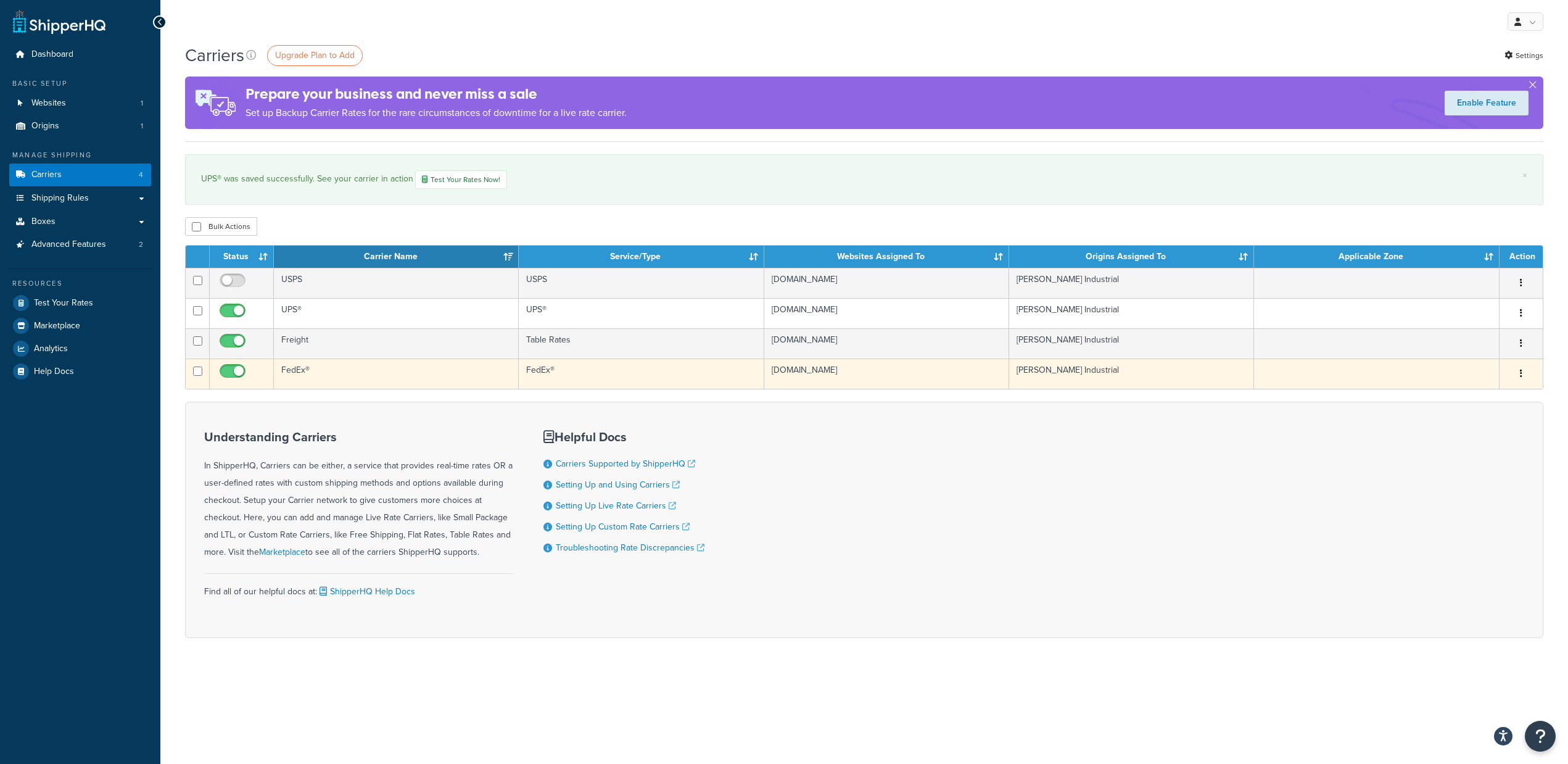
click at [378, 379] on td "FedEx®" at bounding box center [396, 373] width 245 height 30
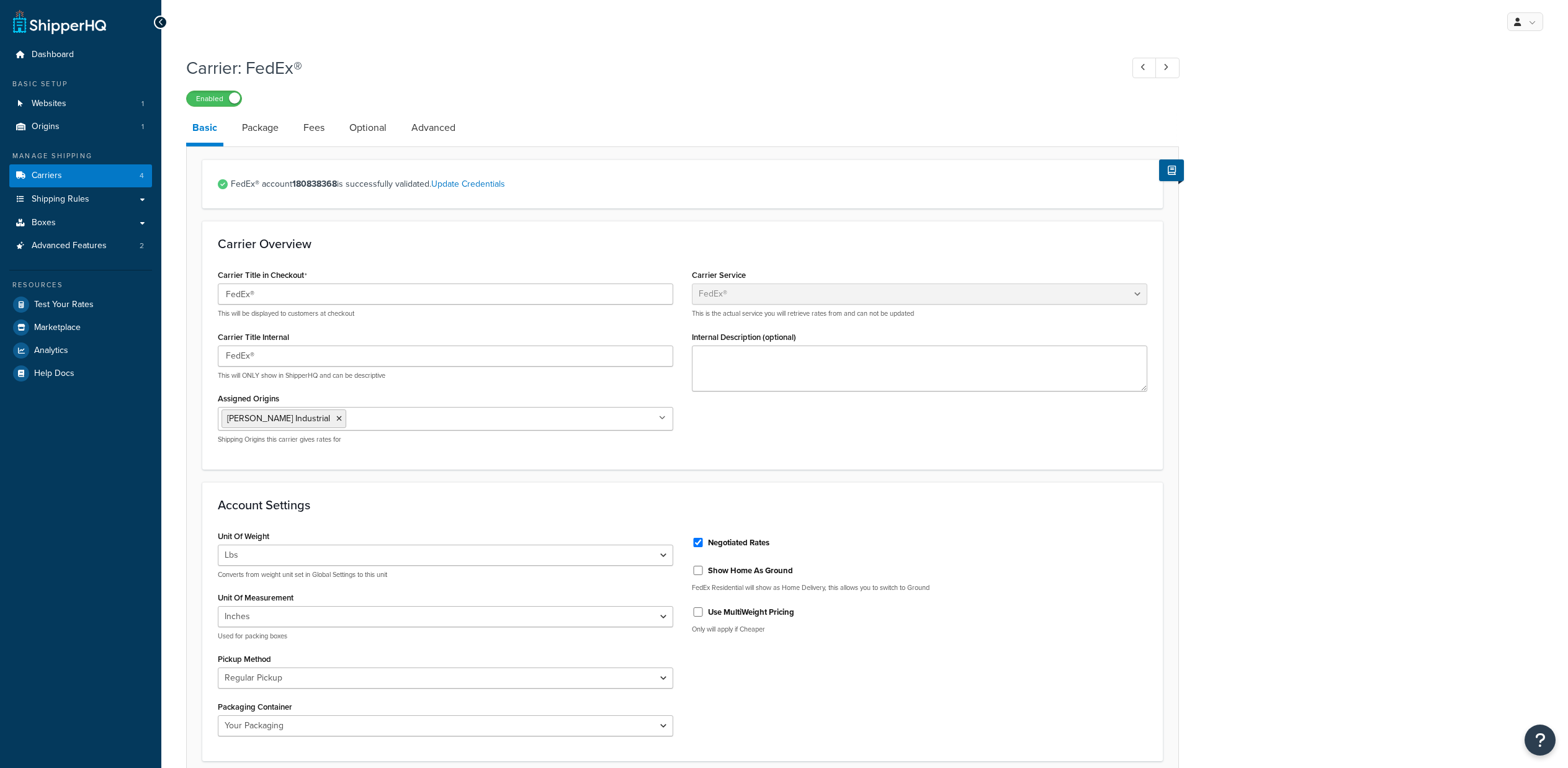
select select "fedEx"
select select "REGULAR_PICKUP"
select select "YOUR_PACKAGING"
click at [271, 128] on link "Package" at bounding box center [260, 127] width 49 height 30
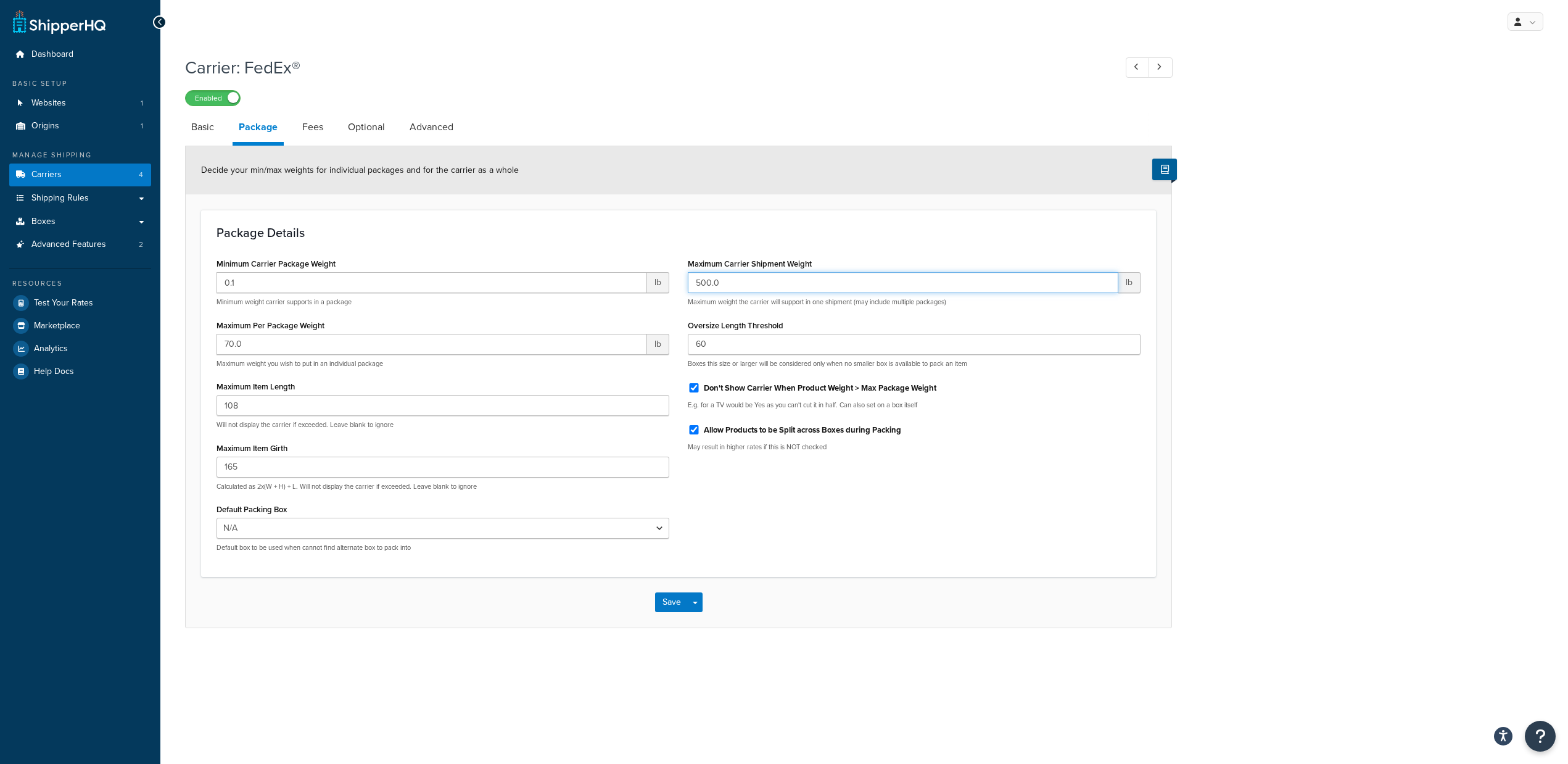
click at [711, 286] on input "500.0" at bounding box center [903, 283] width 430 height 21
click at [700, 284] on input "500.0" at bounding box center [903, 283] width 430 height 21
type input "50000.0"
click at [676, 597] on button "Save" at bounding box center [672, 603] width 33 height 20
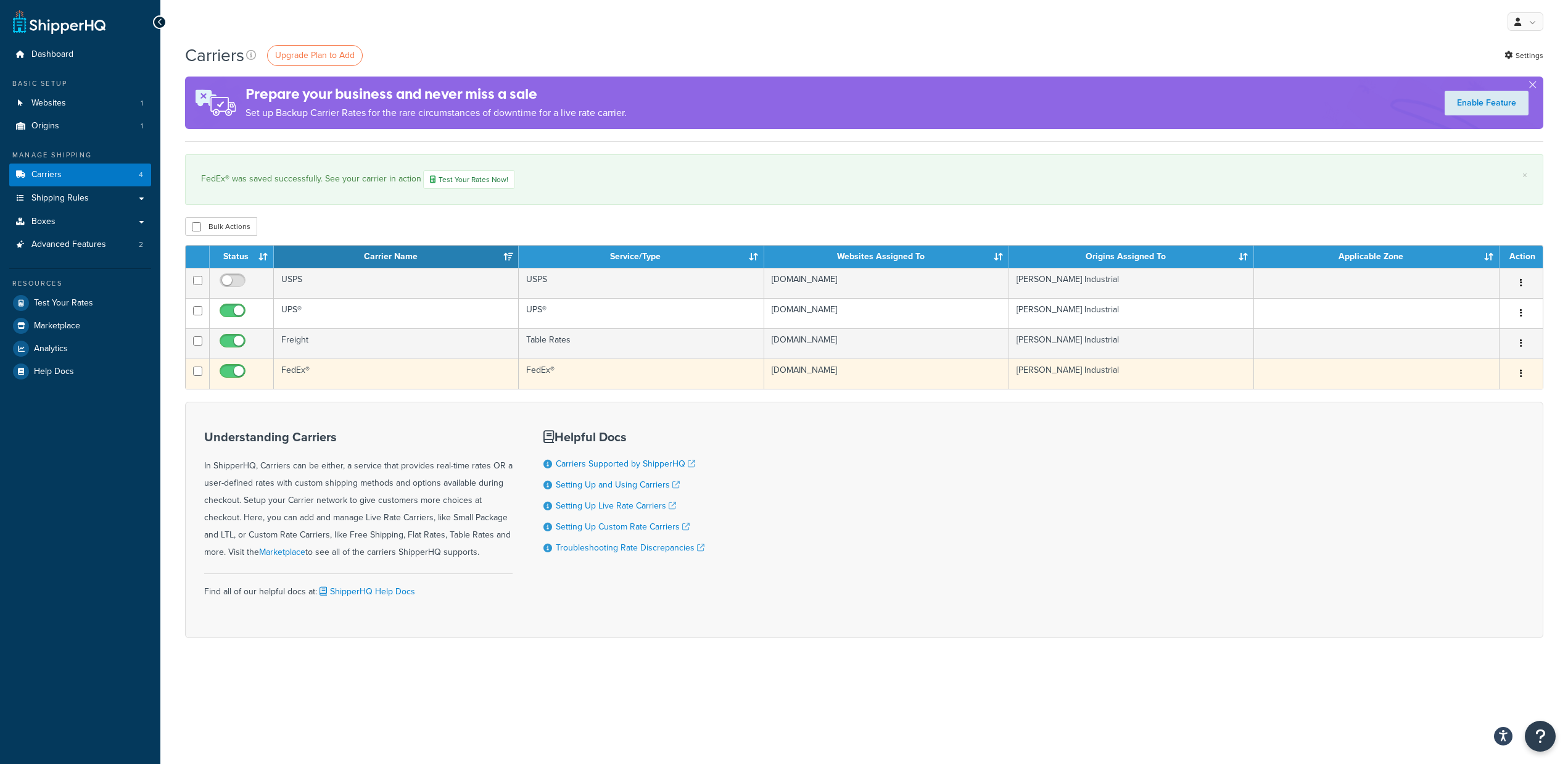
click at [331, 373] on td "FedEx®" at bounding box center [396, 373] width 245 height 30
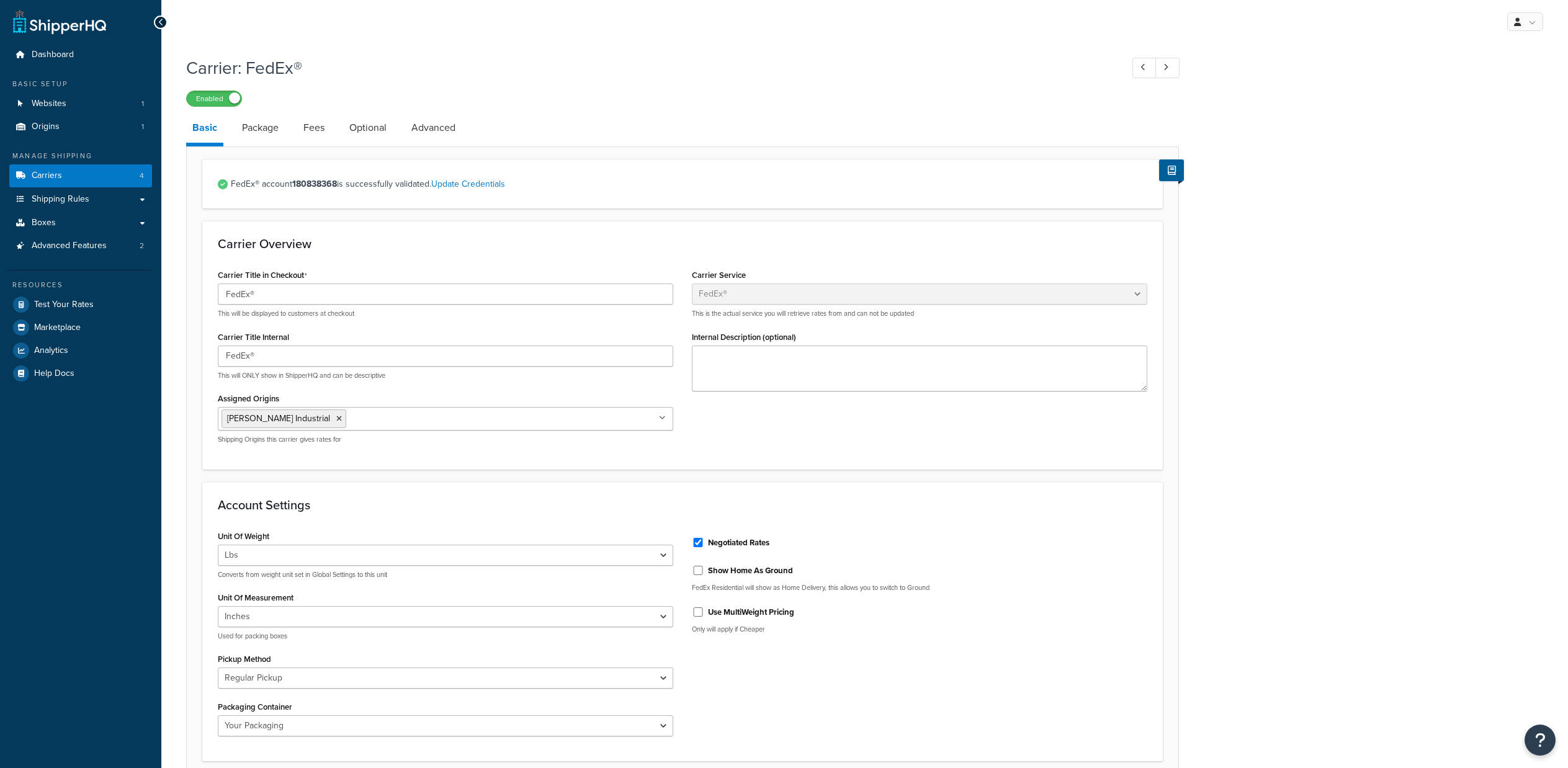
select select "fedEx"
select select "REGULAR_PICKUP"
select select "YOUR_PACKAGING"
